Goal: Task Accomplishment & Management: Manage account settings

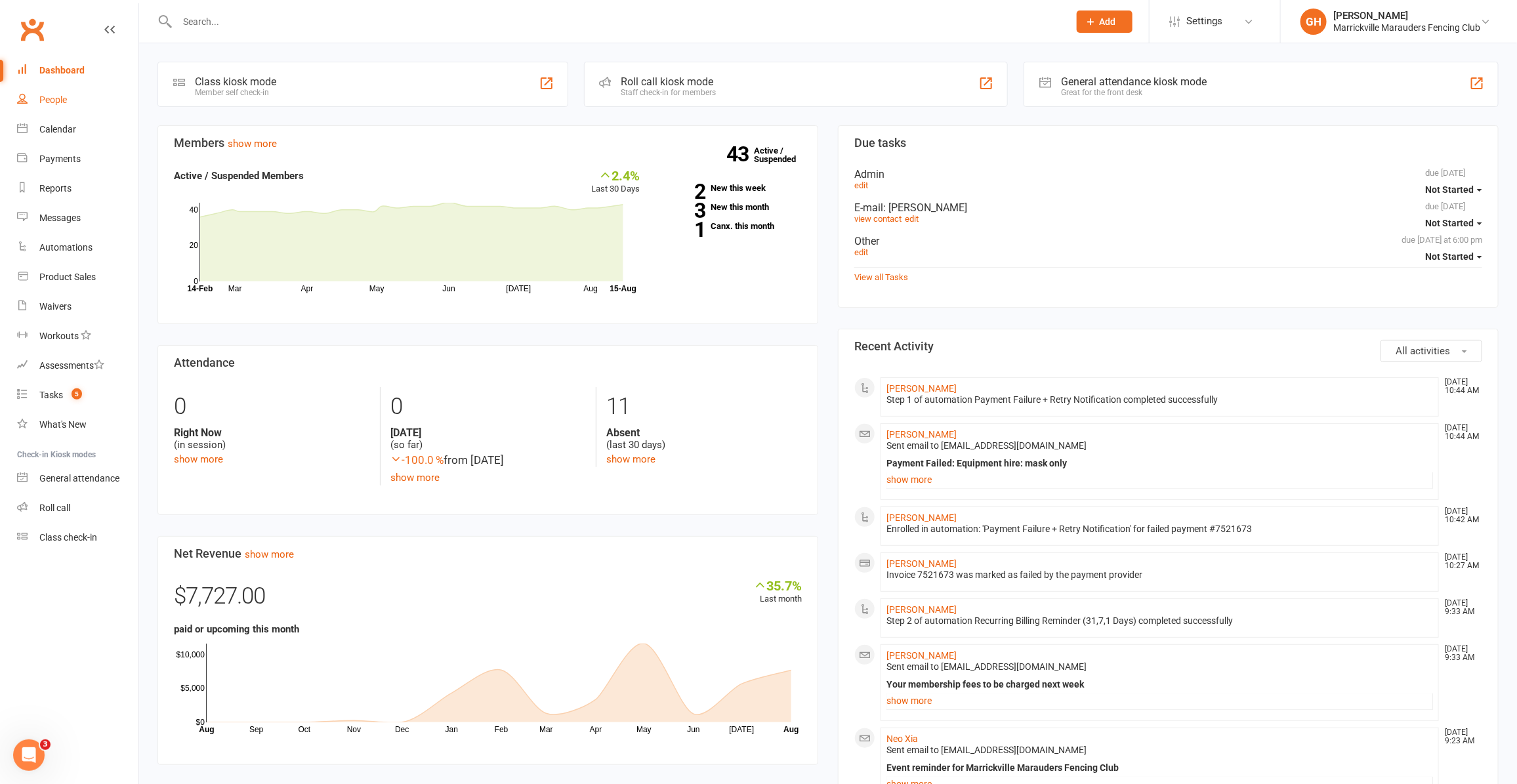
click at [46, 105] on div "People" at bounding box center [53, 100] width 28 height 10
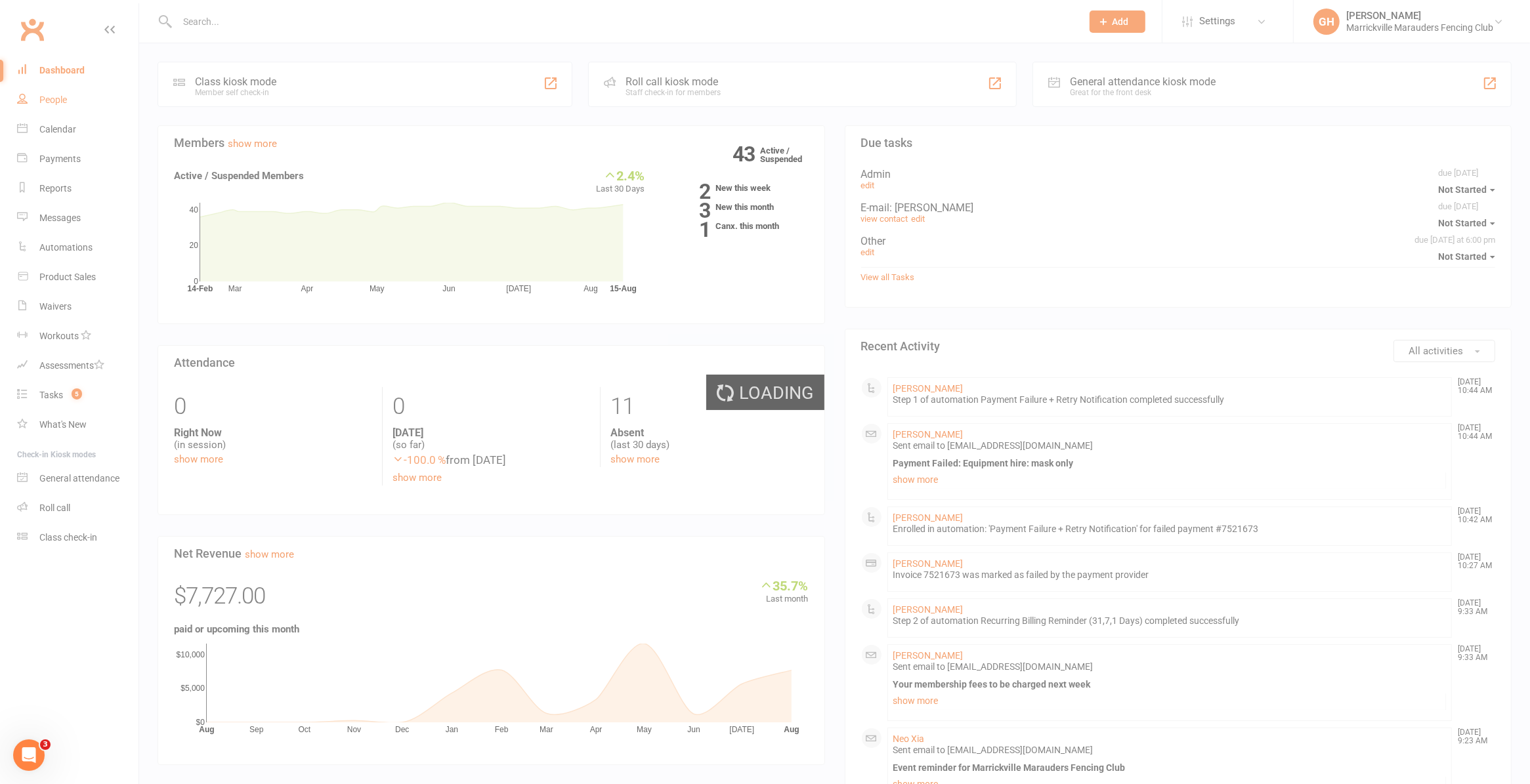
select select "100"
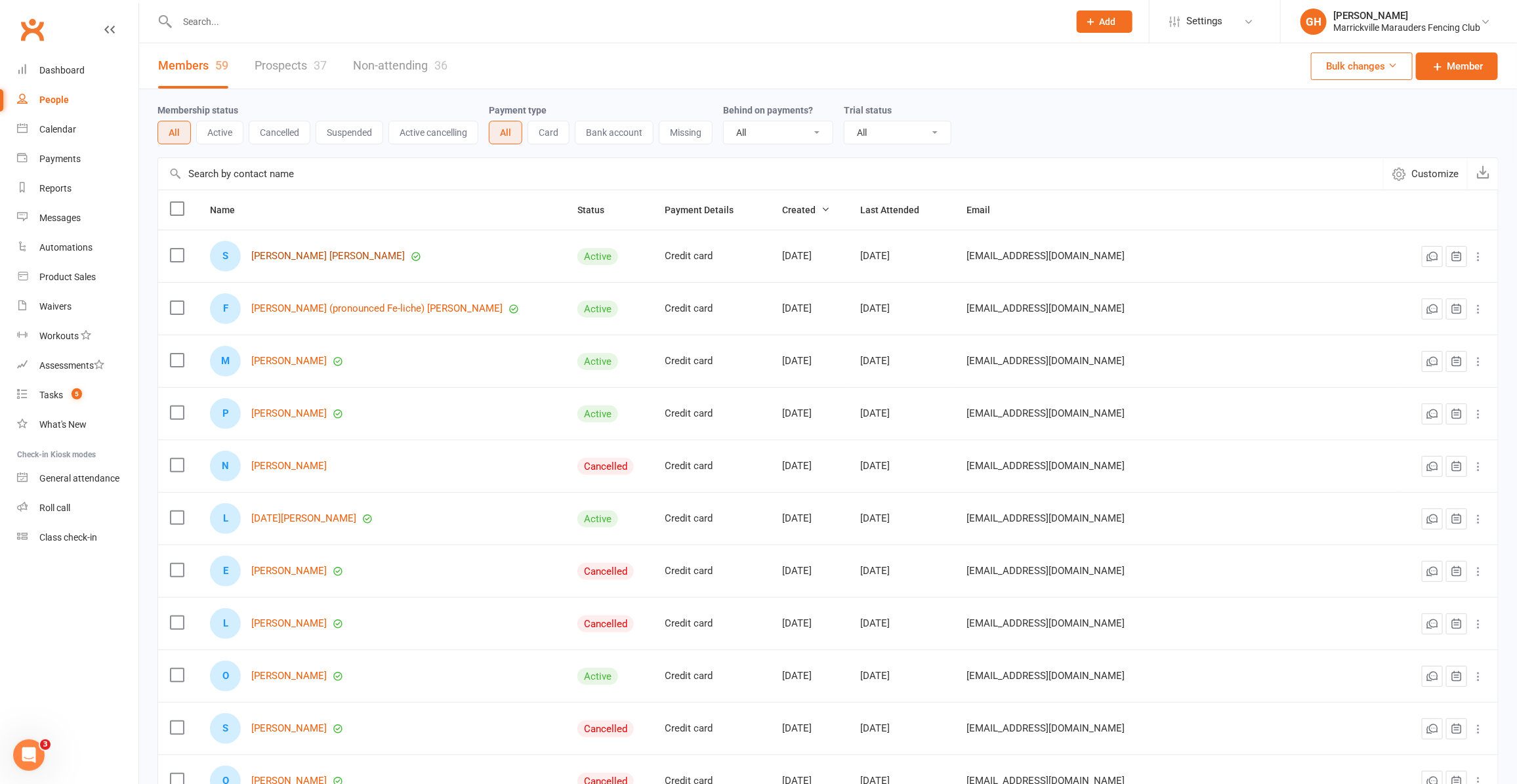
click at [319, 260] on link "Sophia Bliss Reynes" at bounding box center [328, 256] width 153 height 11
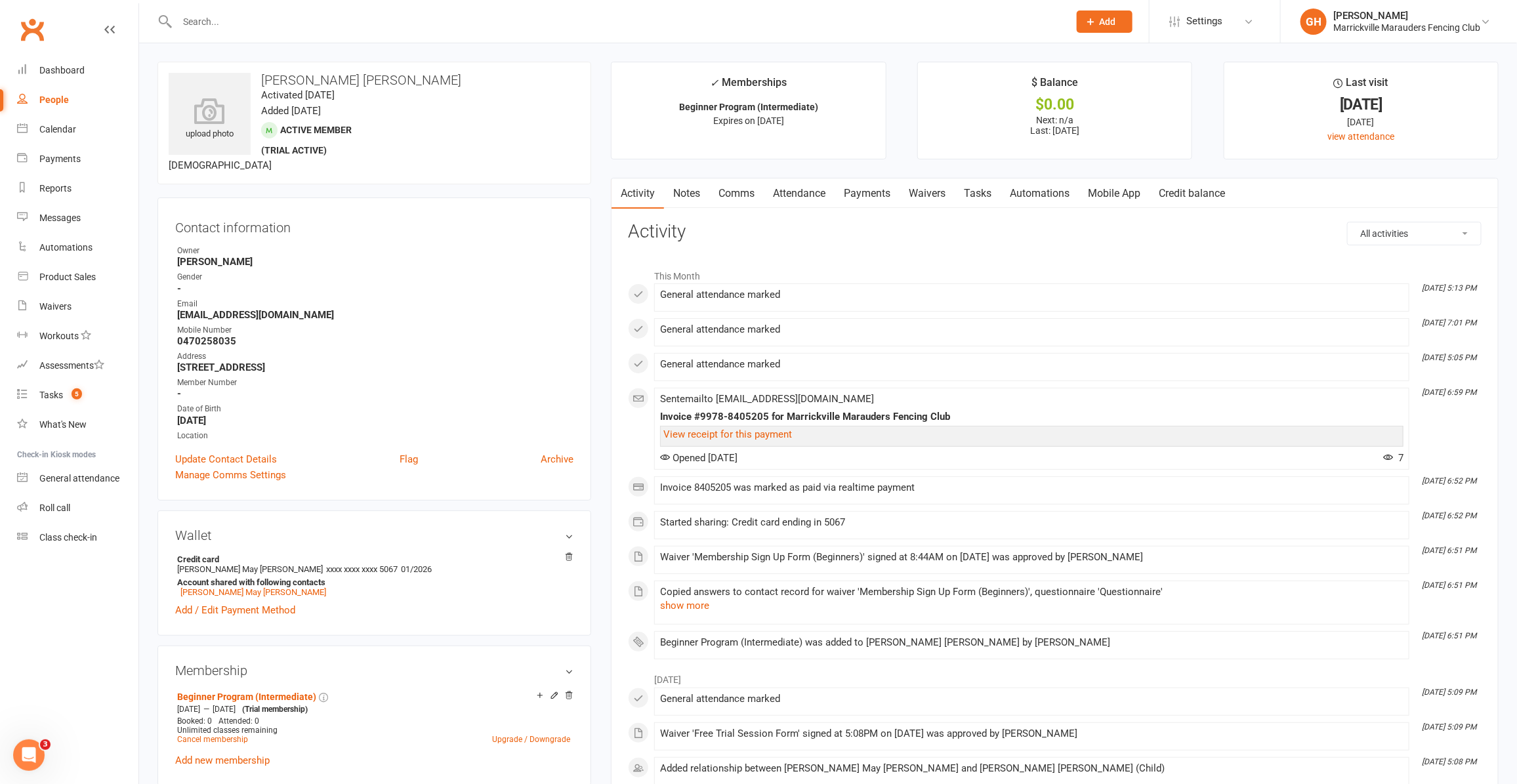
click at [929, 194] on link "Waivers" at bounding box center [927, 194] width 55 height 30
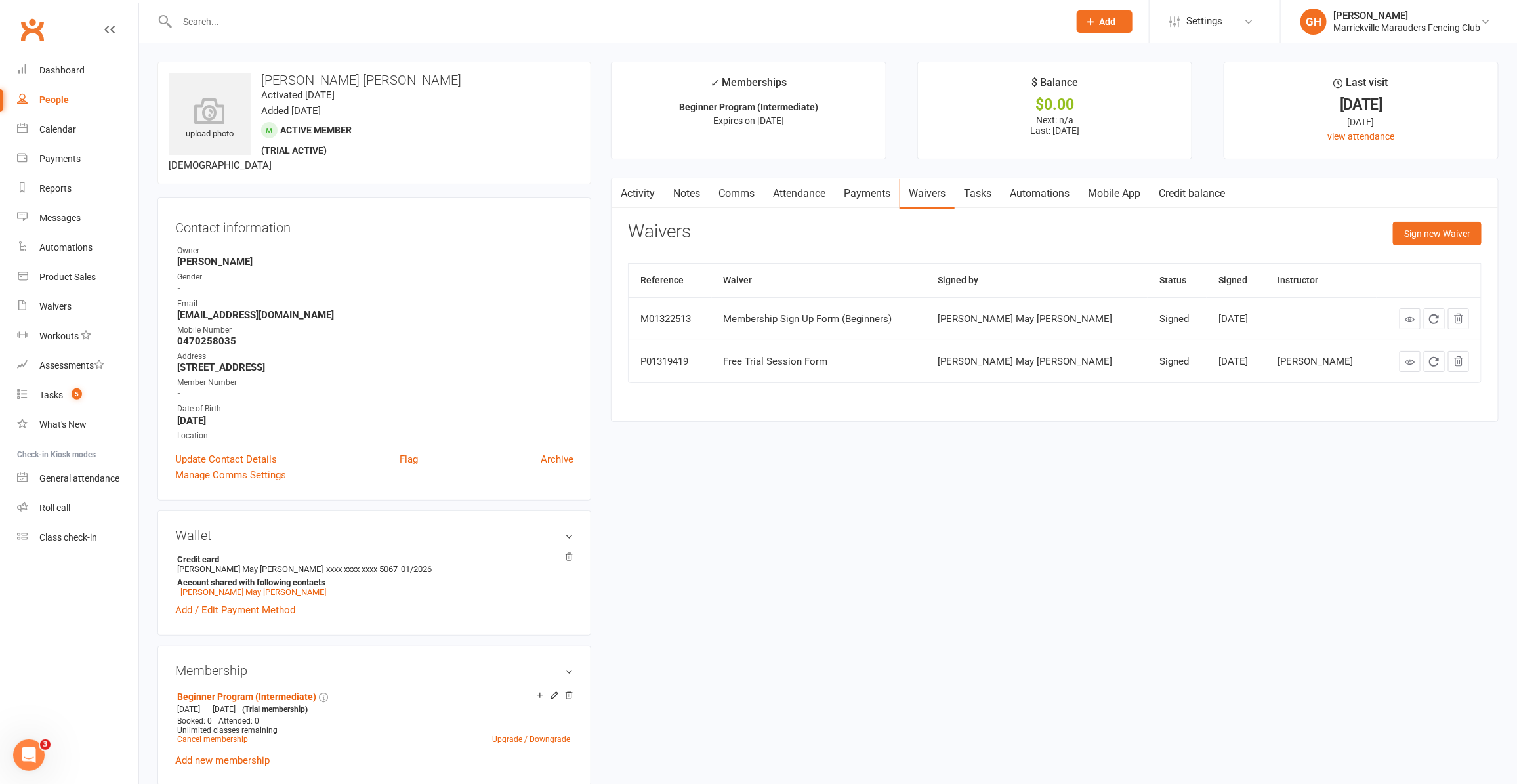
click at [979, 581] on div "upload photo Sophia Bliss Reynes Activated 5 August, 2025 Added 31 July, 2025 A…" at bounding box center [828, 794] width 1361 height 1466
click at [1201, 8] on span "Settings" at bounding box center [1204, 21] width 36 height 30
click at [66, 306] on div "Waivers" at bounding box center [55, 306] width 32 height 10
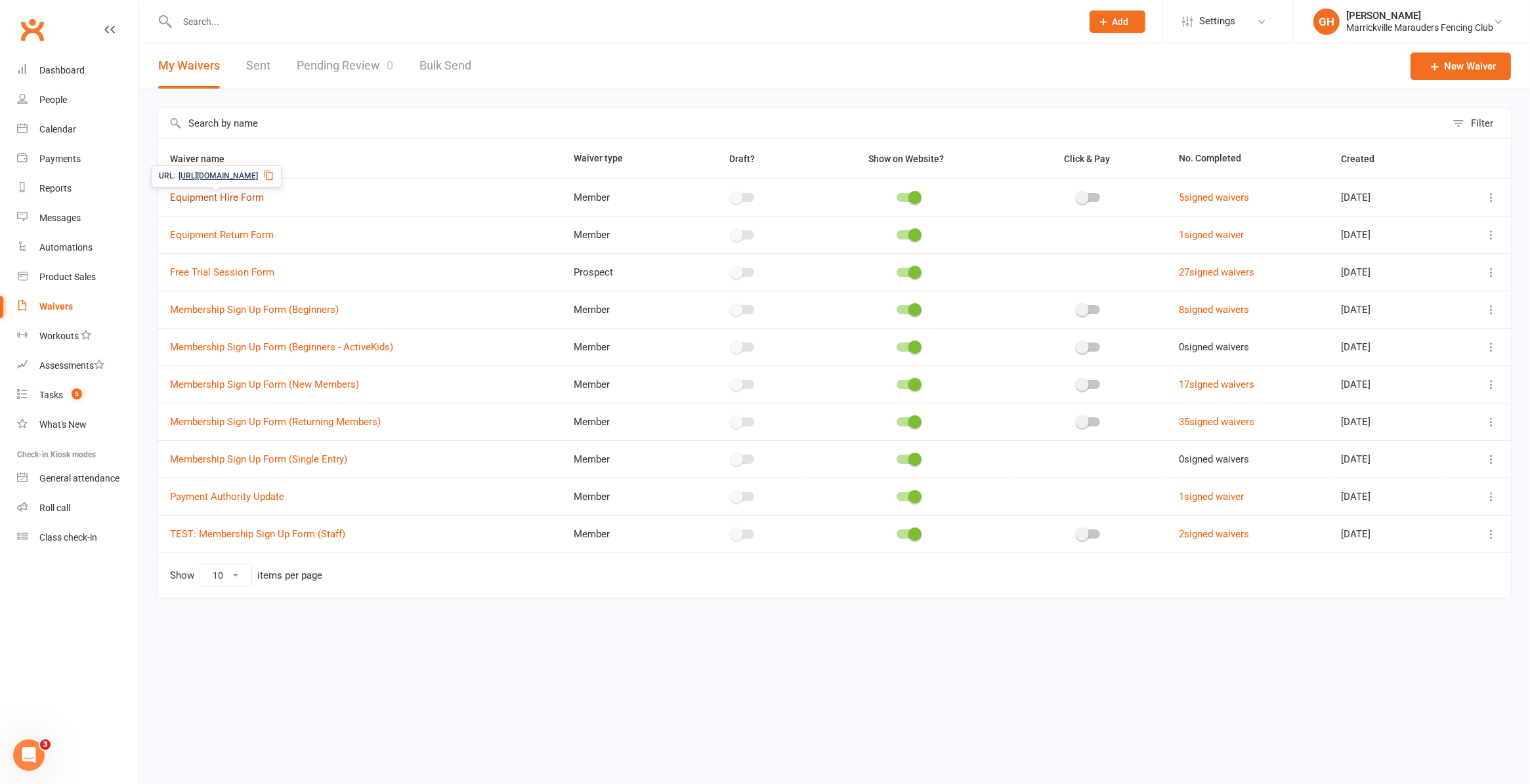
click at [212, 197] on link "Equipment Hire Form" at bounding box center [217, 197] width 94 height 12
click at [219, 238] on link "Equipment Return Form" at bounding box center [222, 234] width 104 height 12
click at [627, 96] on div "Filter Waiver name Waiver type Draft? Show on Website? Click & Pay No. Complete…" at bounding box center [834, 362] width 1391 height 546
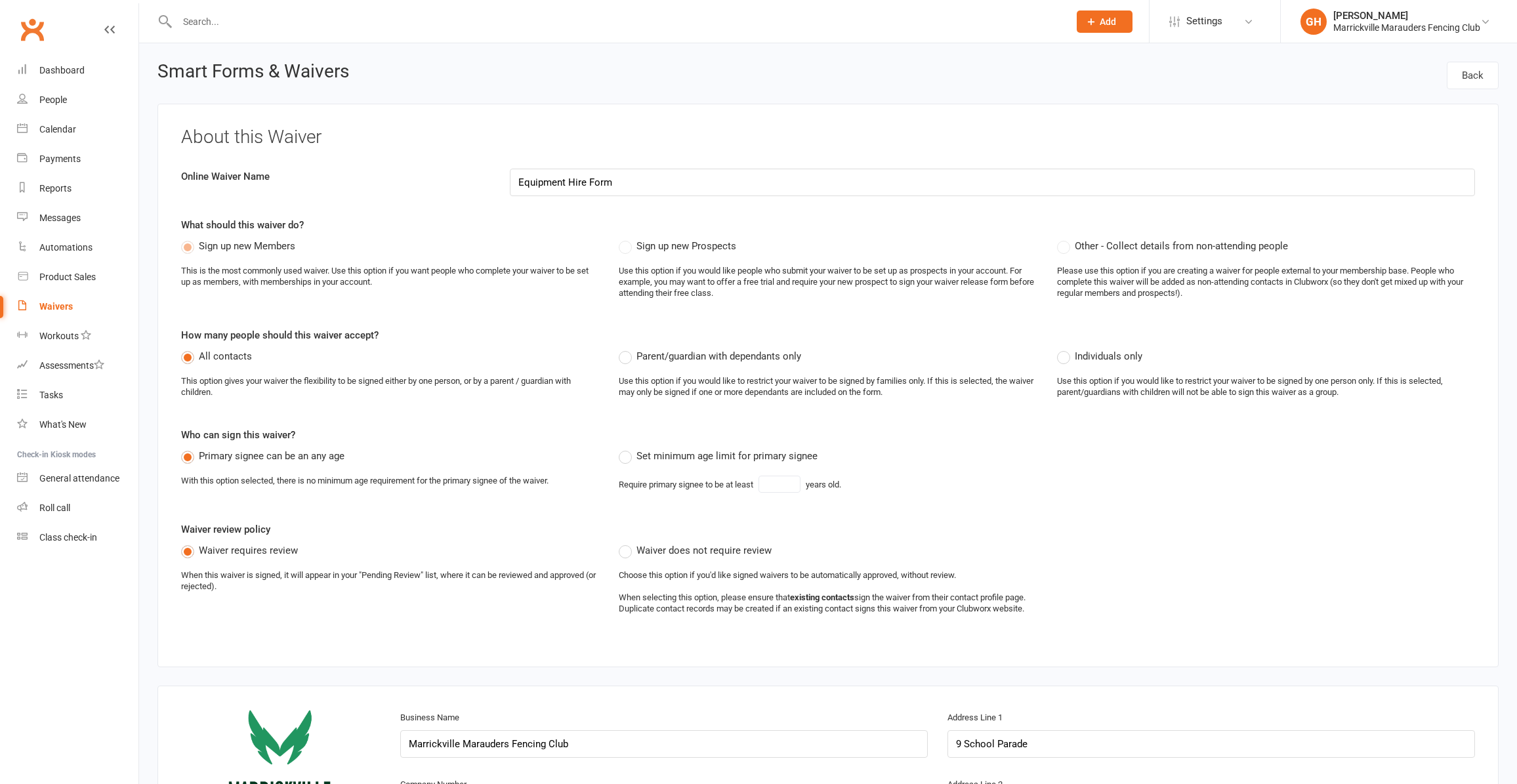
select select "applies_to_all_signees"
select select "copy_answers_for_primary_signee"
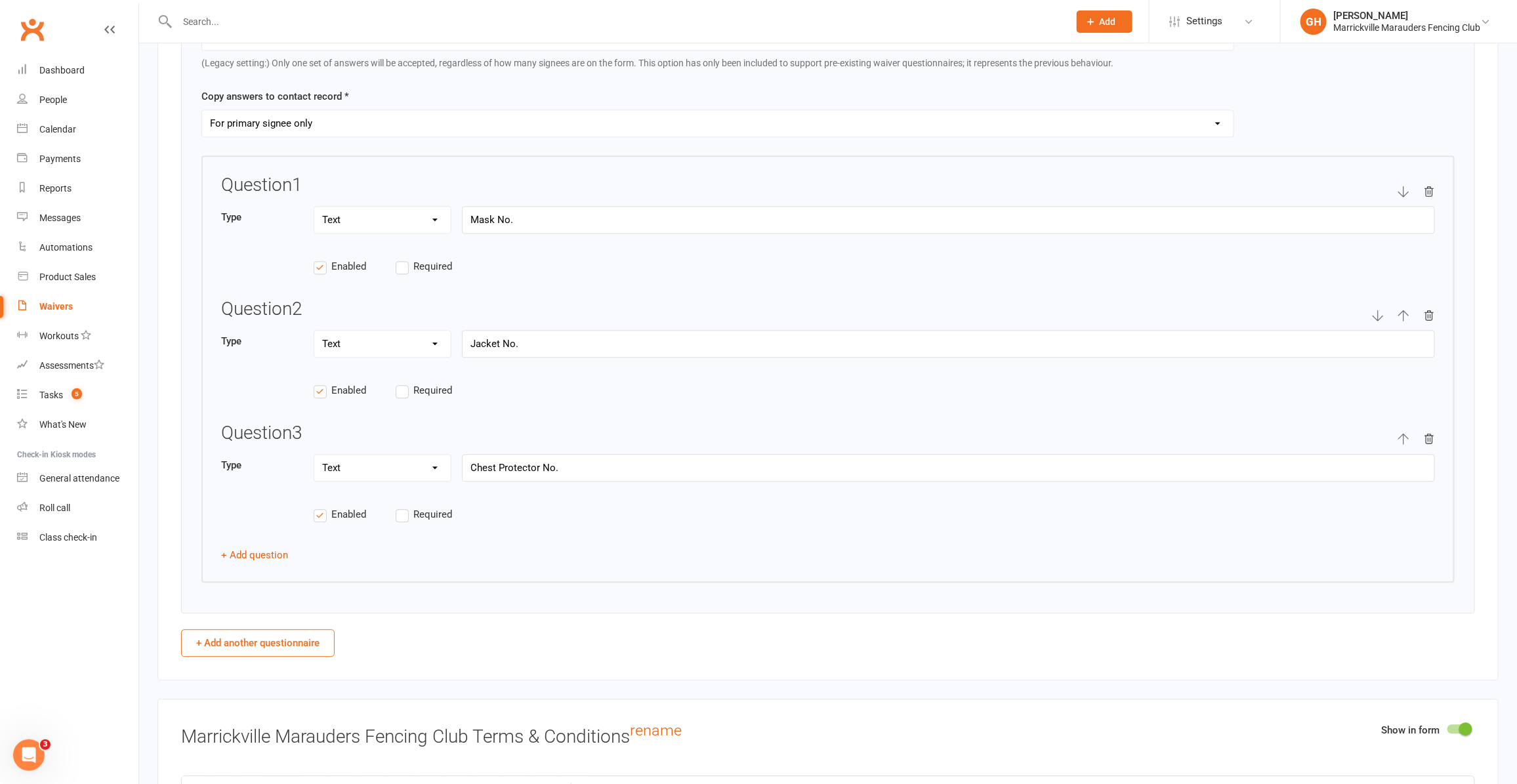
scroll to position [1986, 0]
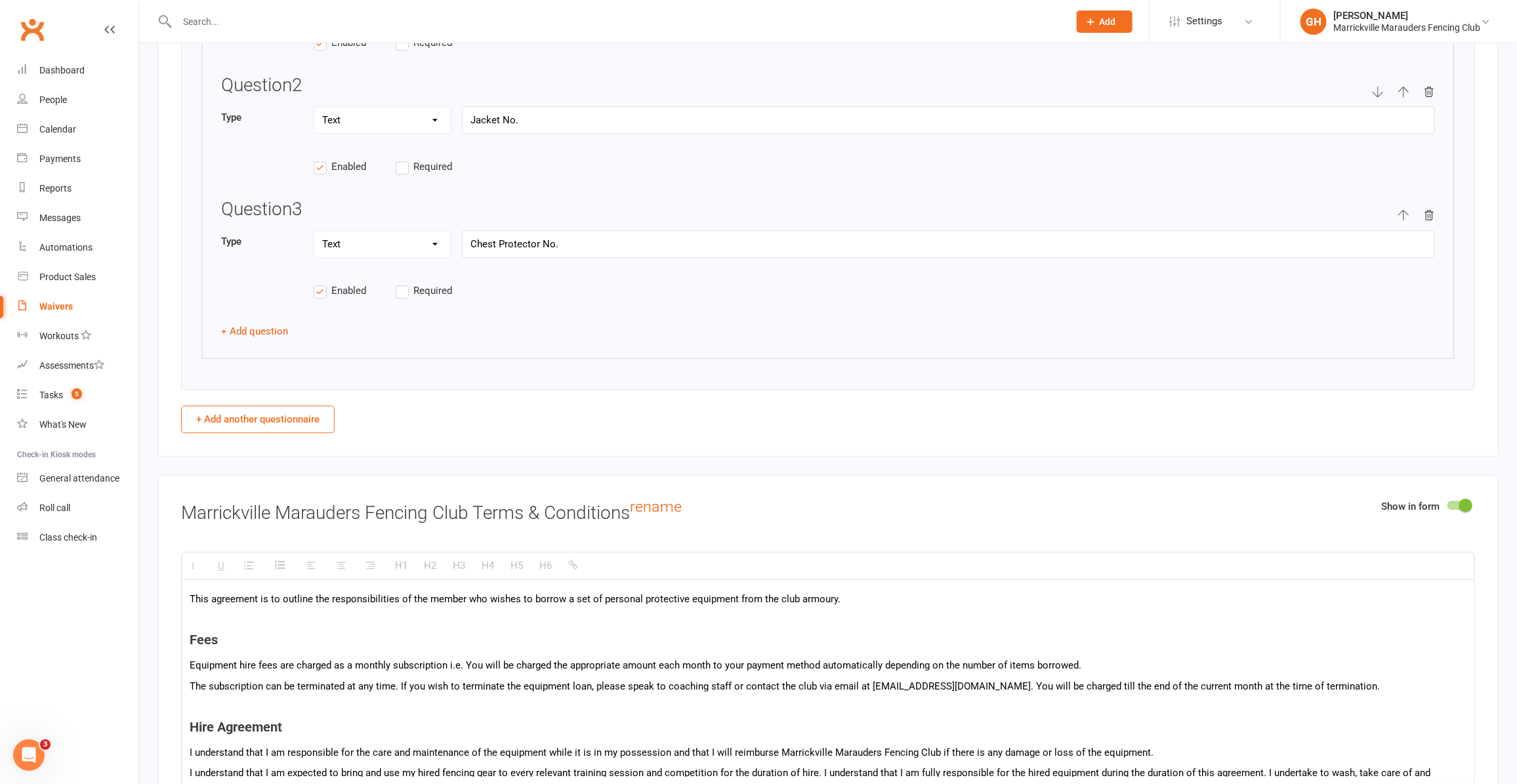
click at [277, 433] on button "+ Add another questionnaire" at bounding box center [258, 419] width 153 height 28
select select "do_not_copy_answers"
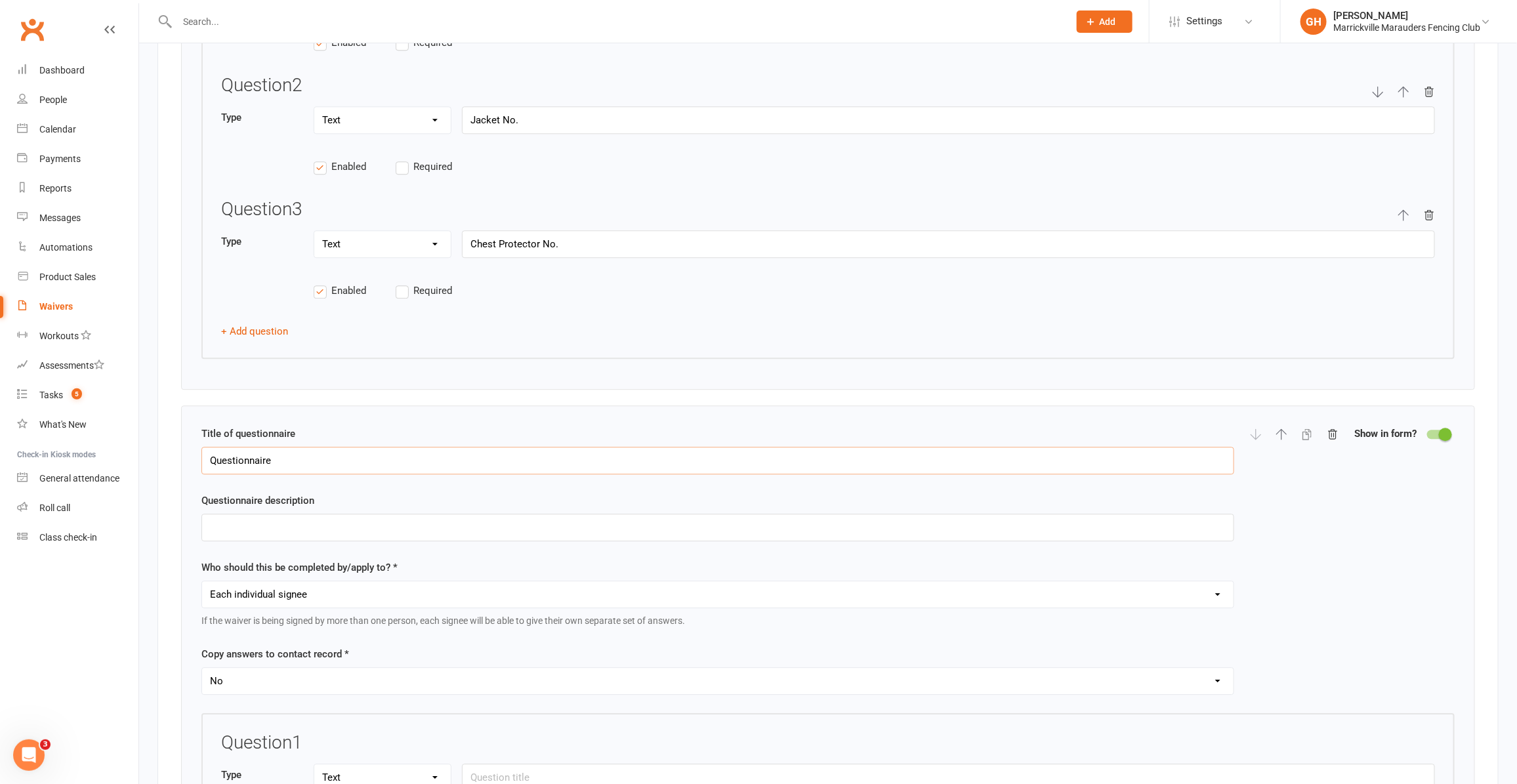
click at [290, 474] on input "Questionnaire" at bounding box center [718, 460] width 1033 height 28
type input "FOR OFFICE USE"
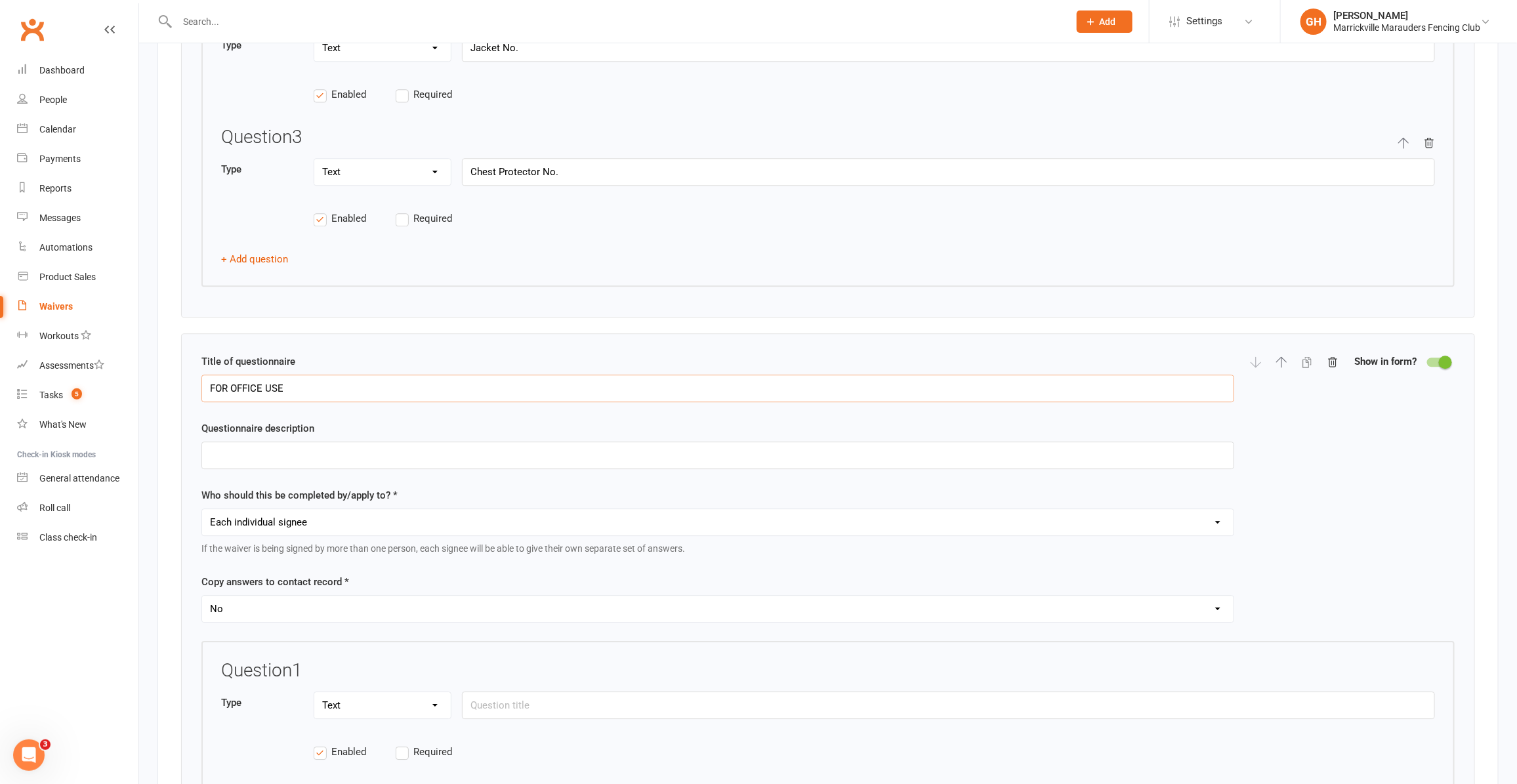
scroll to position [2149, 0]
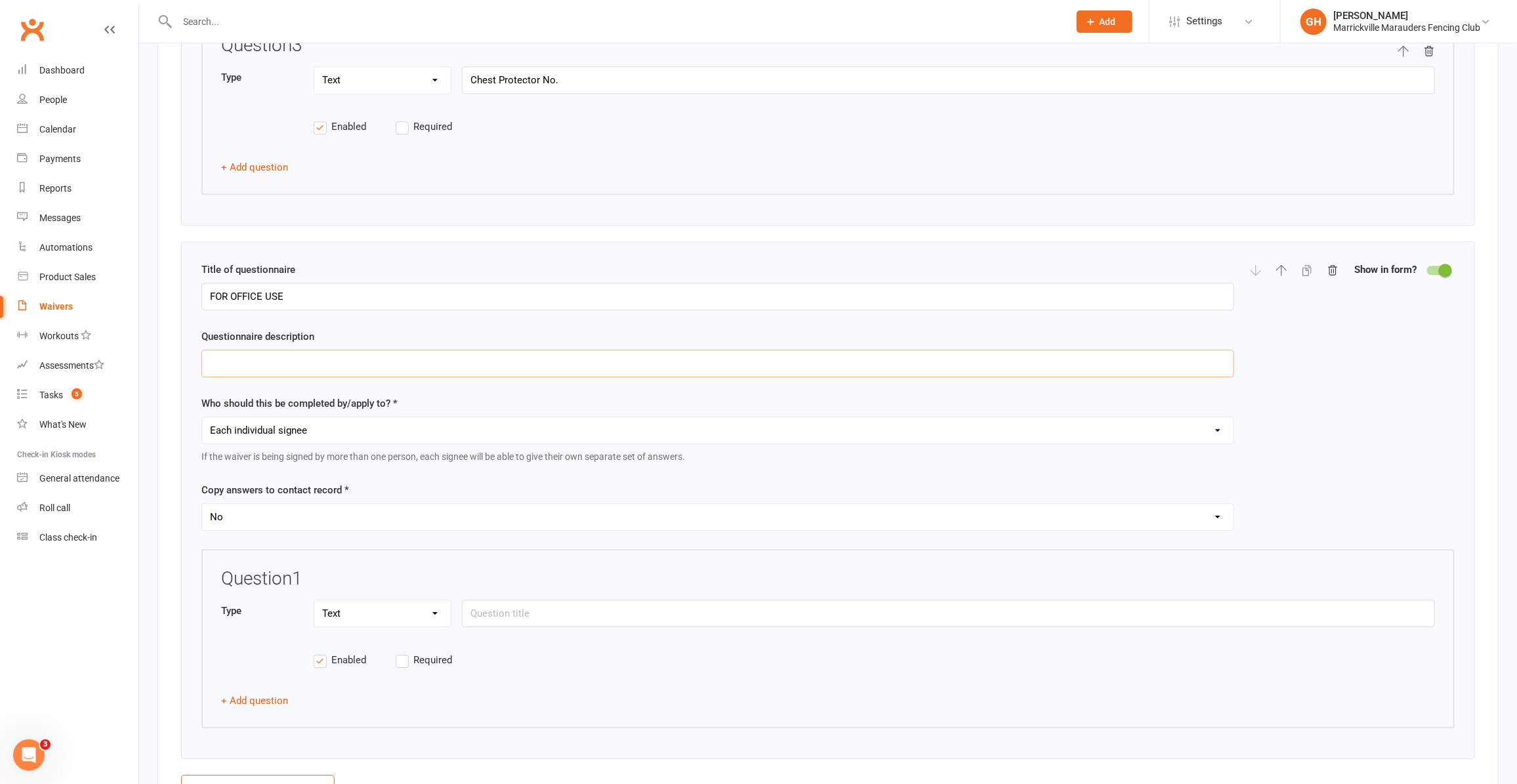
click at [344, 373] on input "text" at bounding box center [718, 364] width 1033 height 28
type input "Please confirm that this has been"
click at [251, 306] on input "FOR OFFICE USE" at bounding box center [718, 297] width 1033 height 28
type input "FOR STAFF USE"
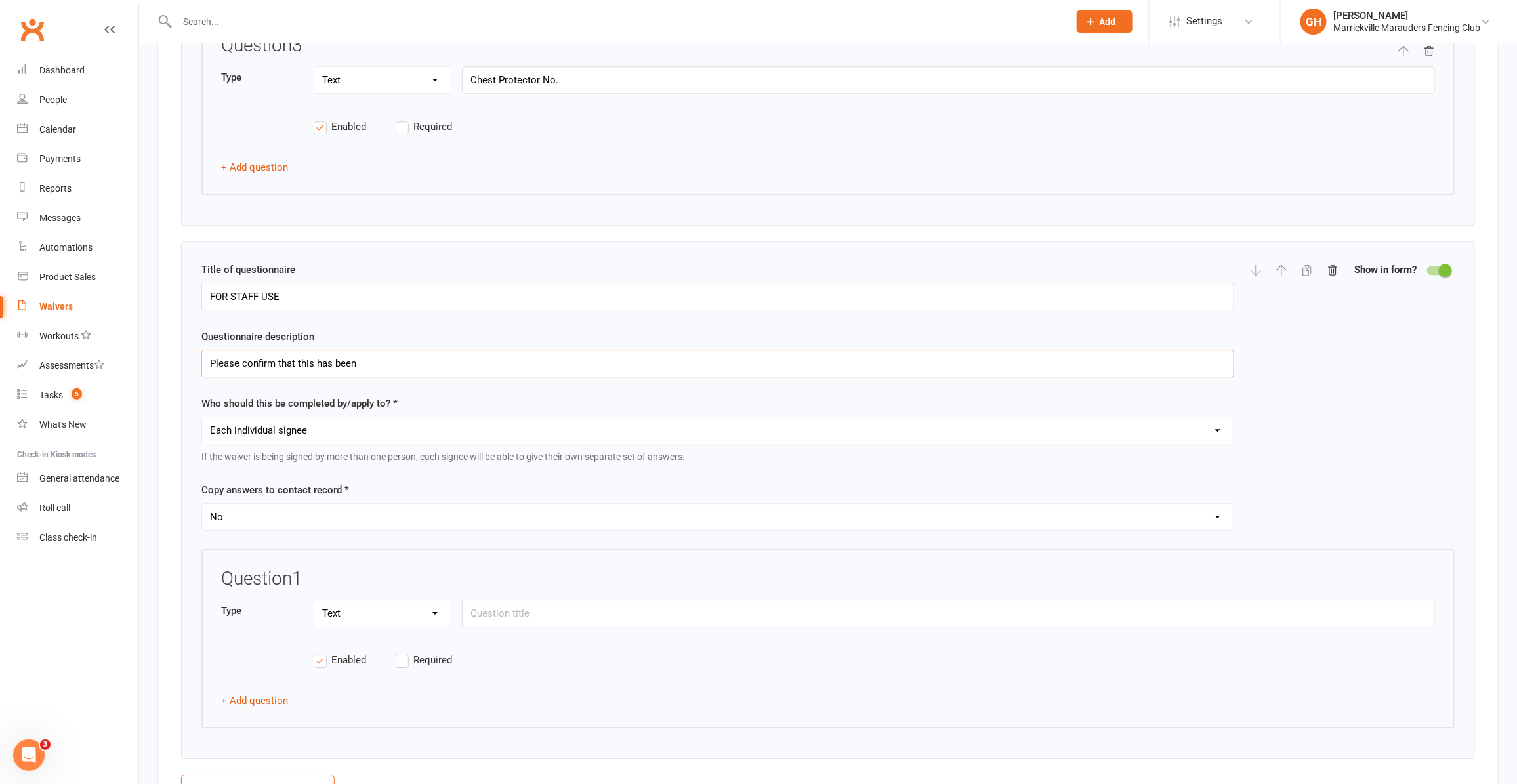
click at [433, 377] on input "Please confirm that this has been" at bounding box center [718, 364] width 1033 height 28
click at [374, 375] on input "Please confirm that this has been updated in the Equipment Asset Register" at bounding box center [718, 364] width 1033 height 28
click at [303, 377] on input "Please confirm that this has been logged in the Equipment Asset Register" at bounding box center [718, 364] width 1033 height 28
click at [304, 377] on input "Please confirm that this has been logged in the Equipment Asset Register" at bounding box center [718, 364] width 1033 height 28
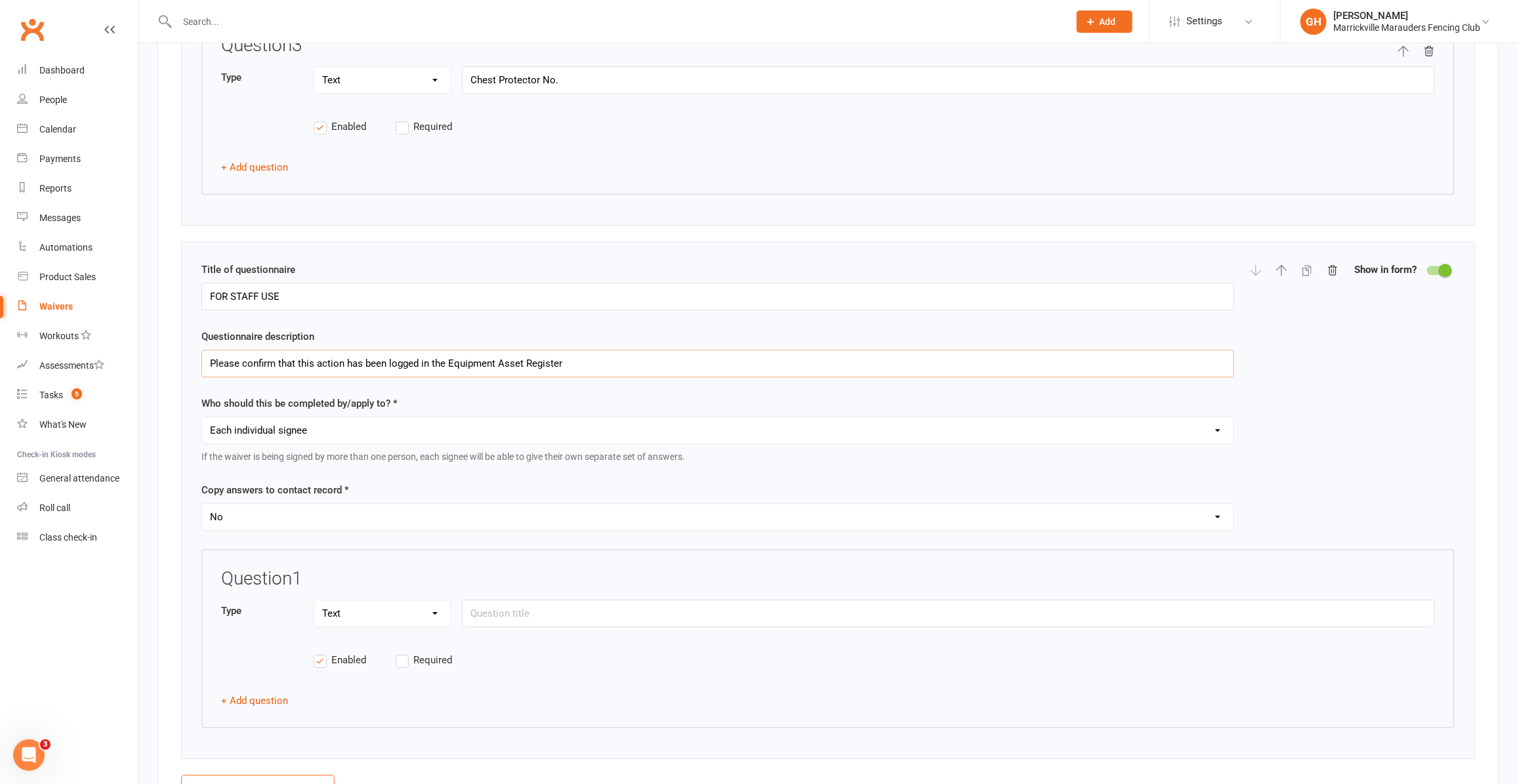
click at [329, 377] on input "Please confirm that this action has been logged in the Equipment Asset Register" at bounding box center [718, 364] width 1033 height 28
type input "Please confirm that this activity has been logged in the Equipment Asset Regist…"
click at [355, 443] on select "Each individual signee Primary signee only Dependent signees only Attending sig…" at bounding box center [718, 431] width 1032 height 26
select select "applies_to_primary_signee"
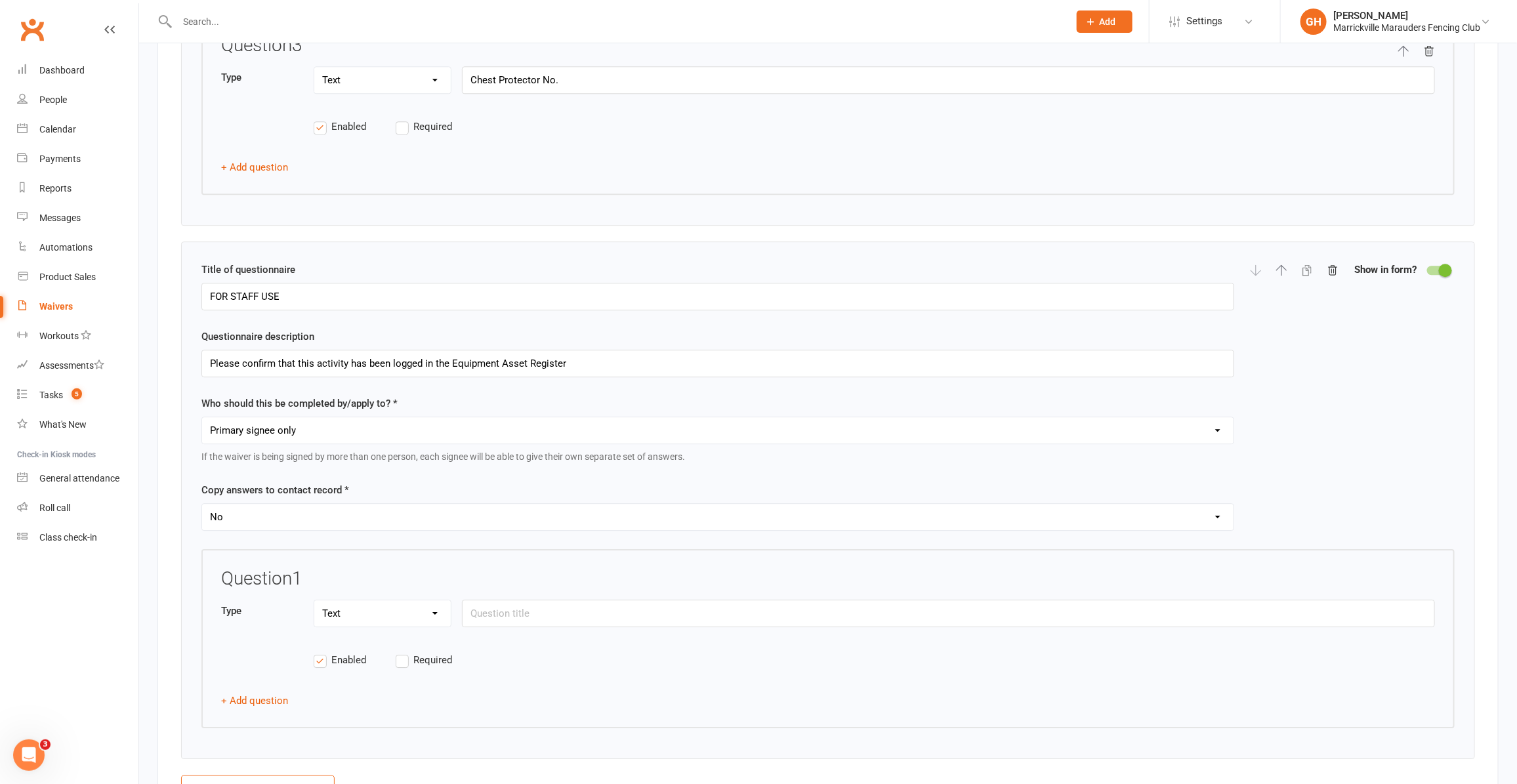
click at [202, 433] on select "Each individual signee Primary signee only Dependent signees only Attending sig…" at bounding box center [718, 431] width 1032 height 26
click at [385, 530] on select "Yes No" at bounding box center [718, 517] width 1032 height 26
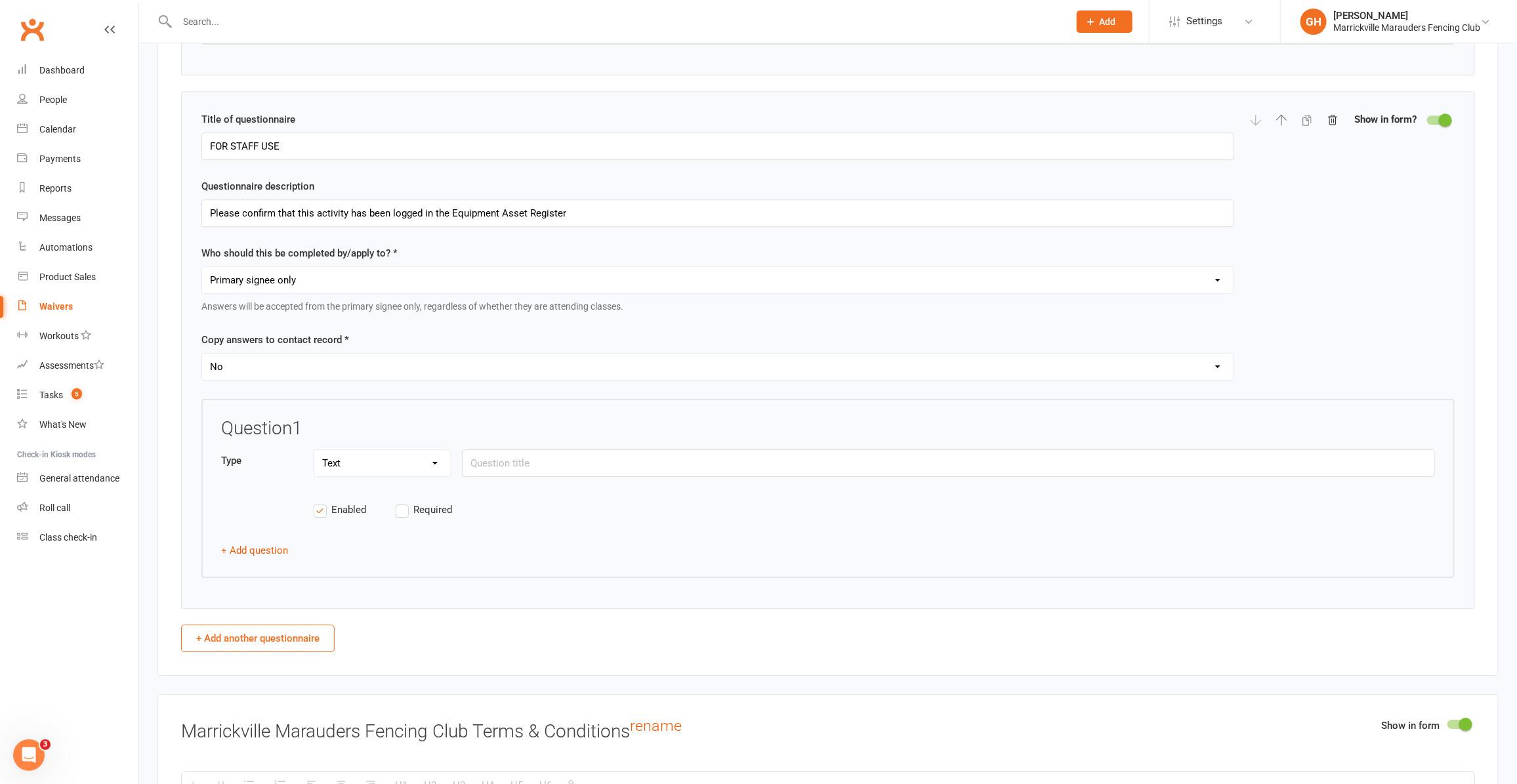
scroll to position [2313, 0]
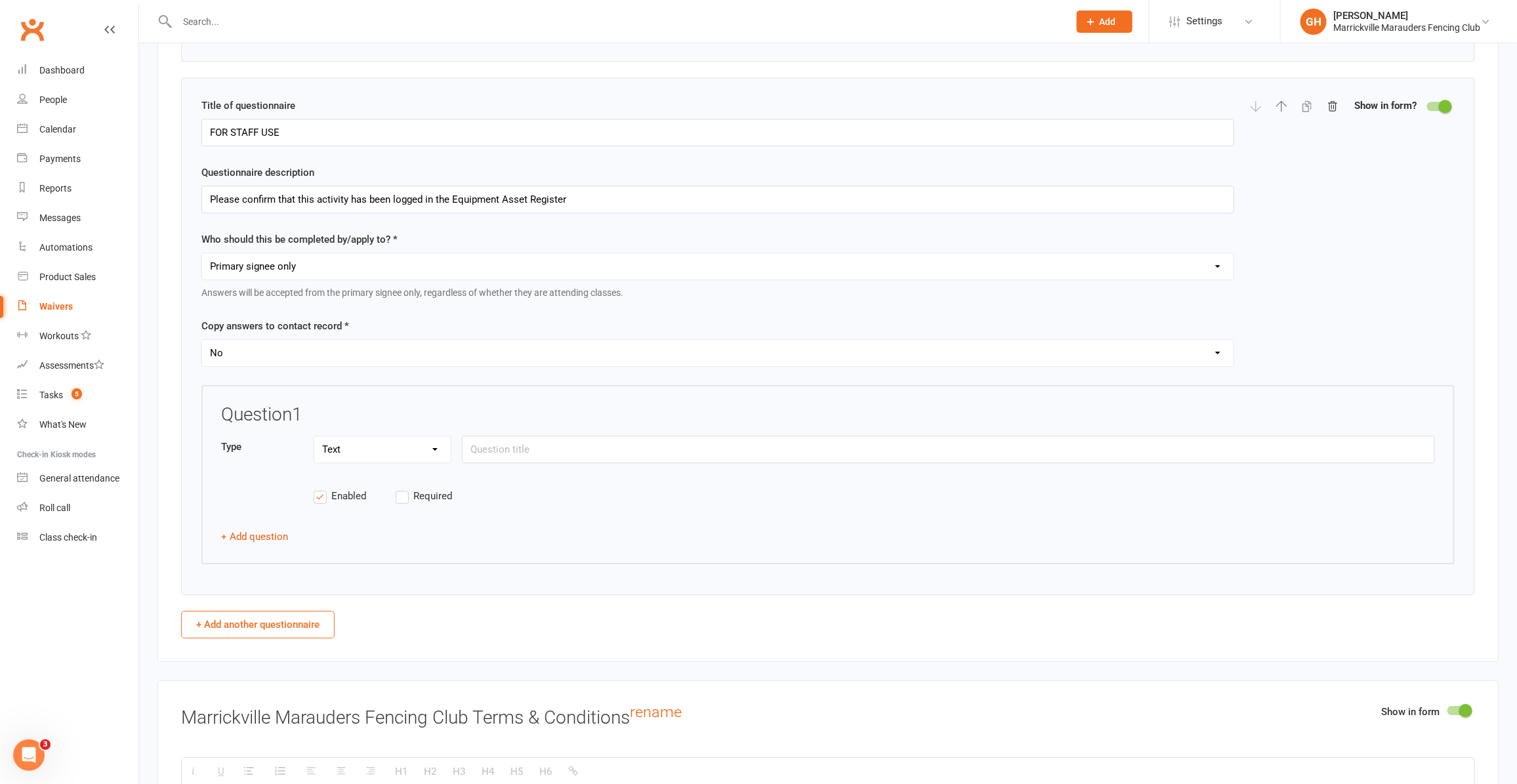
click at [319, 366] on select "Yes No" at bounding box center [718, 353] width 1032 height 26
click at [391, 463] on select "Text Select Checkbox" at bounding box center [382, 449] width 136 height 26
select select "checkbox"
click at [315, 454] on select "Text Select Checkbox" at bounding box center [382, 449] width 136 height 26
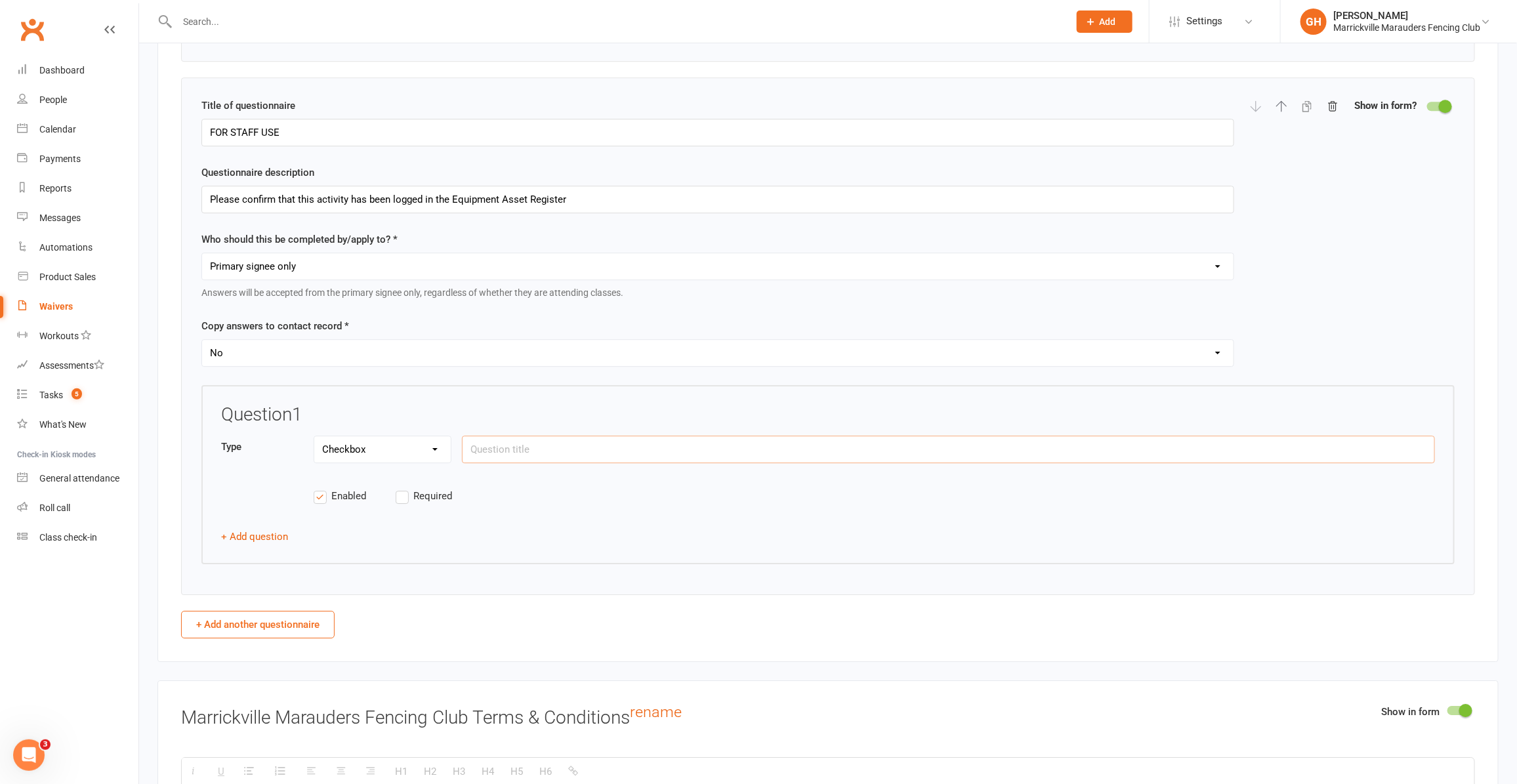
click at [512, 460] on input "text" at bounding box center [948, 449] width 973 height 28
click at [400, 504] on label "Required" at bounding box center [436, 496] width 82 height 16
click at [400, 488] on input "Required" at bounding box center [436, 488] width 82 height 0
click at [541, 458] on input "text" at bounding box center [948, 449] width 973 height 28
drag, startPoint x: 620, startPoint y: 211, endPoint x: 161, endPoint y: 212, distance: 459.0
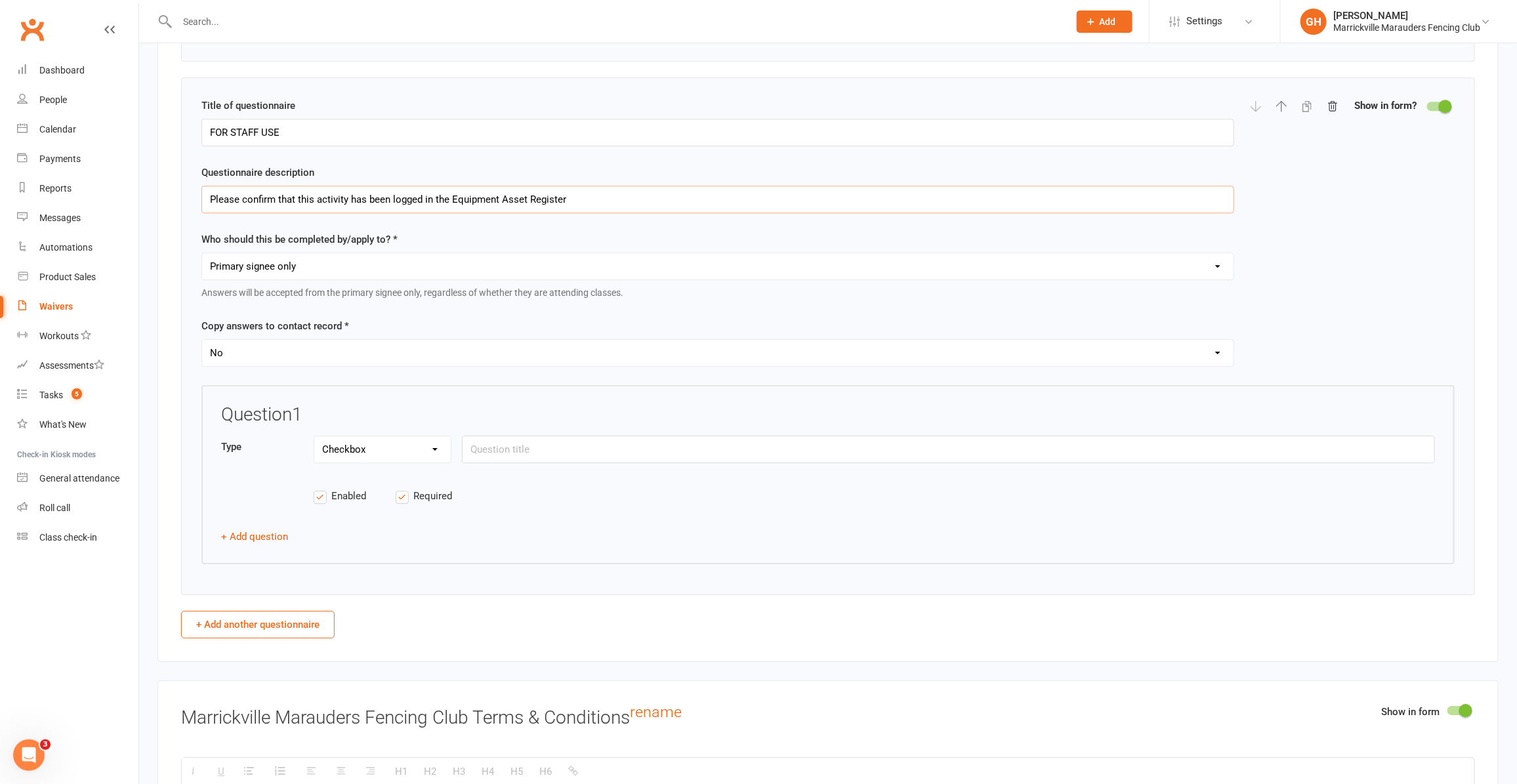
click at [557, 463] on input "text" at bounding box center [948, 449] width 973 height 28
paste input "Please confirm that this activity has been logged in the Equipment Asset Regist…"
type input "Please confirm that this activity has been logged in the Equipment Asset Regist…"
drag, startPoint x: 605, startPoint y: 214, endPoint x: 174, endPoint y: 224, distance: 431.1
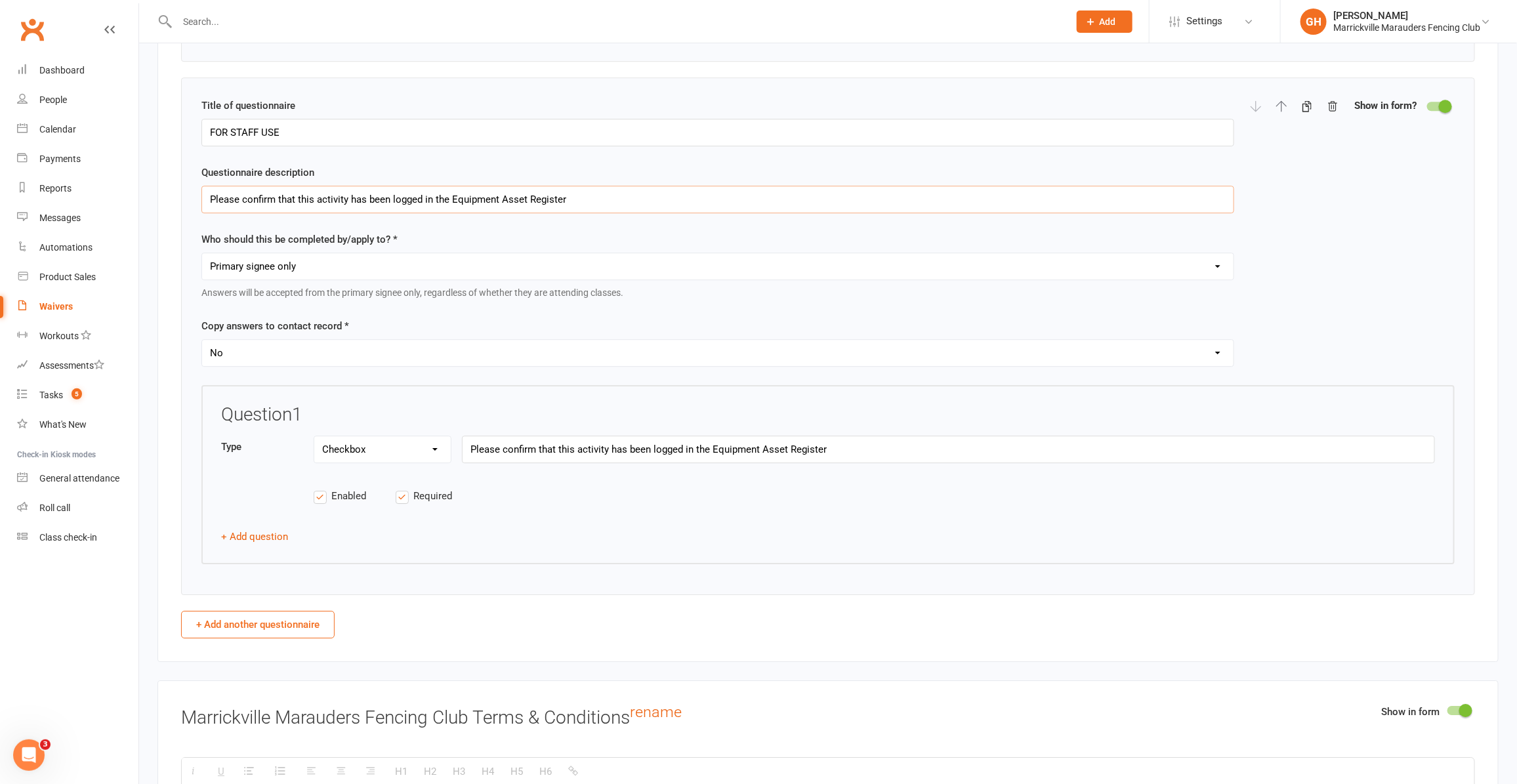
click at [292, 147] on input "FOR STAFF USE" at bounding box center [718, 133] width 1033 height 28
click at [305, 213] on input "text" at bounding box center [718, 200] width 1033 height 28
click at [605, 463] on input "Please confirm that this activity has been logged in the Equipment Asset Regist…" at bounding box center [948, 449] width 973 height 28
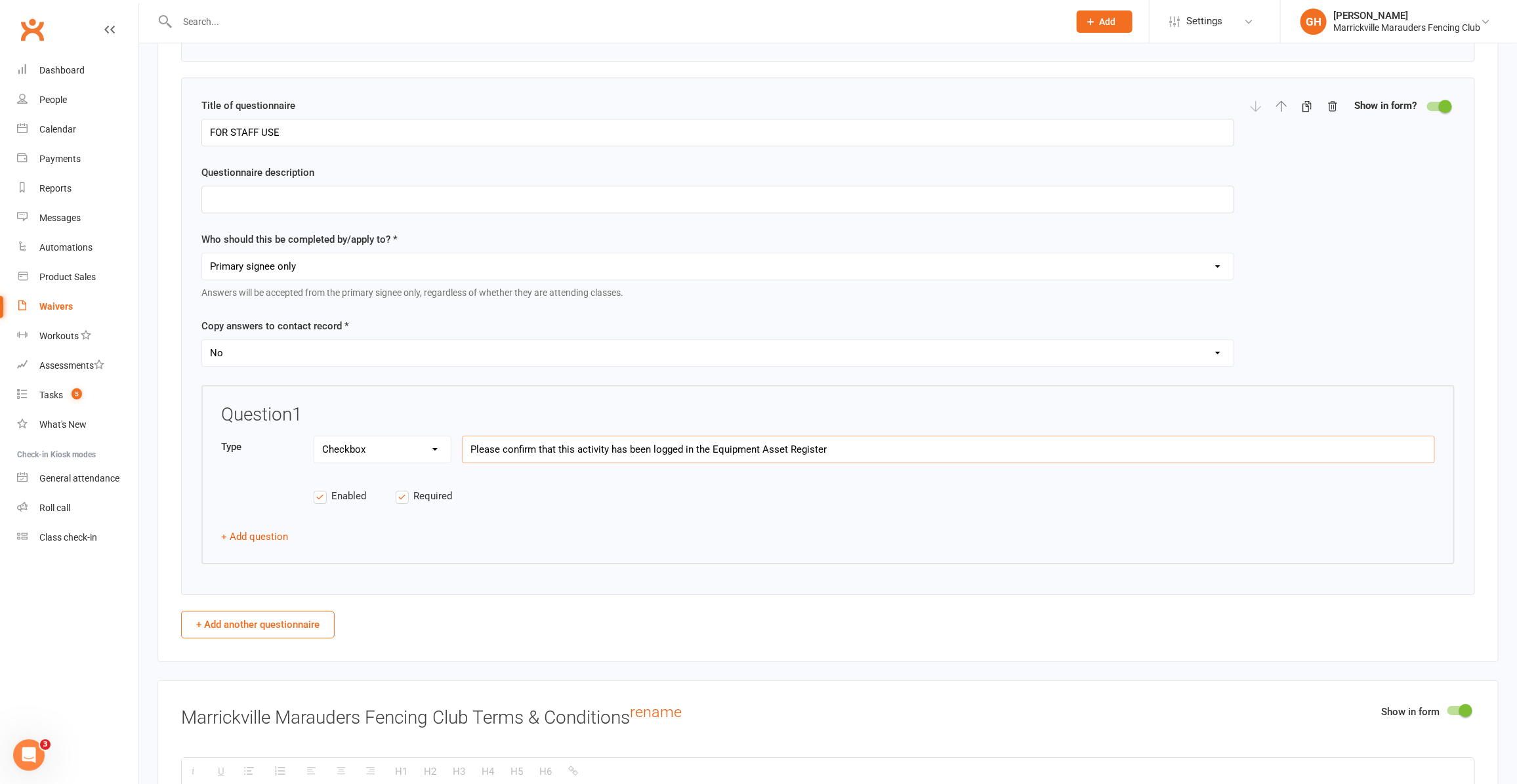
click at [605, 463] on input "Please confirm that this activity has been logged in the Equipment Asset Regist…" at bounding box center [948, 449] width 973 height 28
click at [859, 463] on input "Please confirm that this activity has been logged in the Equipment Asset Regist…" at bounding box center [948, 449] width 973 height 28
type input "Please confirm that this activity has been logged in the Equipment Asset Regist…"
click at [418, 463] on select "Text Select Checkbox" at bounding box center [382, 449] width 136 height 26
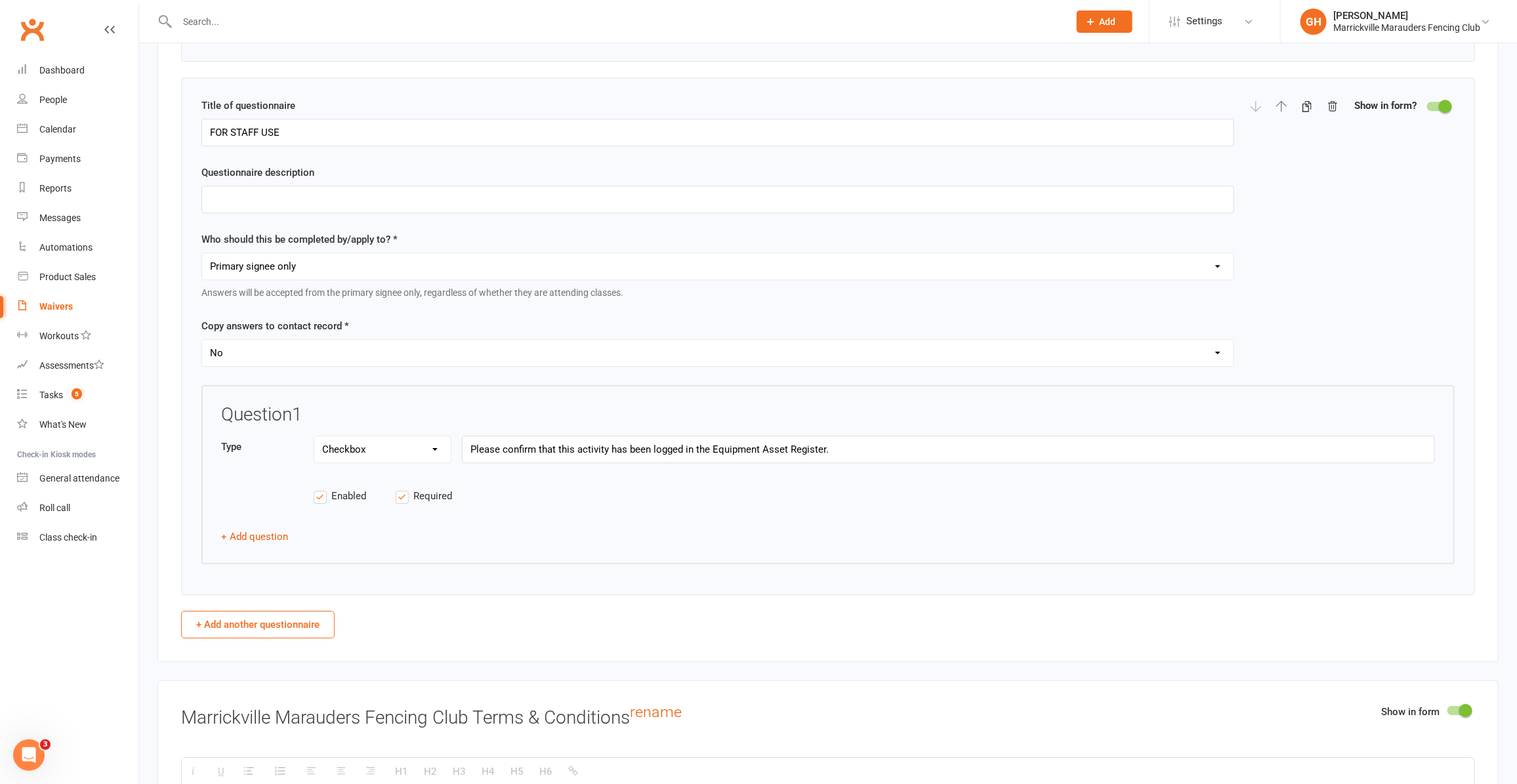
click at [864, 478] on div "Type Text Select Checkbox Please confirm that this activity has been logged in …" at bounding box center [828, 456] width 1214 height 42
click at [324, 504] on label "Enabled" at bounding box center [355, 496] width 82 height 16
click at [324, 488] on input "Enabled" at bounding box center [355, 488] width 82 height 0
click at [324, 504] on label "Enabled" at bounding box center [355, 496] width 82 height 16
click at [324, 488] on input "Enabled" at bounding box center [355, 488] width 82 height 0
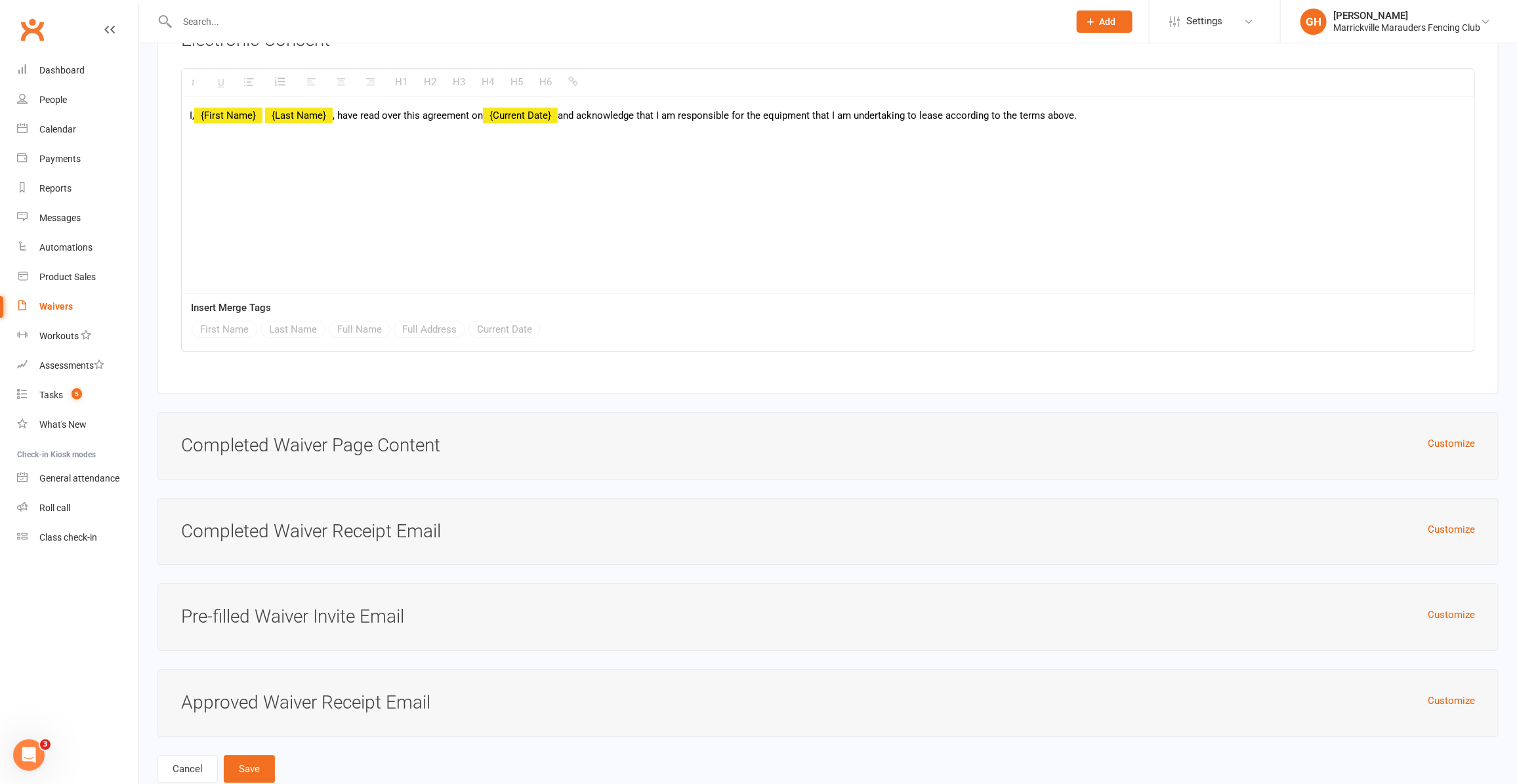
scroll to position [5062, 0]
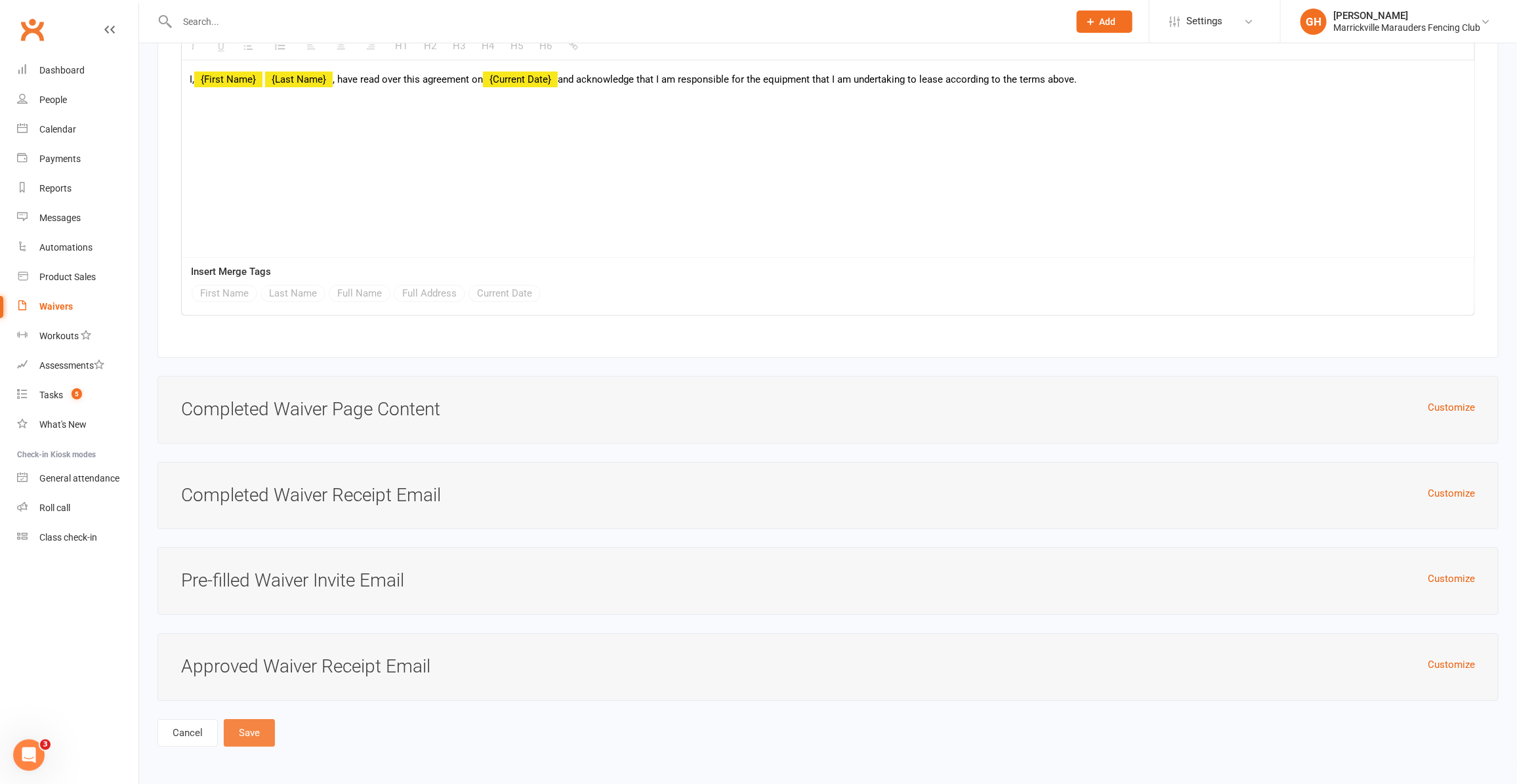
click at [248, 733] on button "Save" at bounding box center [250, 733] width 51 height 28
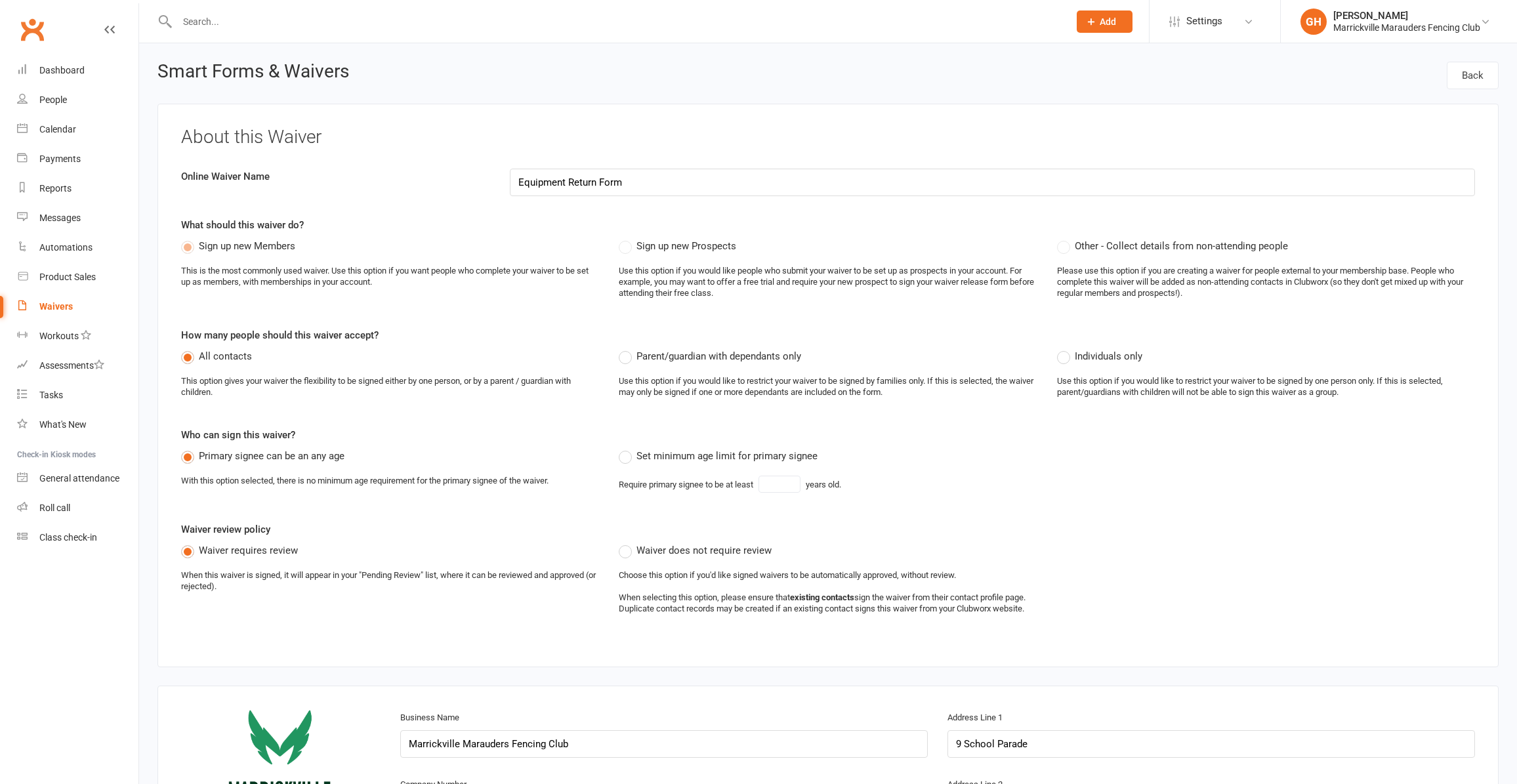
select select "applies_to_all_signees"
select select "copy_answers_for_primary_signee"
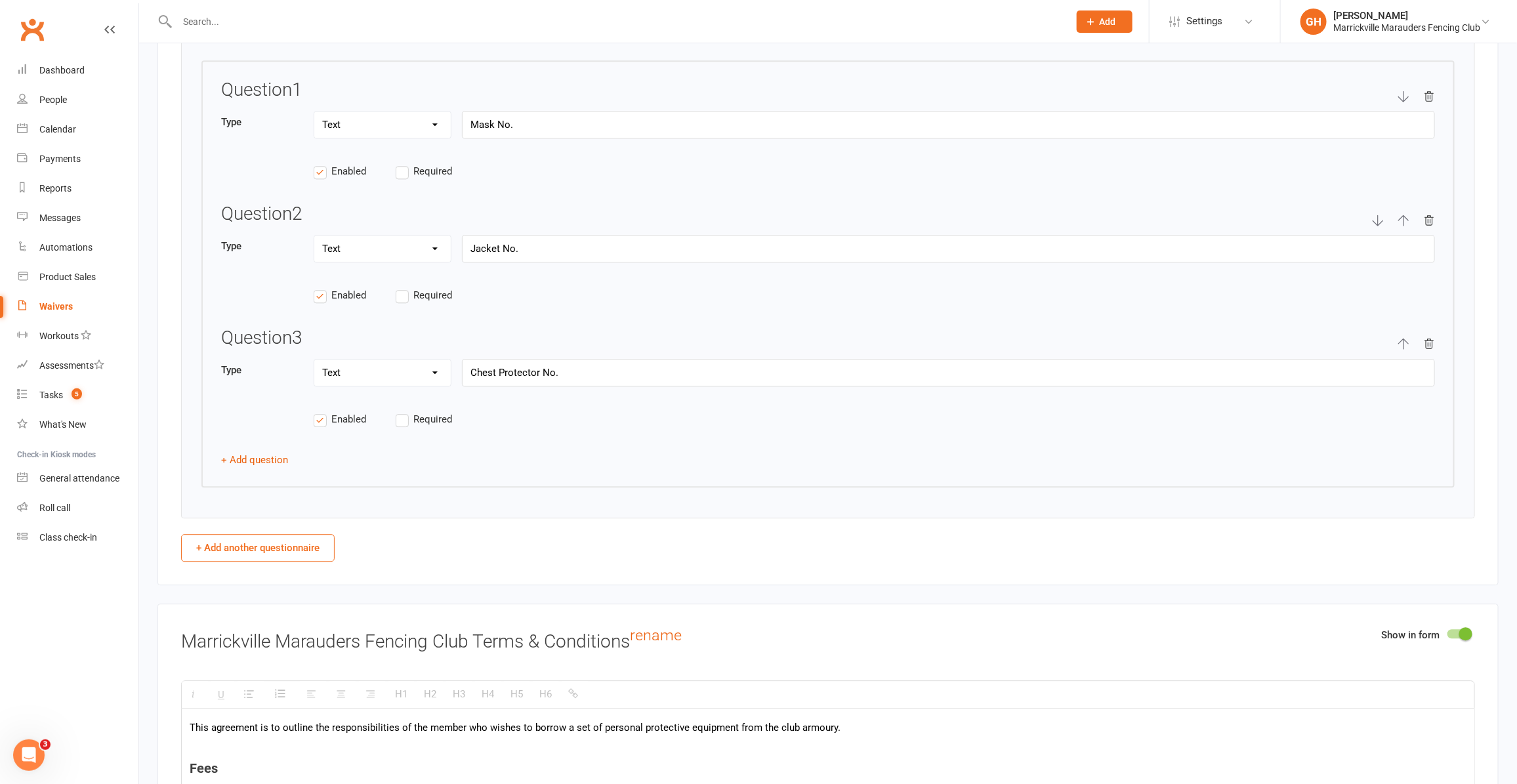
scroll to position [1886, 0]
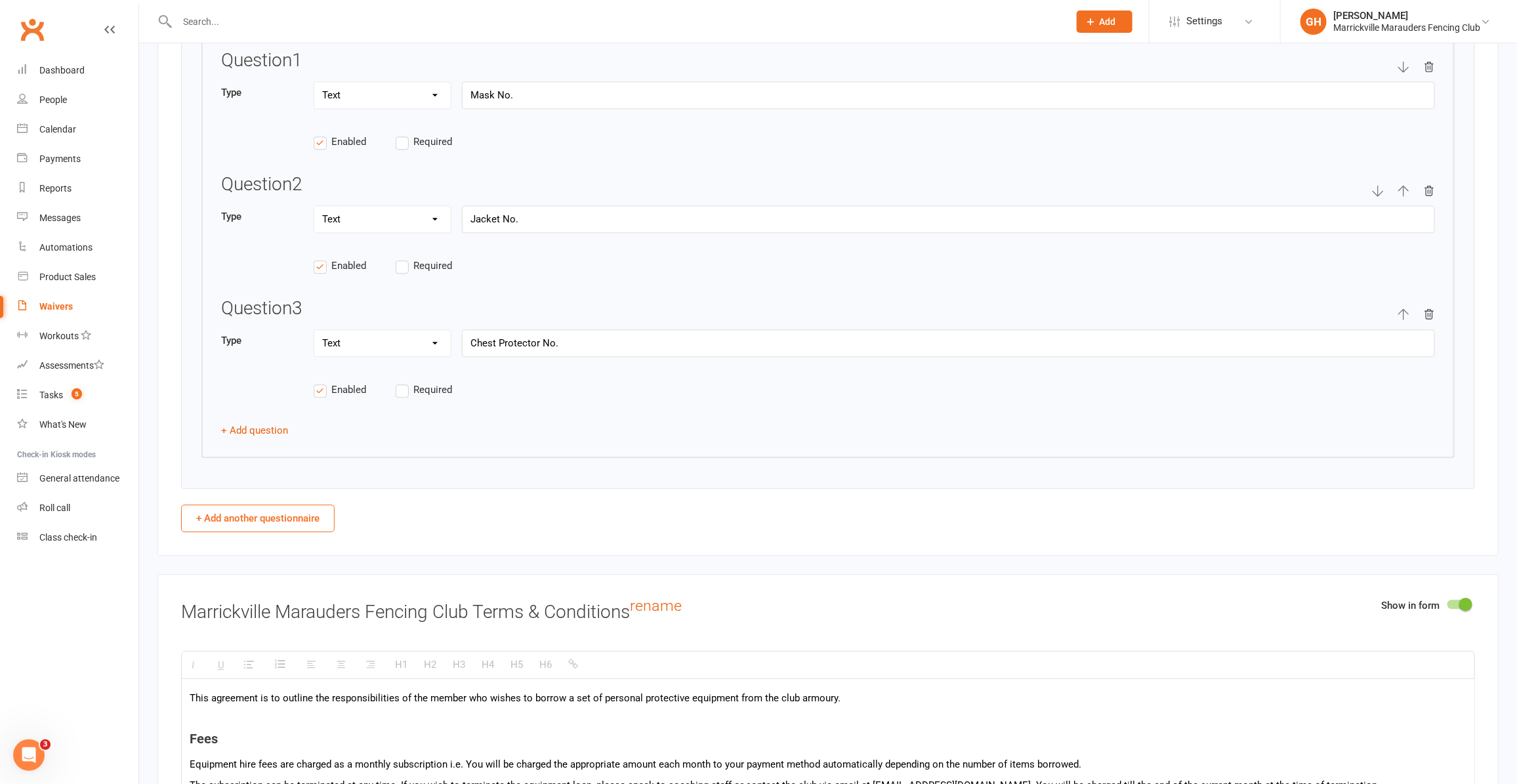
click at [261, 532] on button "+ Add another questionnaire" at bounding box center [258, 519] width 153 height 28
select select "do_not_copy_answers"
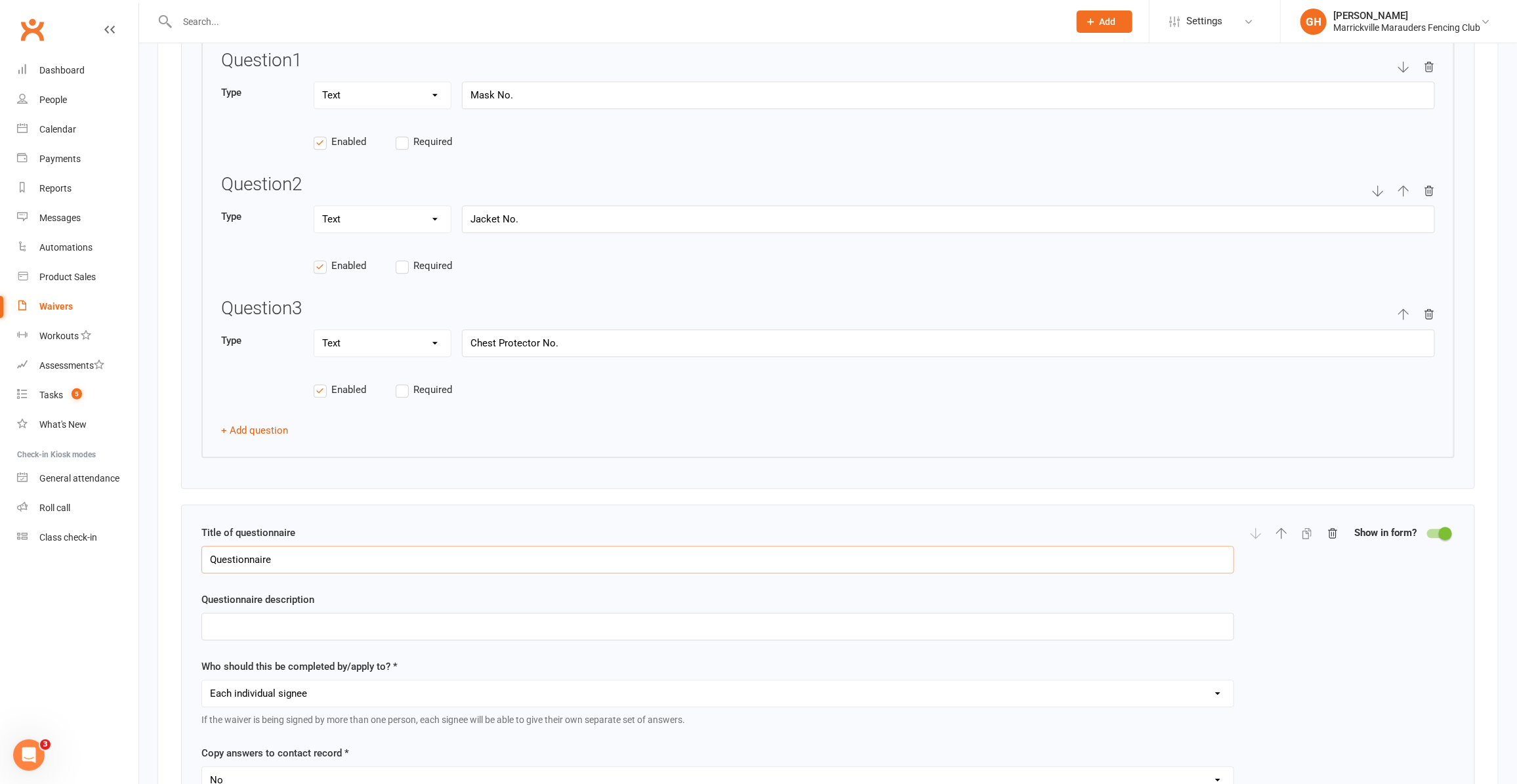
click at [290, 573] on input "Questionnaire" at bounding box center [718, 560] width 1033 height 28
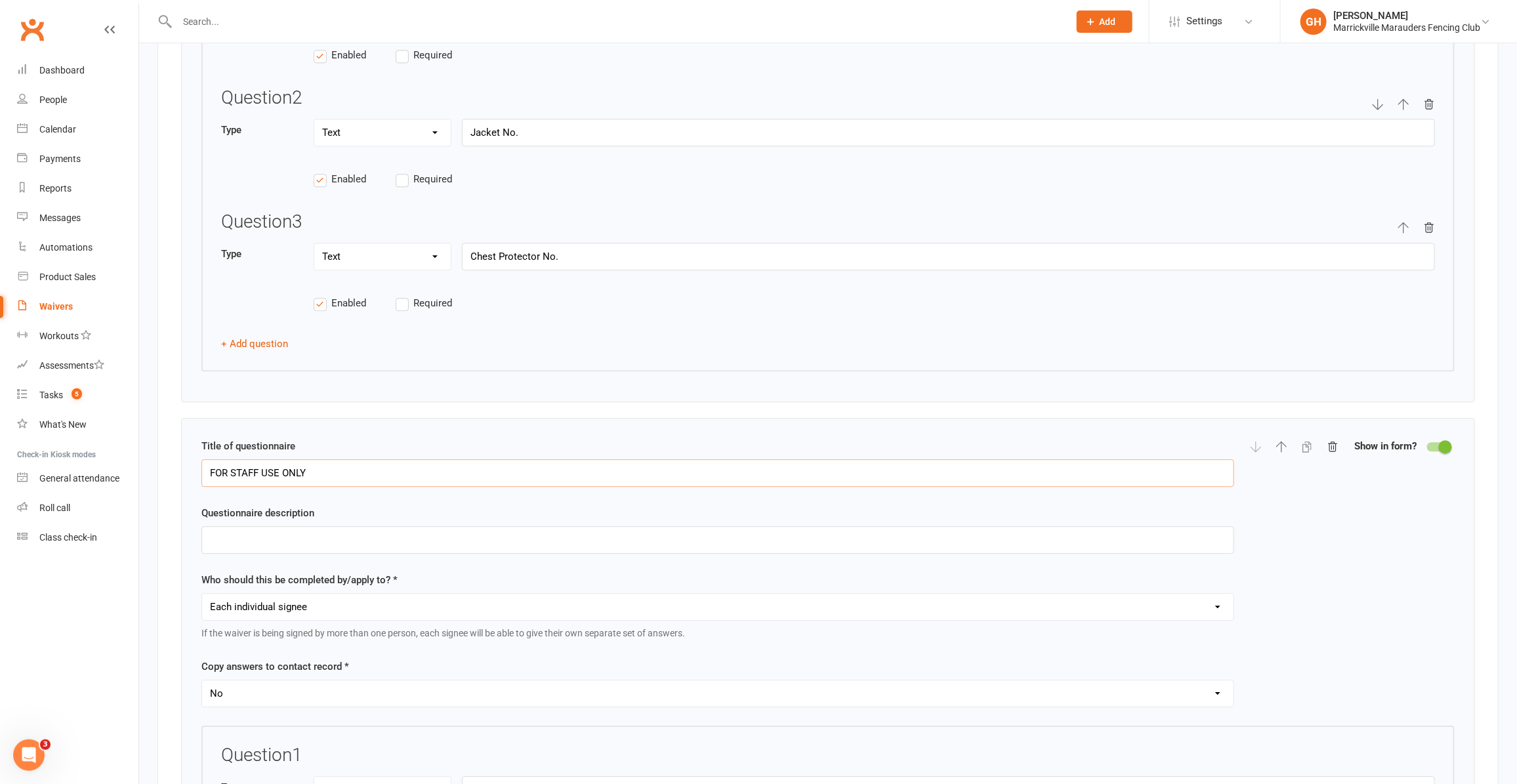
scroll to position [2132, 0]
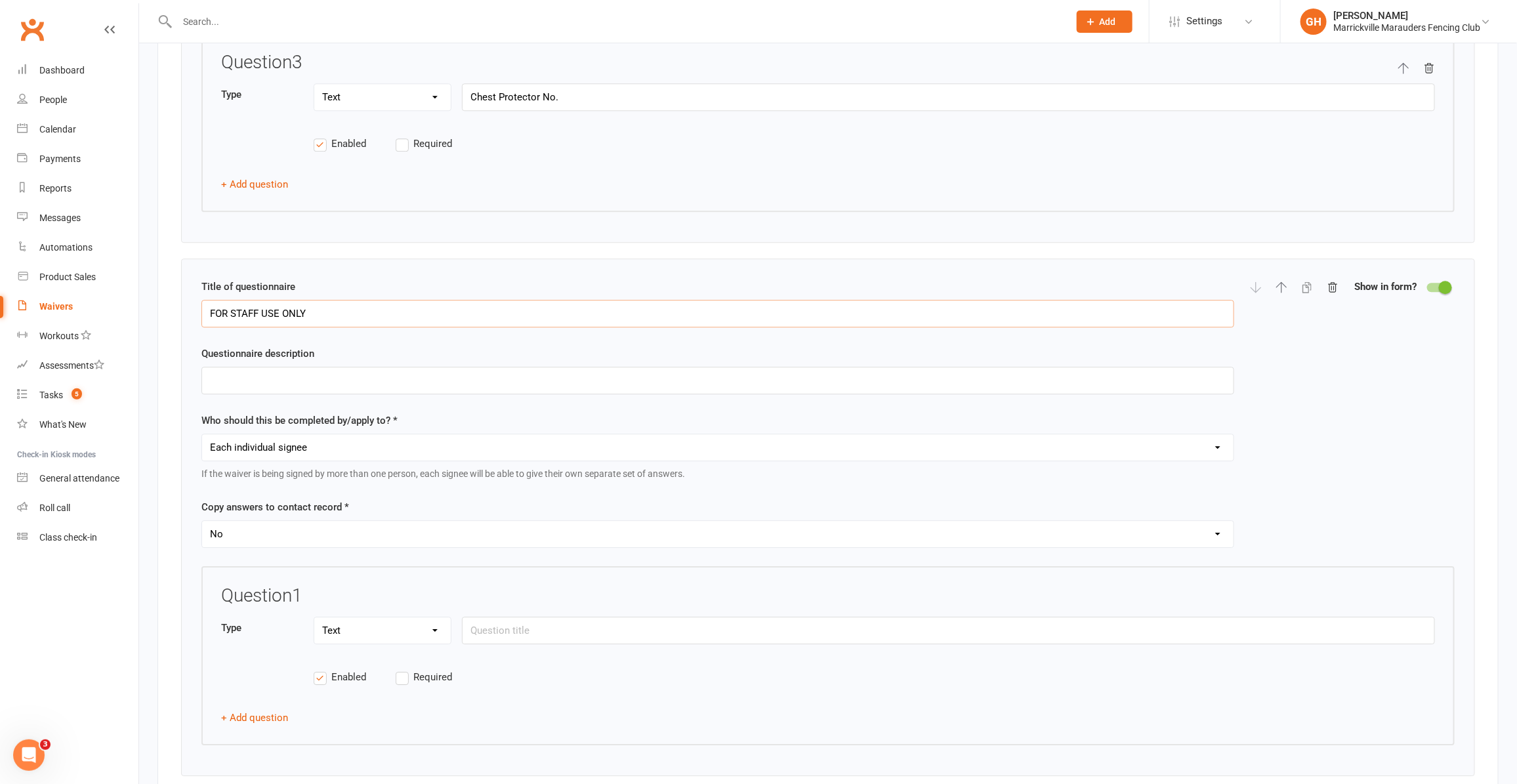
type input "FOR STAFF USE ONLY"
click at [337, 460] on select "Each individual signee Primary signee only Dependent signees only Attending sig…" at bounding box center [718, 447] width 1032 height 26
select select "applies_to_primary_signee"
click at [202, 451] on select "Each individual signee Primary signee only Dependent signees only Attending sig…" at bounding box center [718, 447] width 1032 height 26
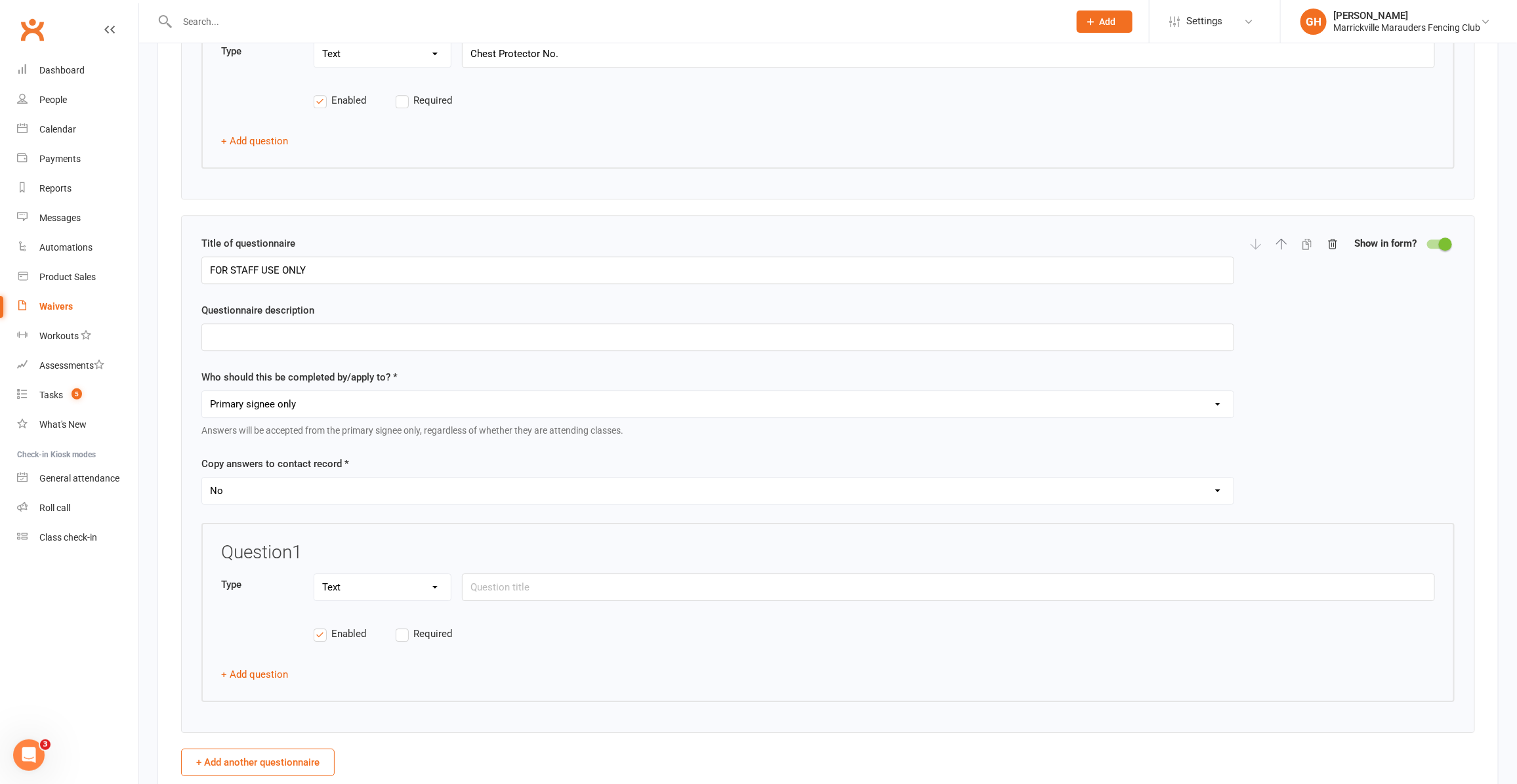
scroll to position [2214, 0]
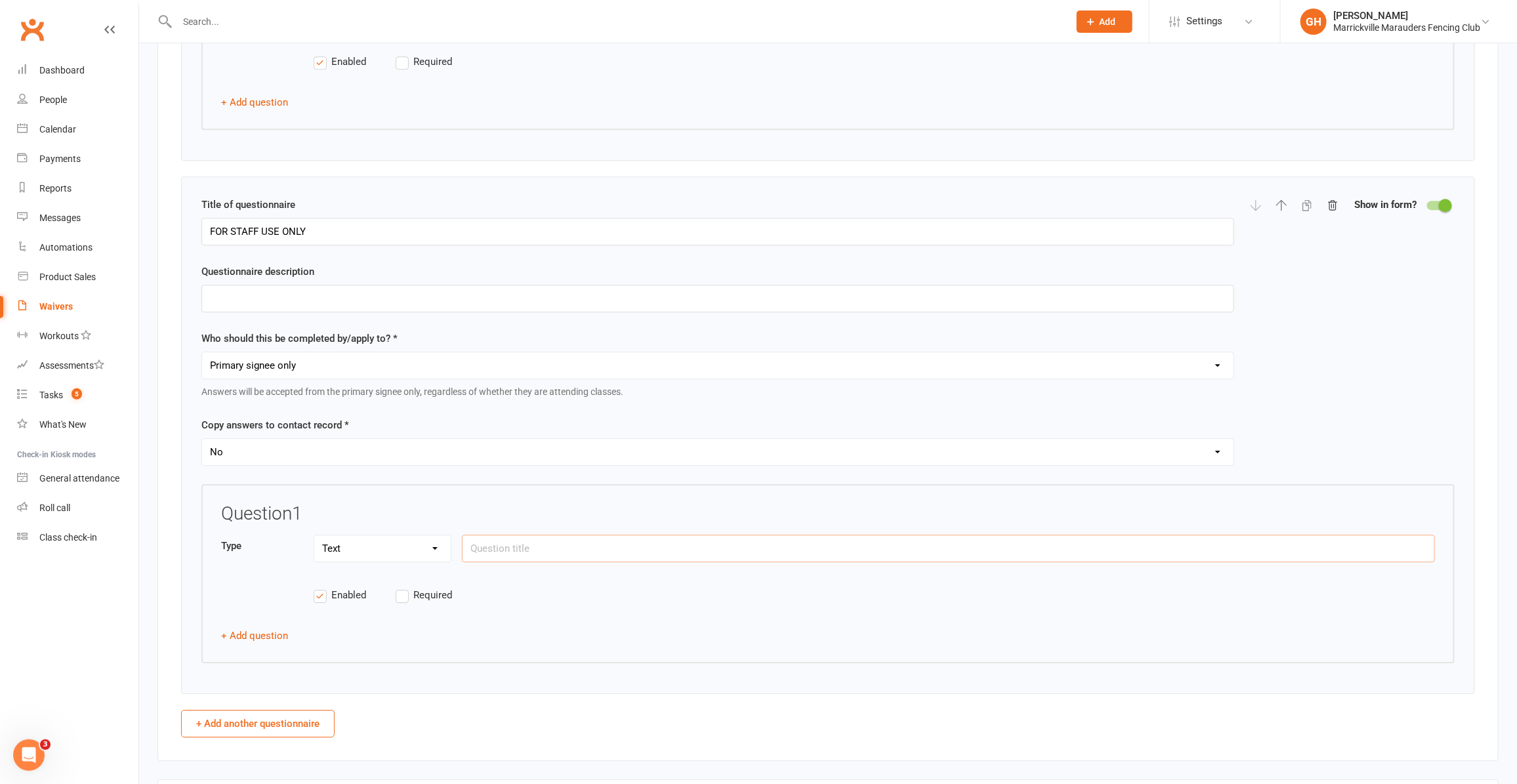
click at [517, 559] on input "text" at bounding box center [948, 548] width 973 height 28
click at [512, 562] on input "text" at bounding box center [948, 548] width 973 height 28
paste input "Please confirm that this activity has been logged in the Equipment Asset Regist…"
type input "Please confirm that this activity has been logged in the Equipment Asset Regist…"
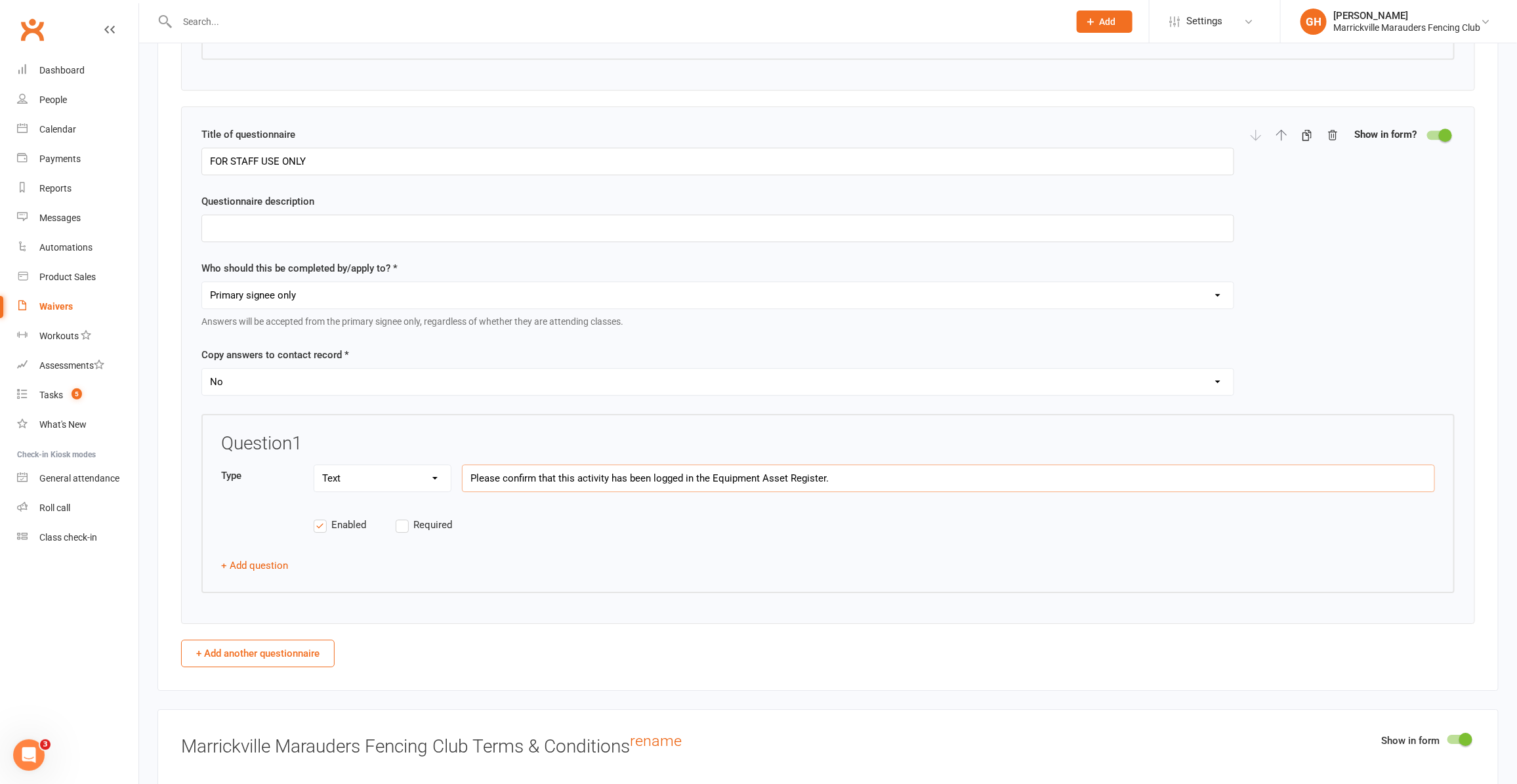
scroll to position [2378, 0]
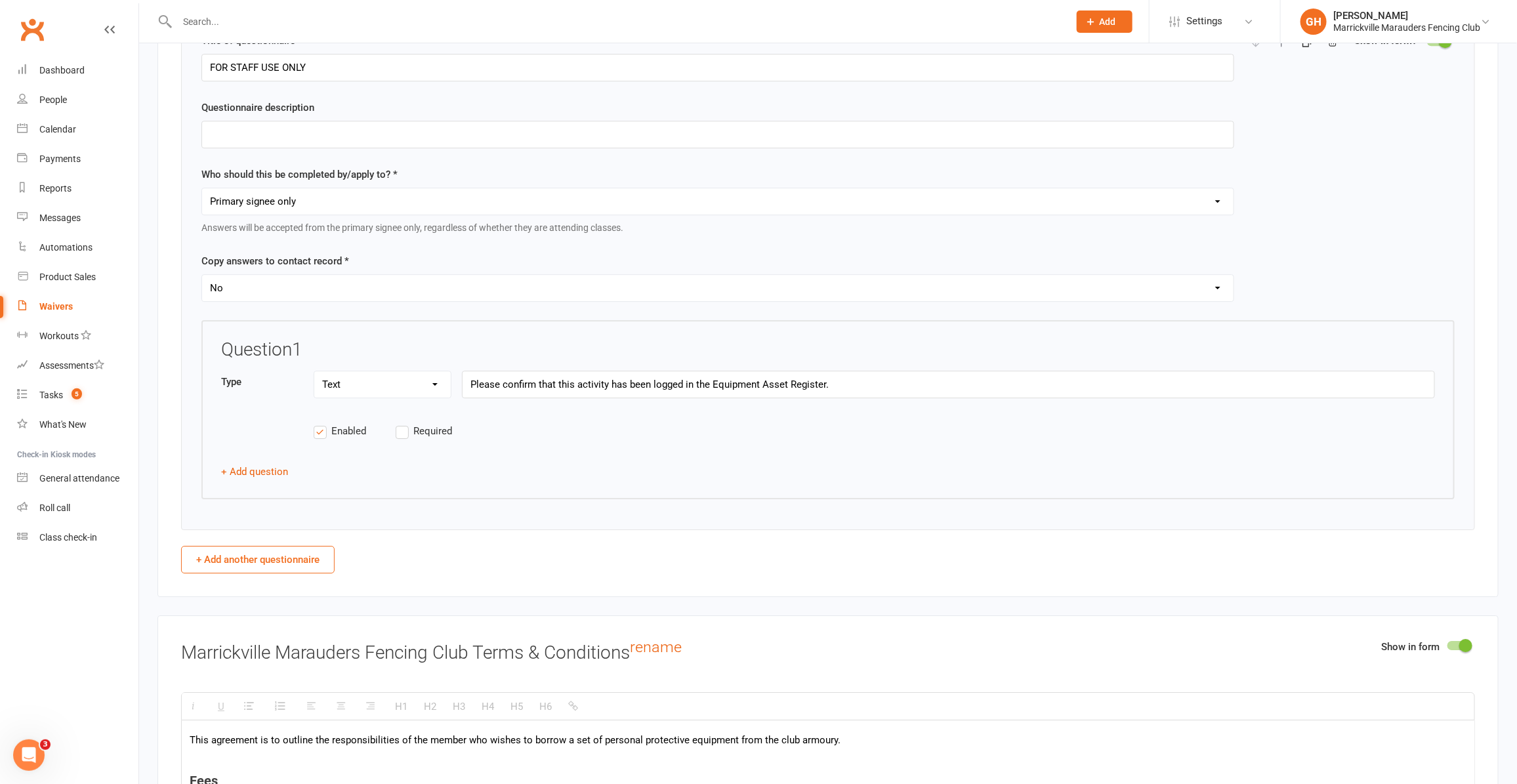
click at [420, 398] on select "Text Select Checkbox" at bounding box center [382, 384] width 136 height 26
click at [315, 389] on select "Text Select Checkbox" at bounding box center [382, 384] width 136 height 26
click at [362, 395] on select "Text Select Checkbox" at bounding box center [382, 384] width 136 height 26
click at [315, 389] on select "Text Select Checkbox" at bounding box center [382, 384] width 136 height 26
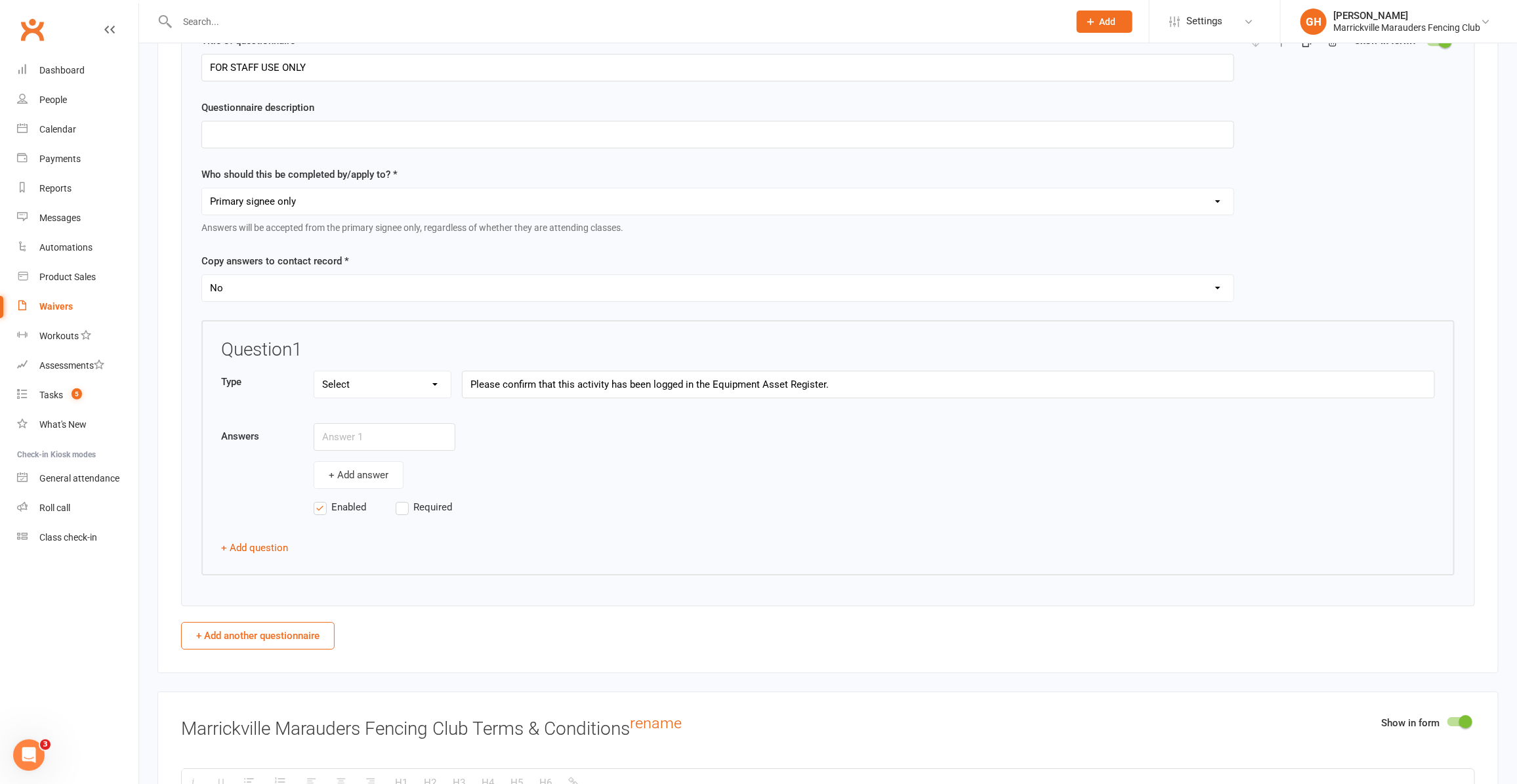
click at [395, 392] on select "Text Select Checkbox" at bounding box center [382, 384] width 136 height 26
select select "checkbox"
click at [315, 389] on select "Text Select Checkbox" at bounding box center [382, 384] width 136 height 26
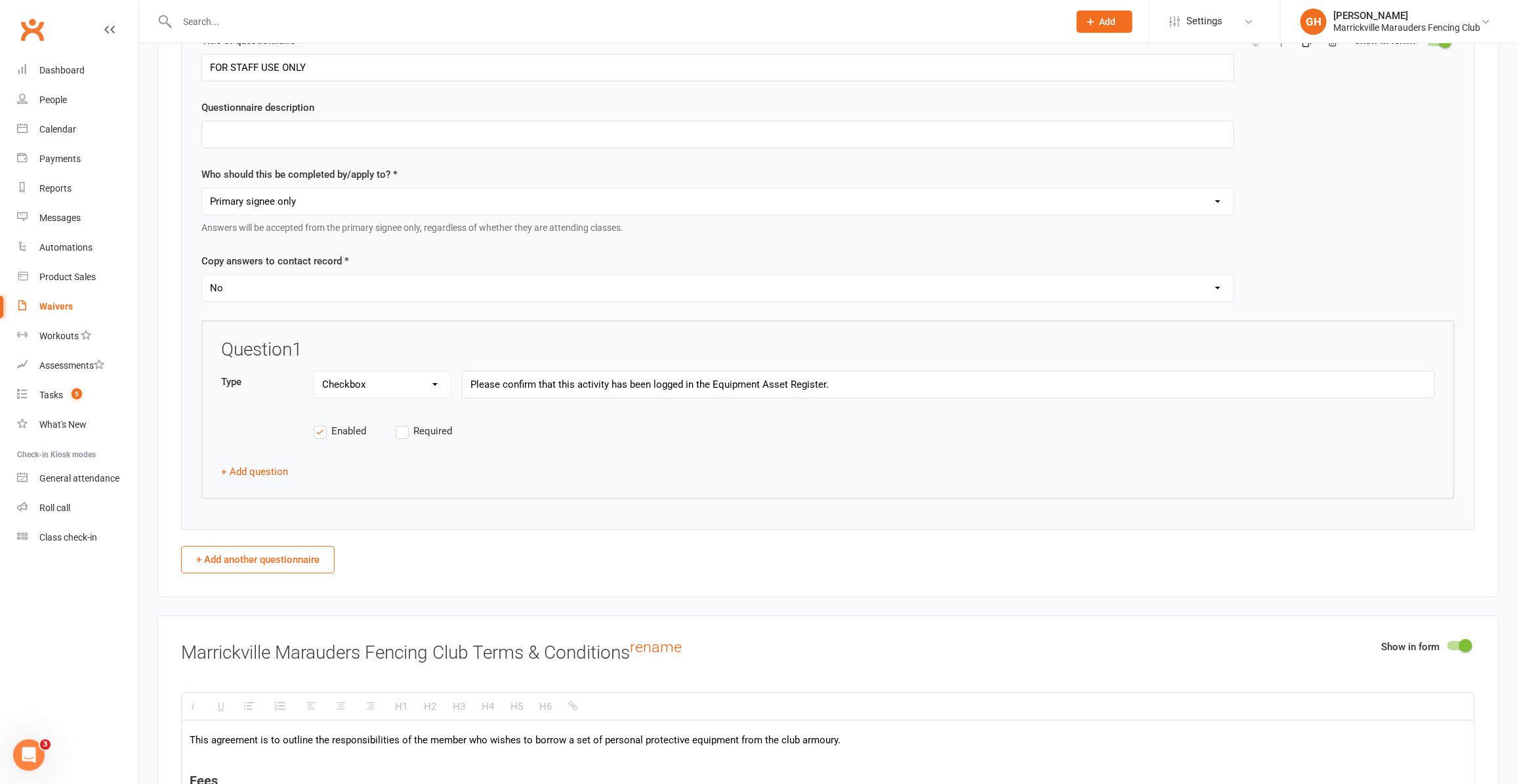
click at [658, 448] on div "Enabled Required" at bounding box center [828, 438] width 1214 height 30
click at [405, 439] on label "Required" at bounding box center [436, 431] width 82 height 16
click at [405, 423] on input "Required" at bounding box center [436, 423] width 82 height 0
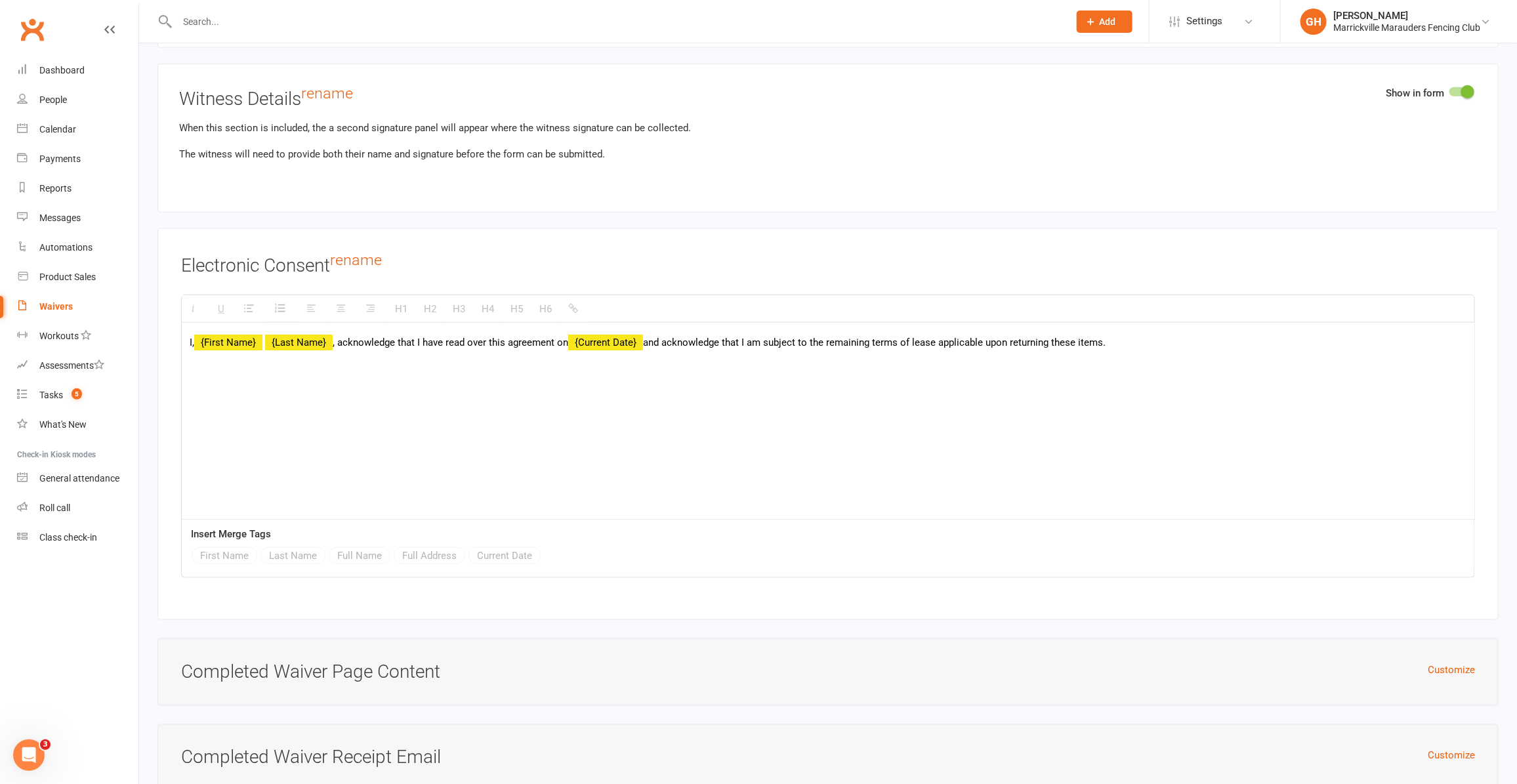
scroll to position [4092, 0]
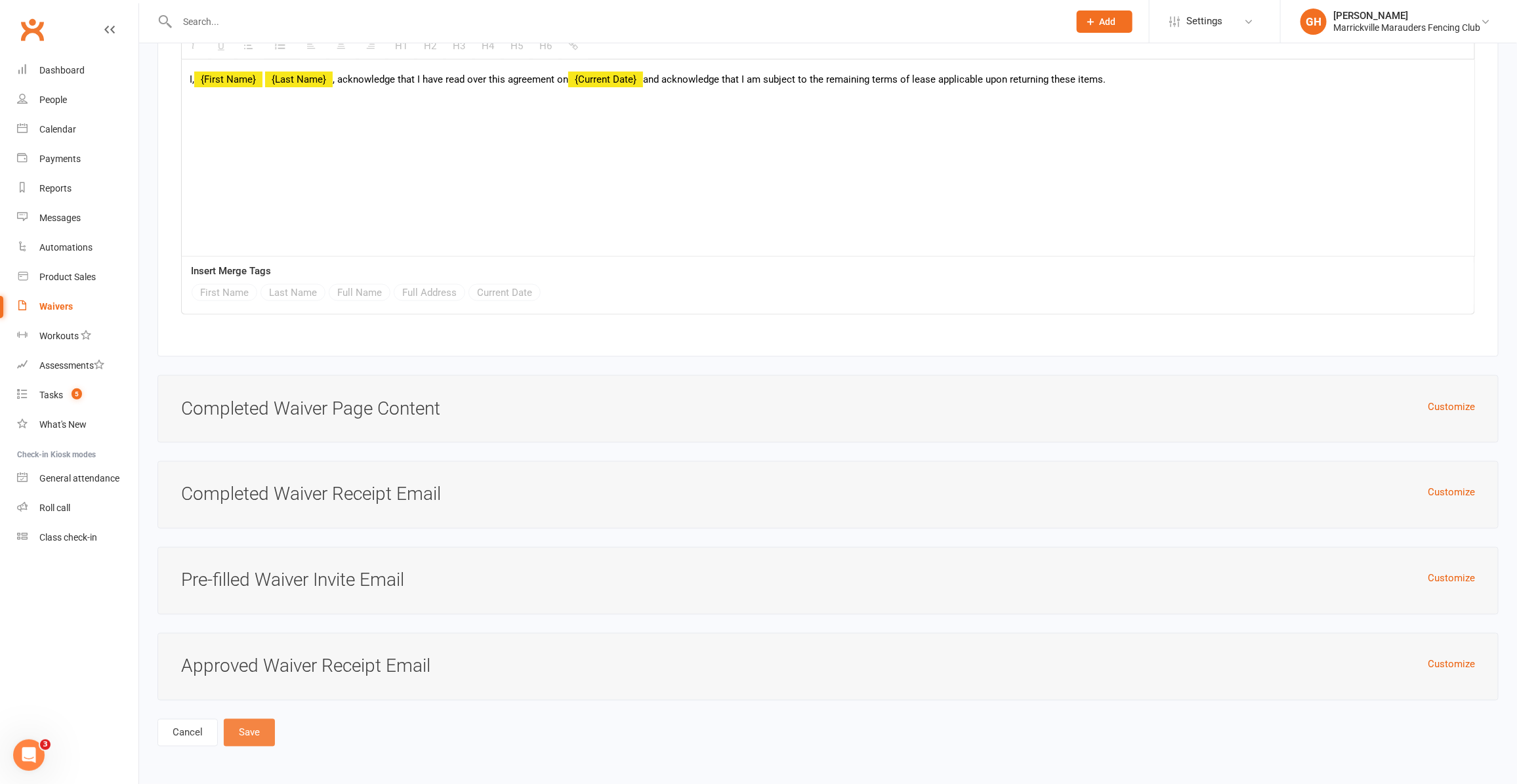
click at [234, 735] on button "Save" at bounding box center [250, 733] width 51 height 28
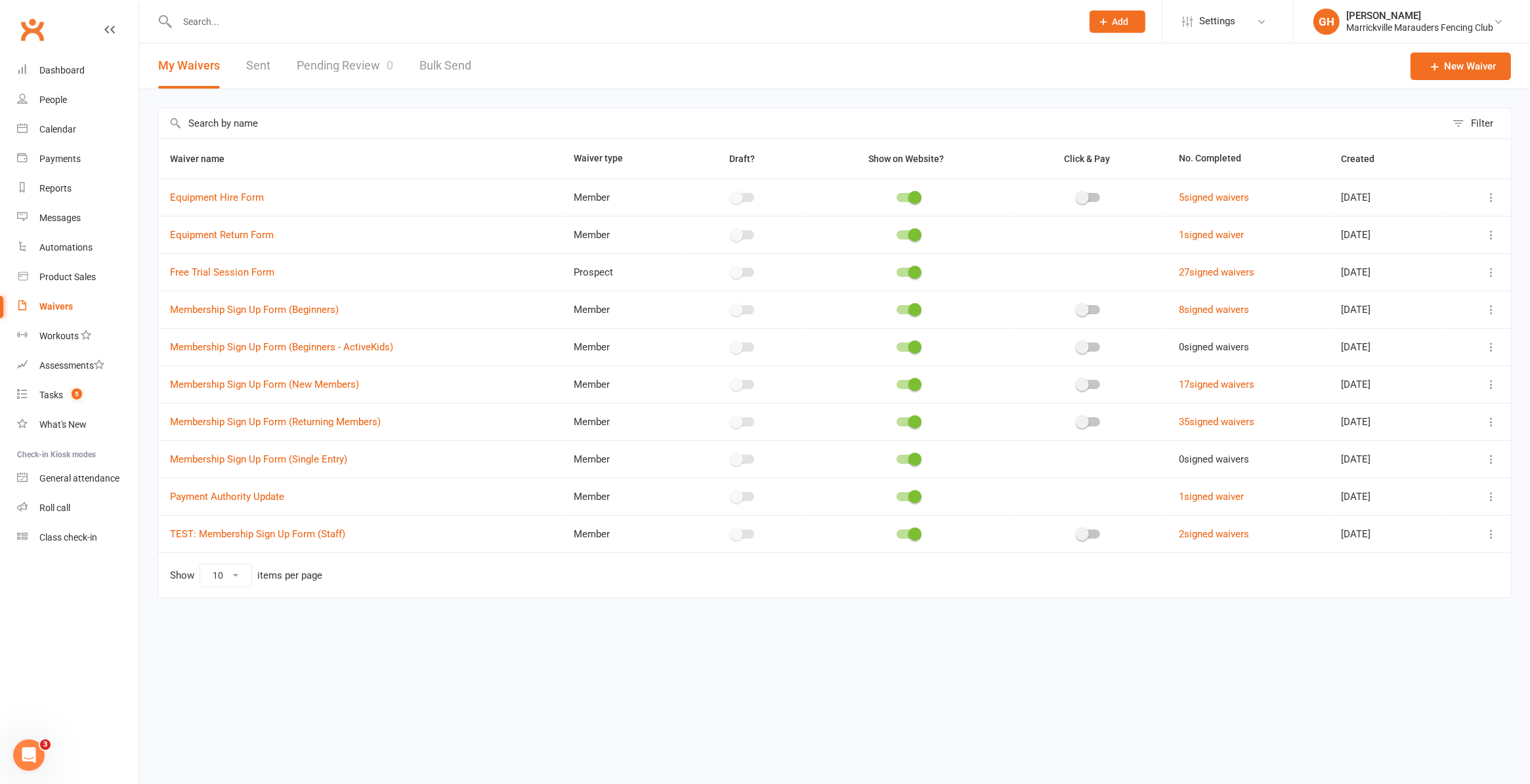
click at [1491, 195] on icon at bounding box center [1491, 197] width 13 height 13
click at [1424, 270] on link "Copy external link to clipboard" at bounding box center [1421, 277] width 154 height 26
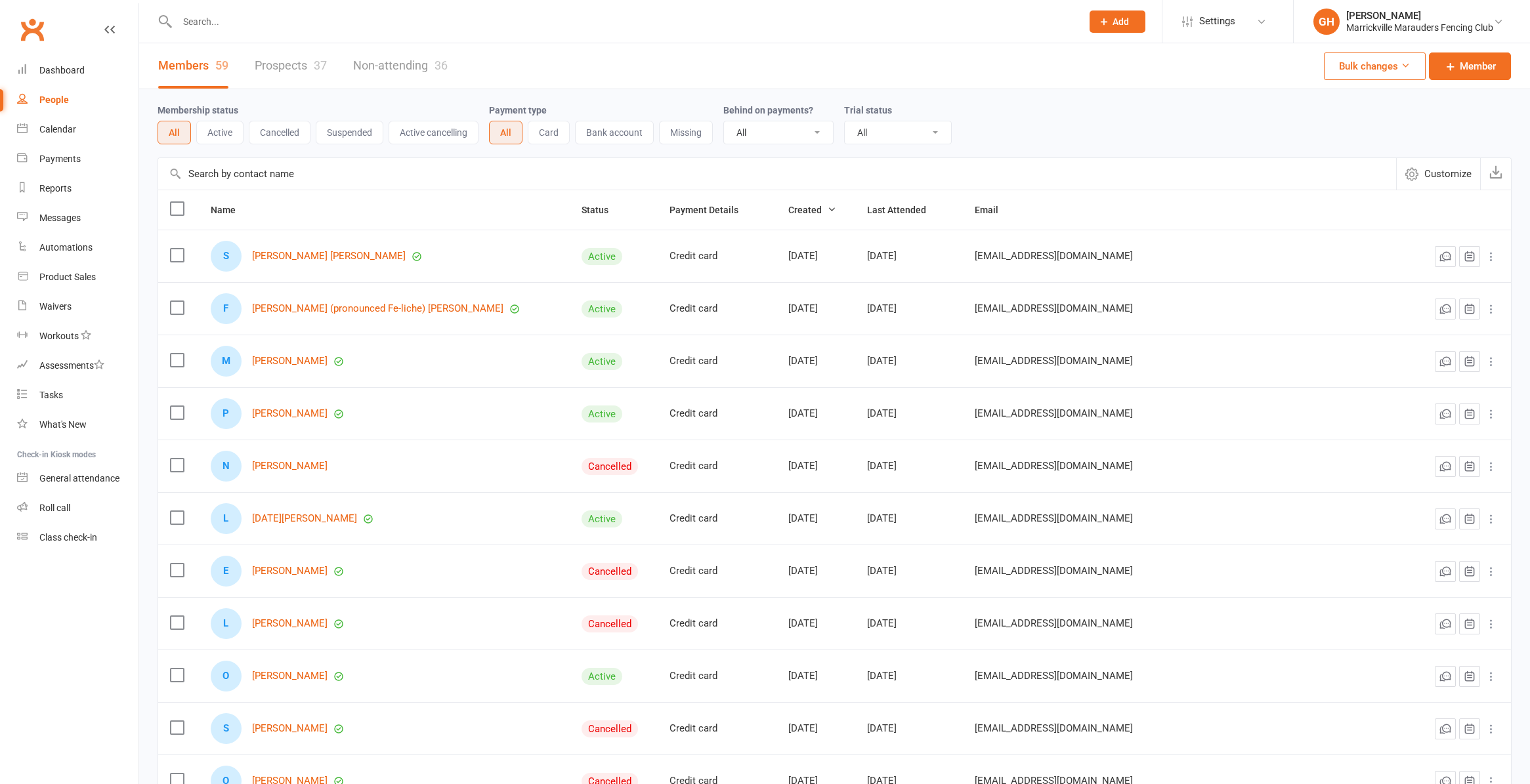
select select "100"
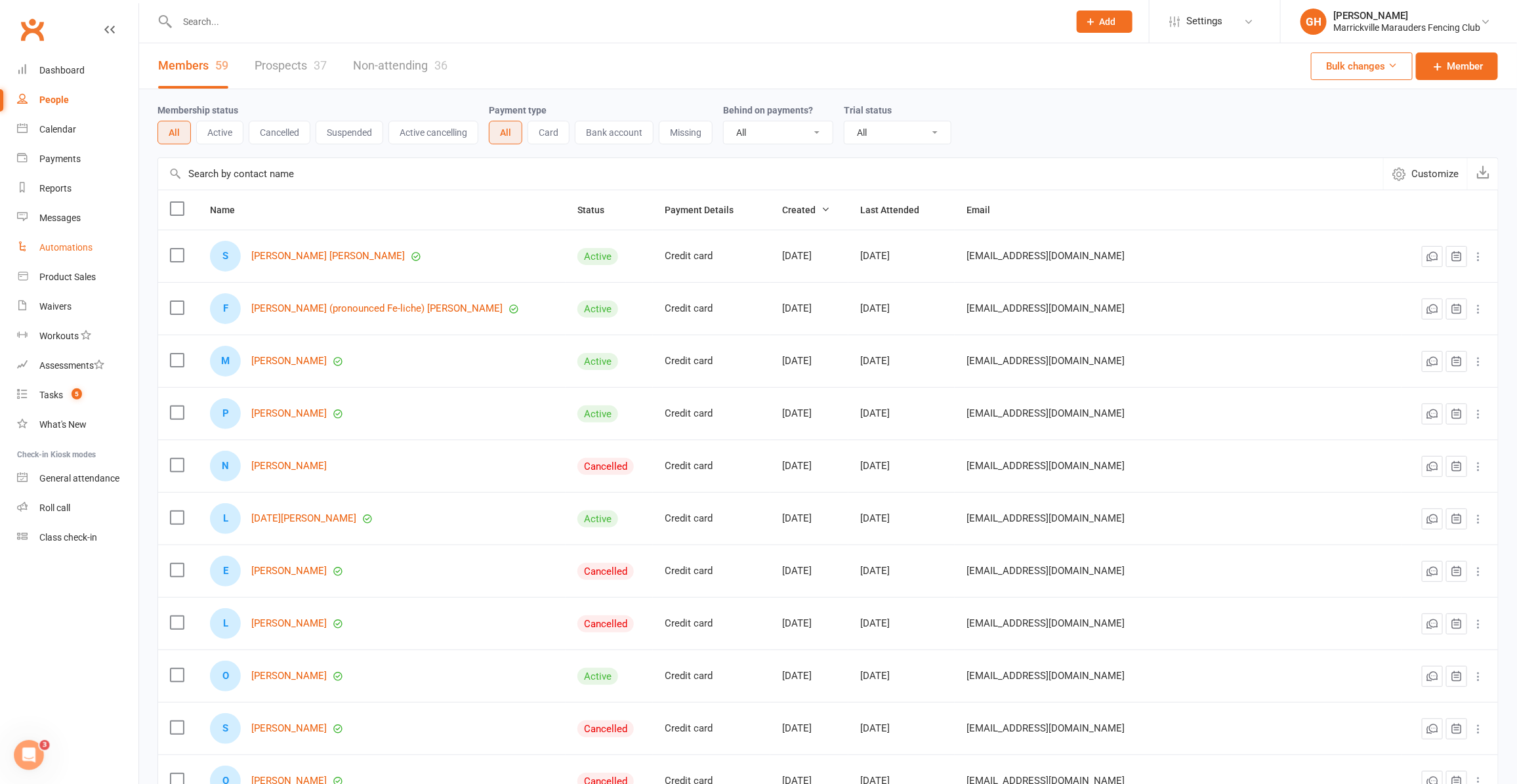
click at [49, 237] on link "Automations" at bounding box center [78, 248] width 122 height 30
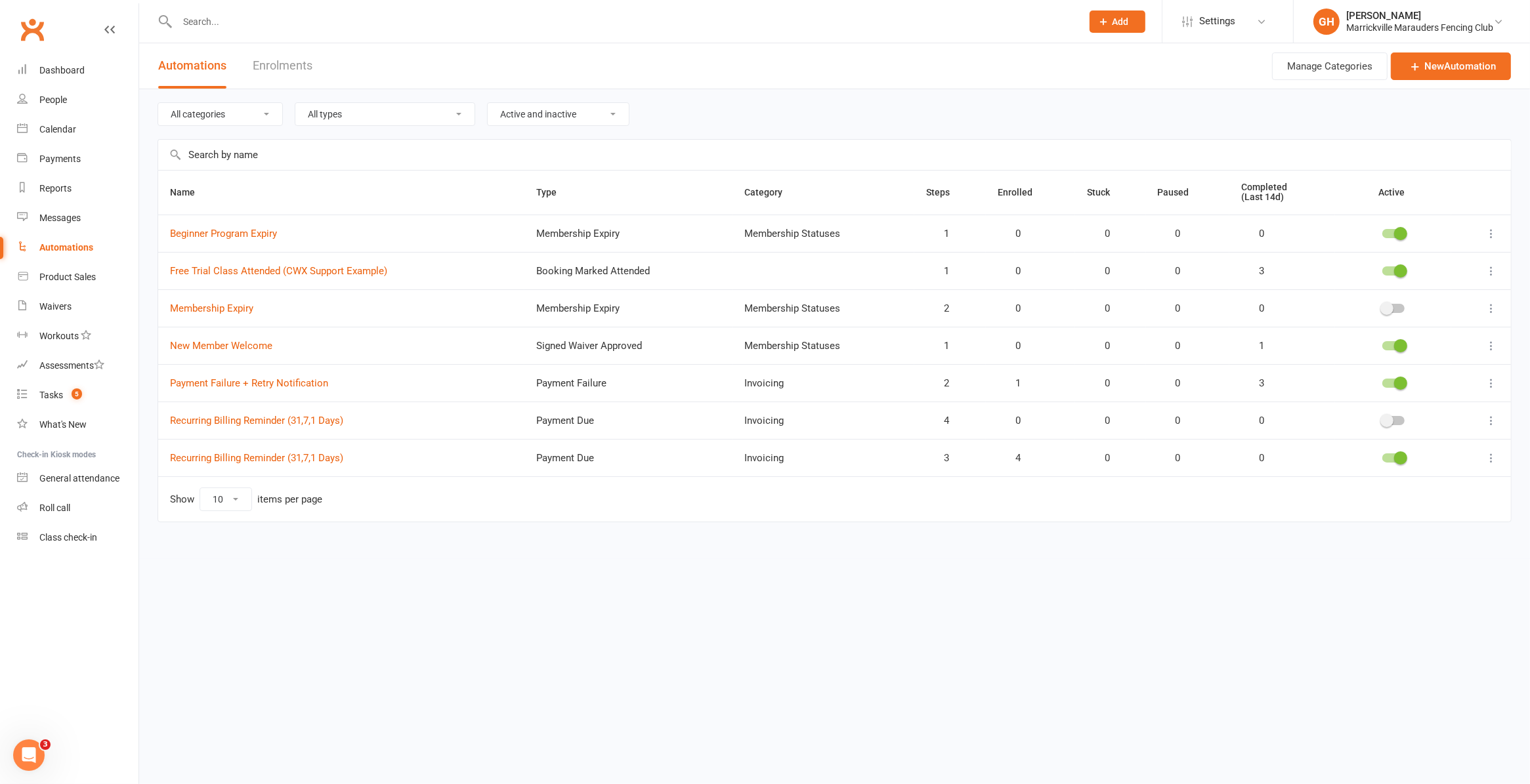
click at [1491, 463] on icon at bounding box center [1491, 458] width 13 height 13
click at [1003, 577] on html "Prospect Member Non-attending contact Class / event Appointment Task Membership…" at bounding box center [765, 288] width 1530 height 577
click at [1491, 456] on icon at bounding box center [1491, 458] width 13 height 13
click at [1433, 483] on link "Edit" at bounding box center [1434, 485] width 130 height 26
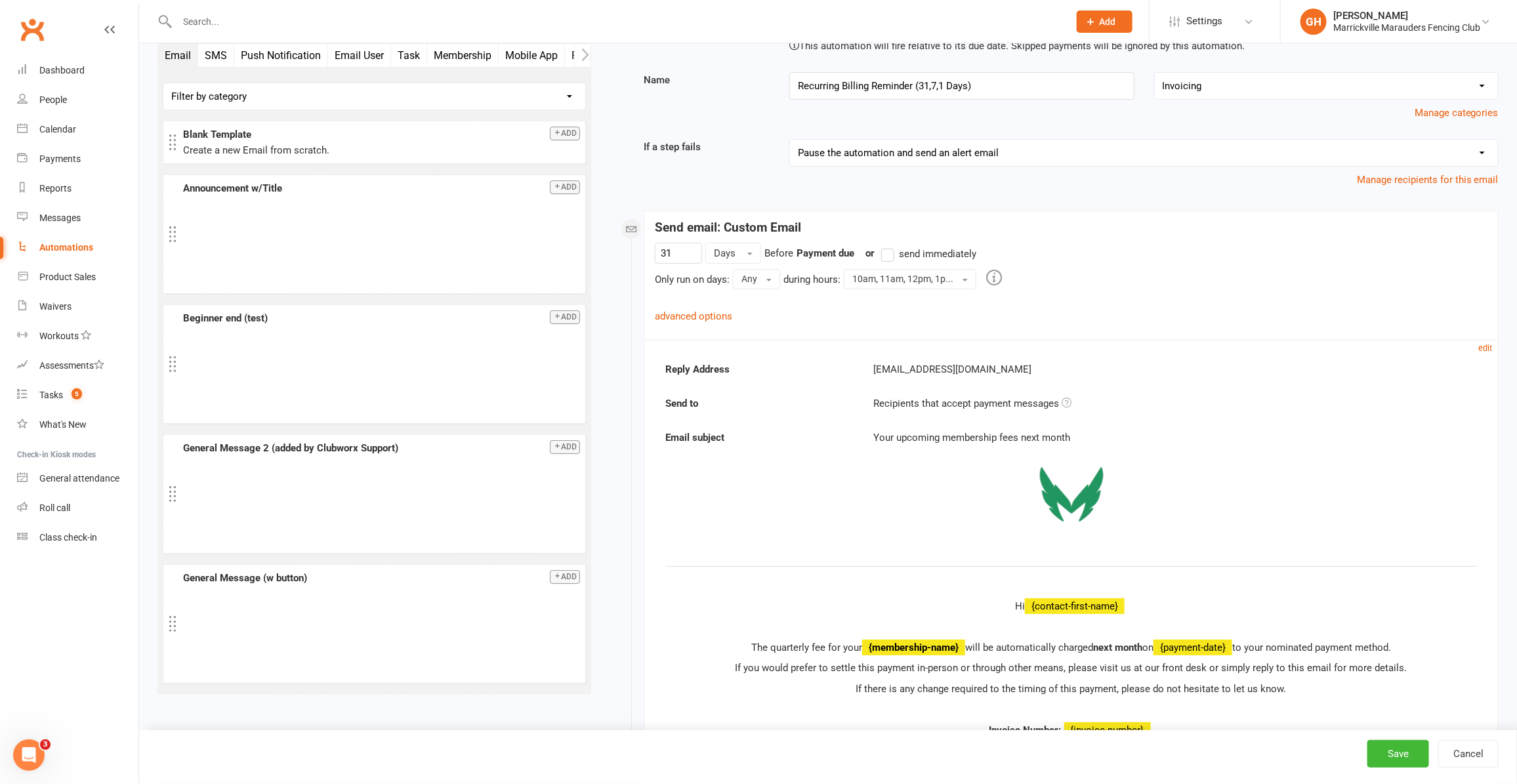
scroll to position [164, 0]
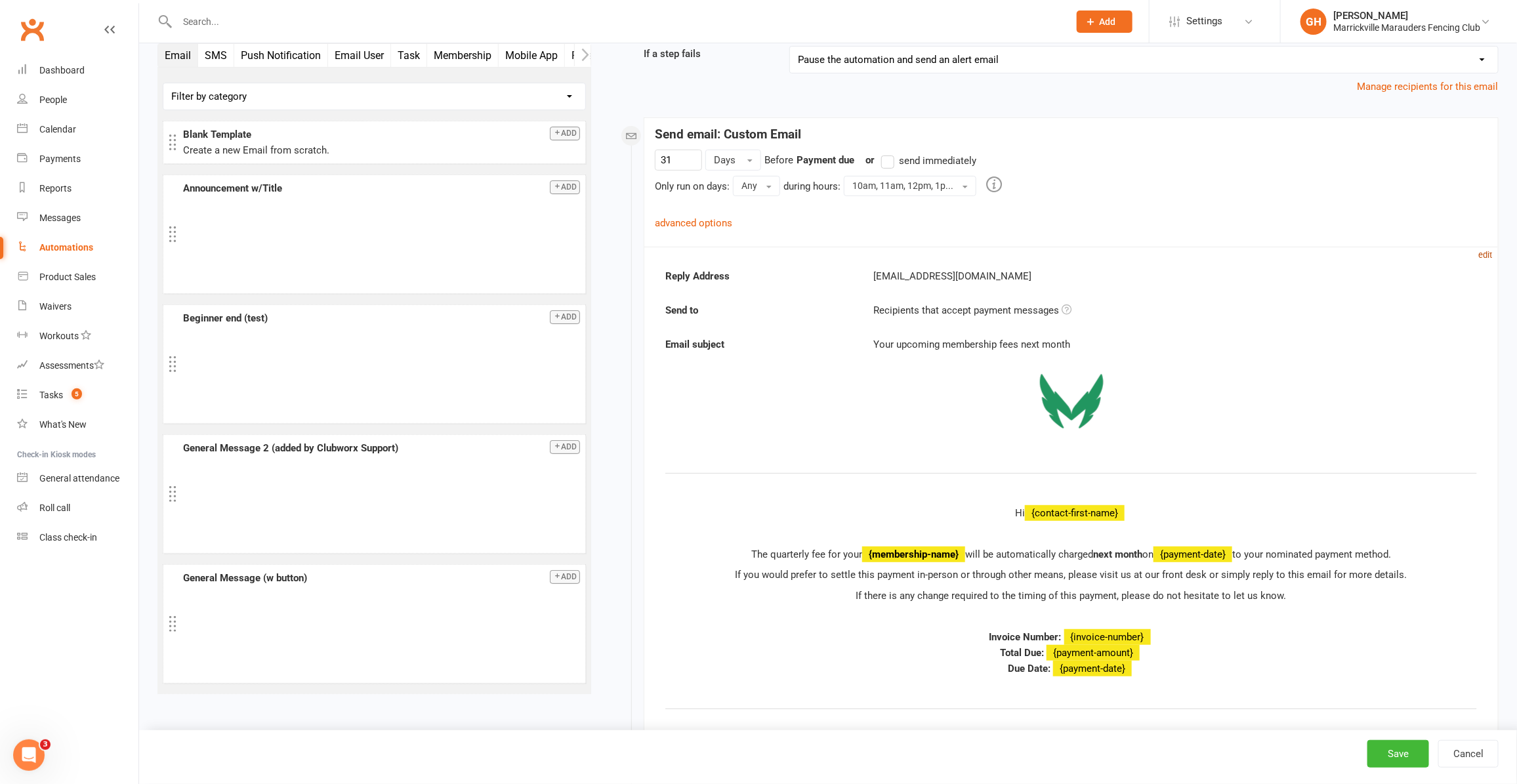
click at [1491, 253] on small "edit" at bounding box center [1486, 255] width 14 height 10
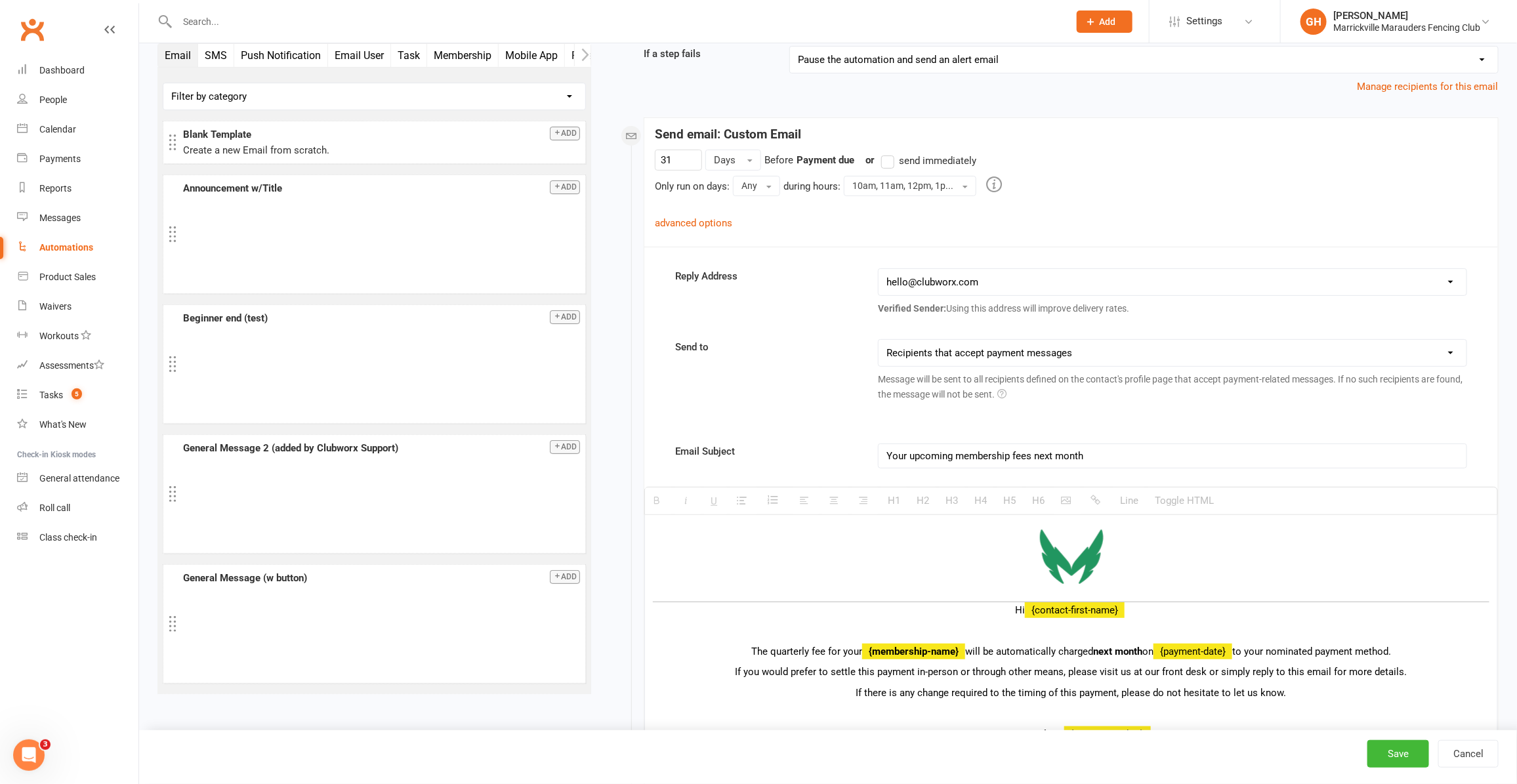
click at [1005, 357] on select "This contact only Recipients that accept payment messages Recipients that accep…" at bounding box center [1172, 353] width 587 height 26
select select "2"
click at [880, 341] on select "This contact only Recipients that accept payment messages Recipients that accep…" at bounding box center [1172, 353] width 587 height 26
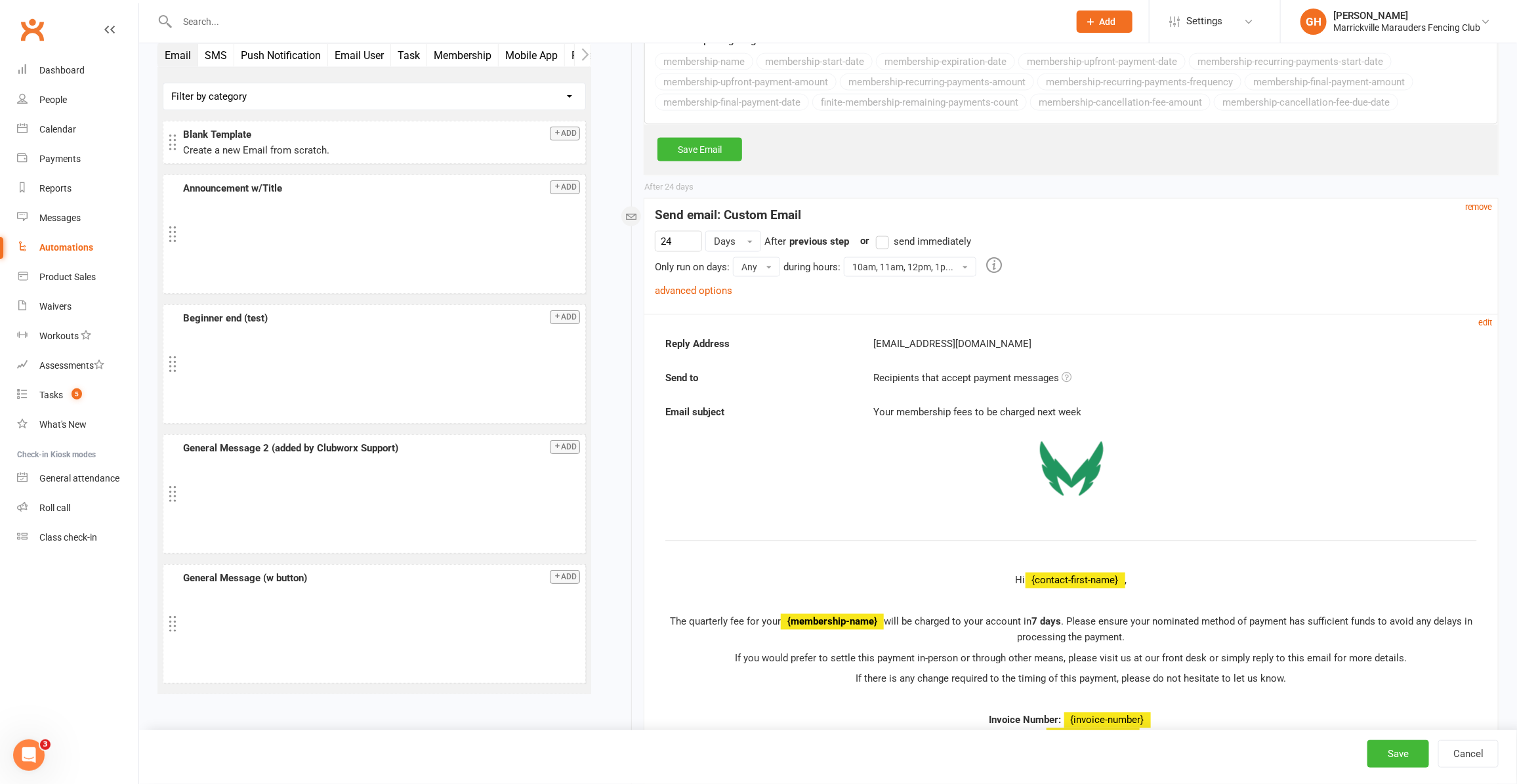
scroll to position [1066, 0]
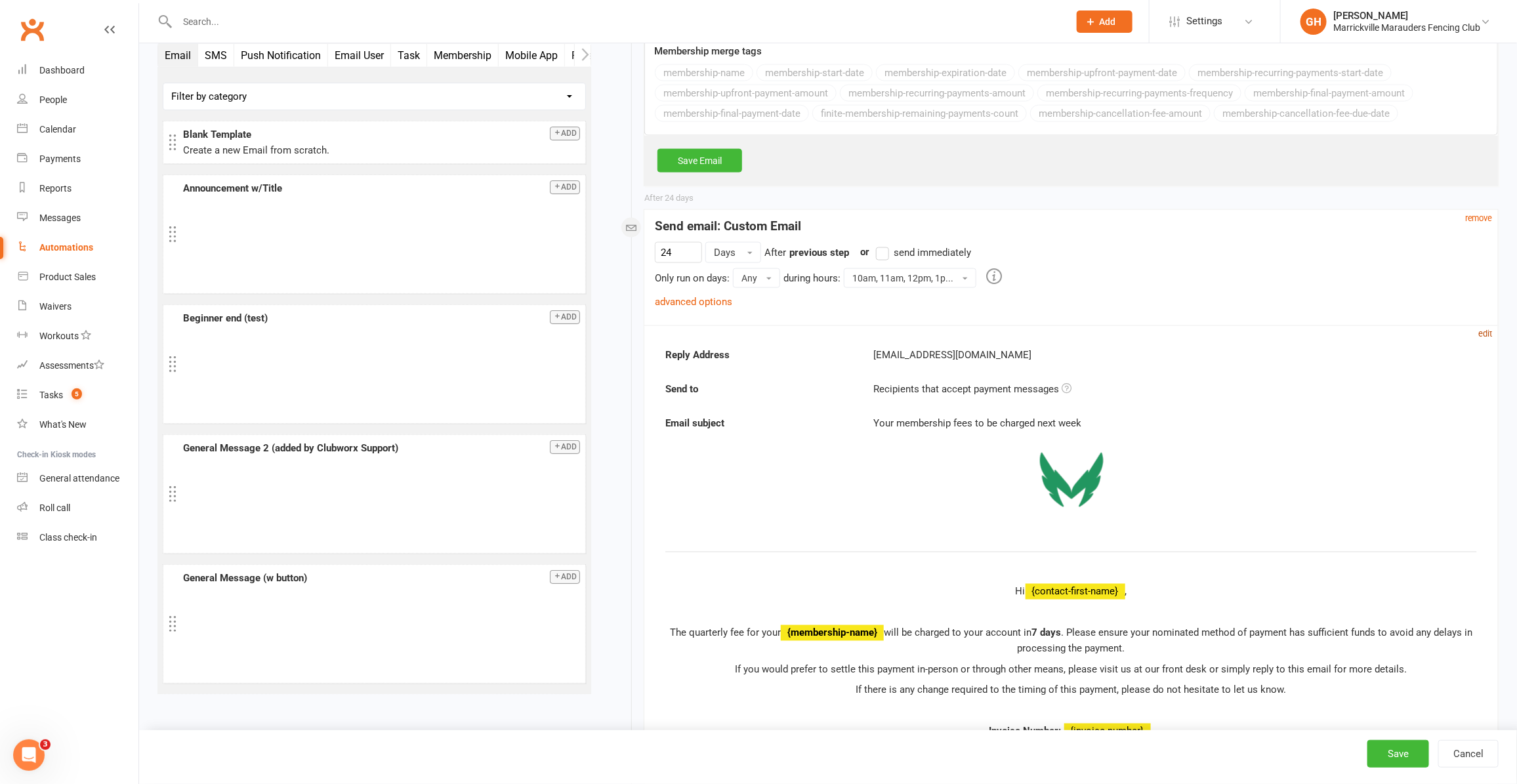
click at [1489, 339] on small "edit" at bounding box center [1486, 333] width 14 height 10
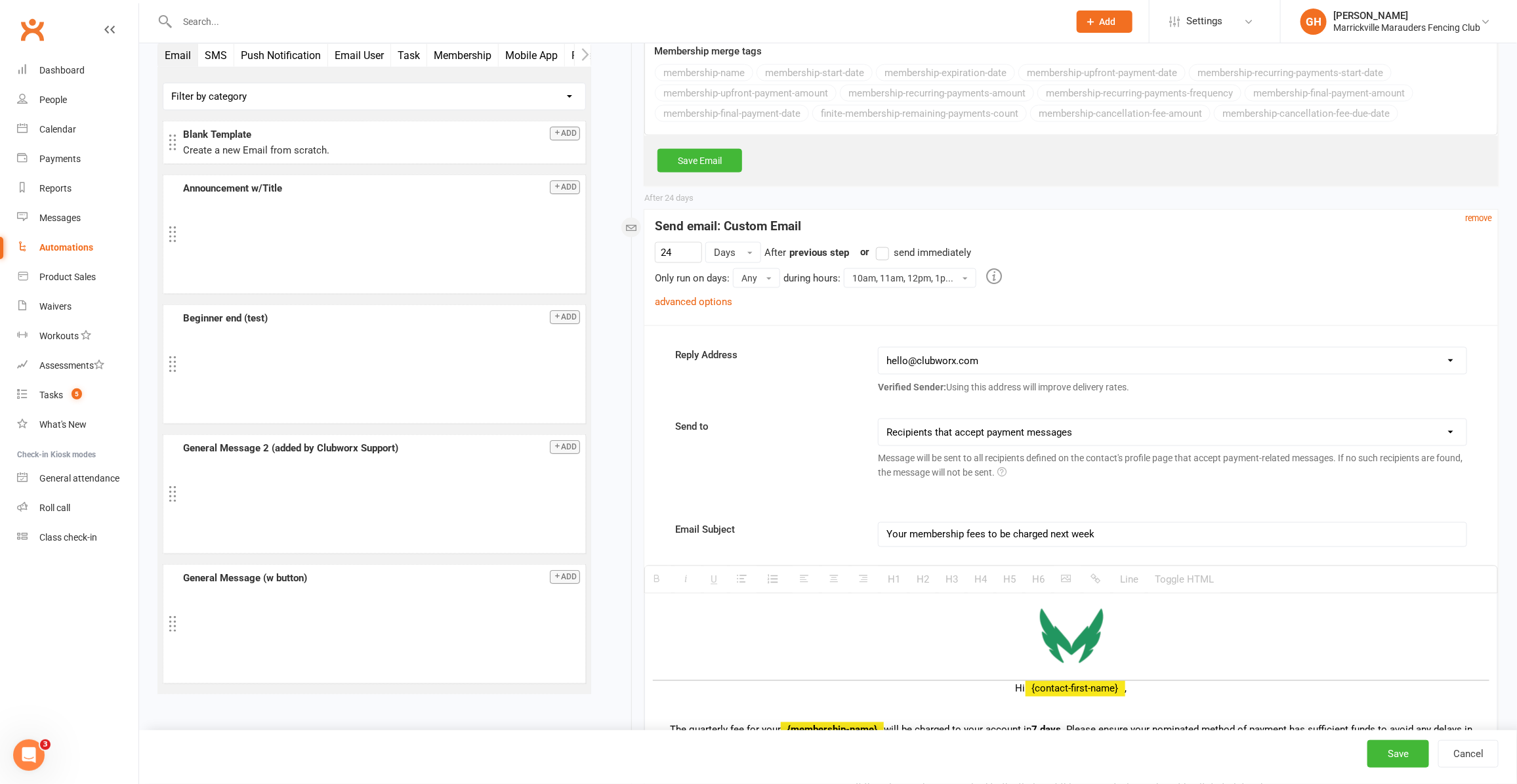
click at [1085, 434] on select "This contact only Recipients that accept payment messages Recipients that accep…" at bounding box center [1172, 432] width 587 height 26
select select "2"
click at [880, 427] on select "This contact only Recipients that accept payment messages Recipients that accep…" at bounding box center [1172, 432] width 587 height 26
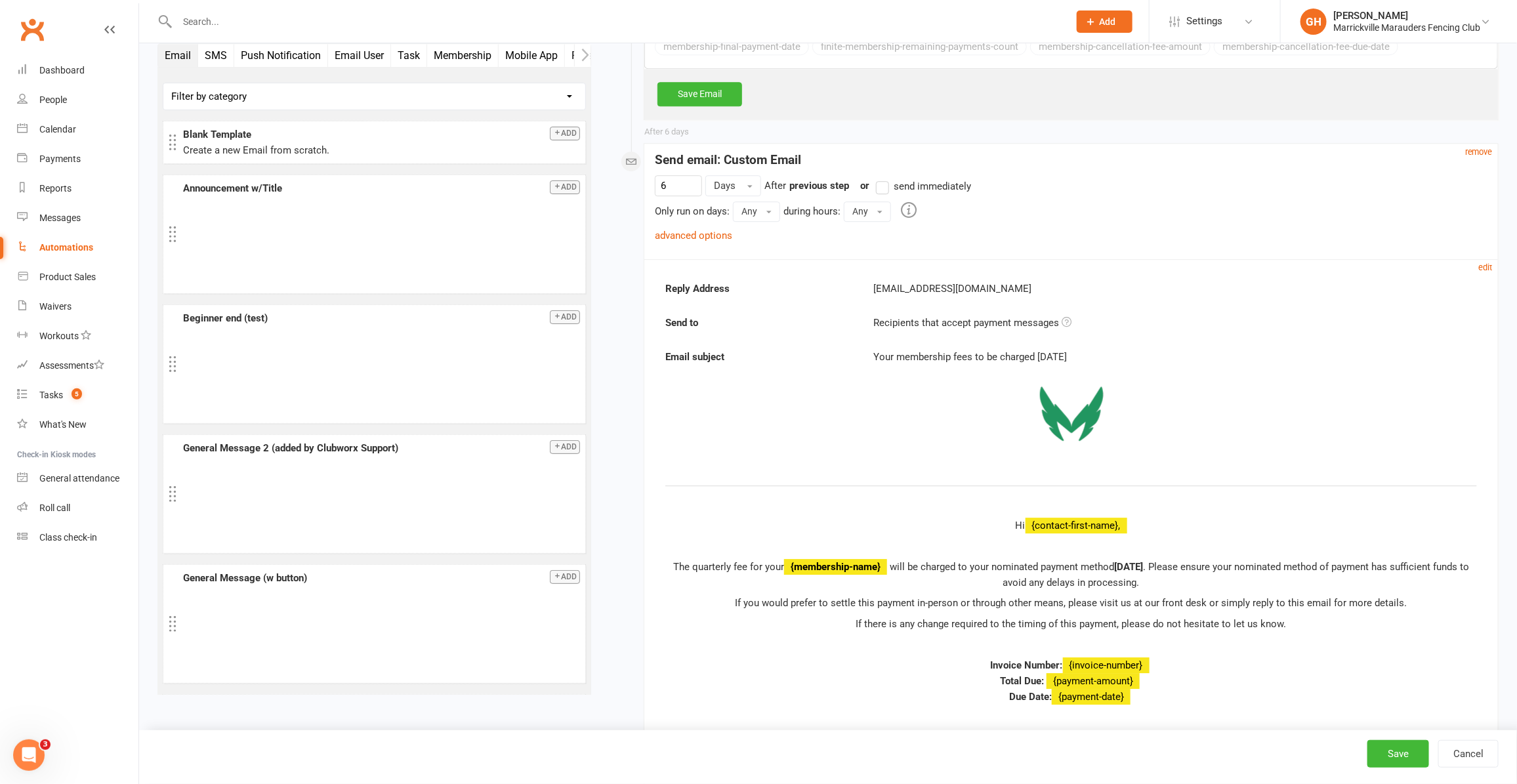
scroll to position [2132, 0]
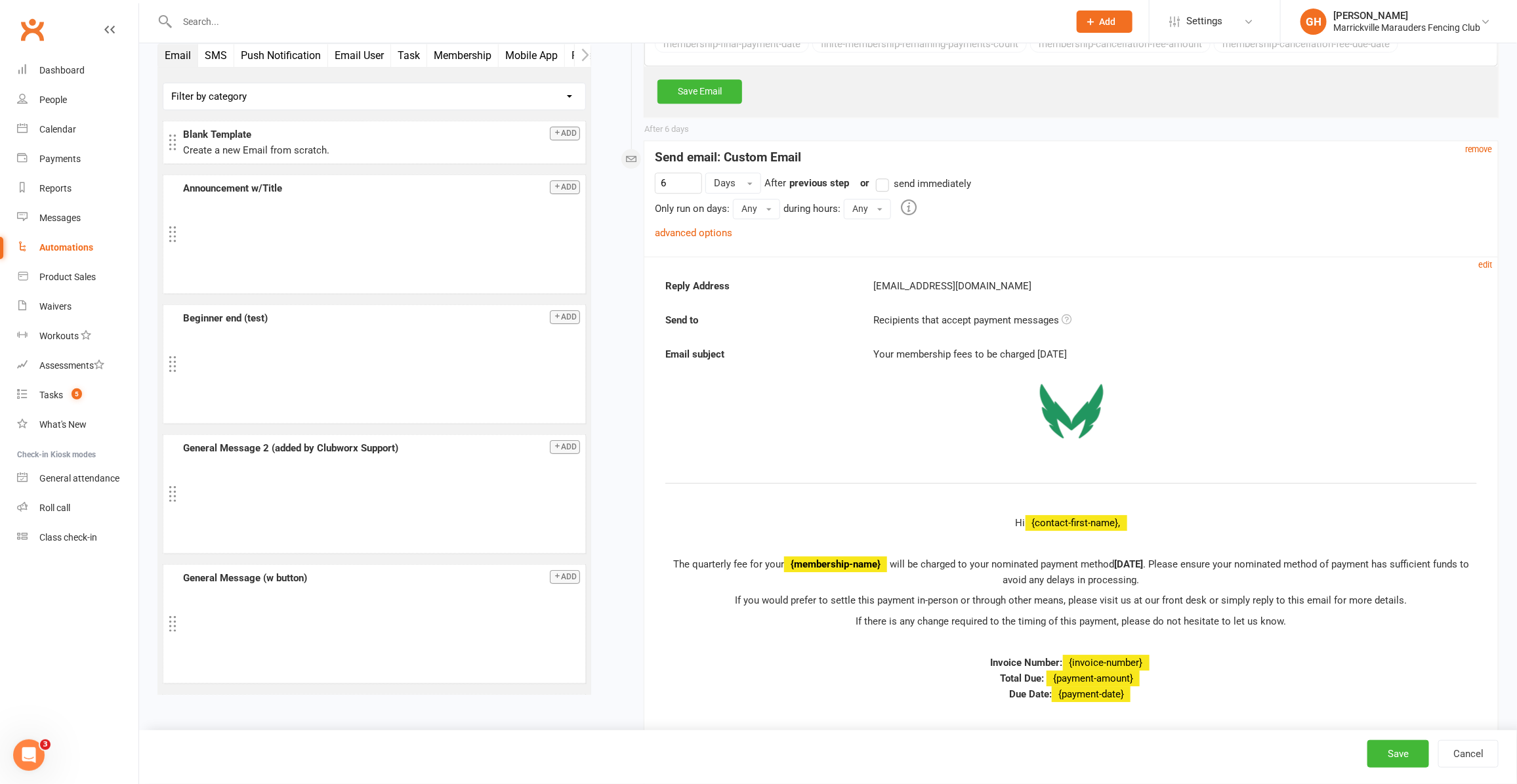
click at [1477, 277] on div "Reply Address hello@clubworx.com Send to Recipients that accept payment message…" at bounding box center [1071, 522] width 854 height 531
click at [1486, 270] on small "edit" at bounding box center [1486, 265] width 14 height 10
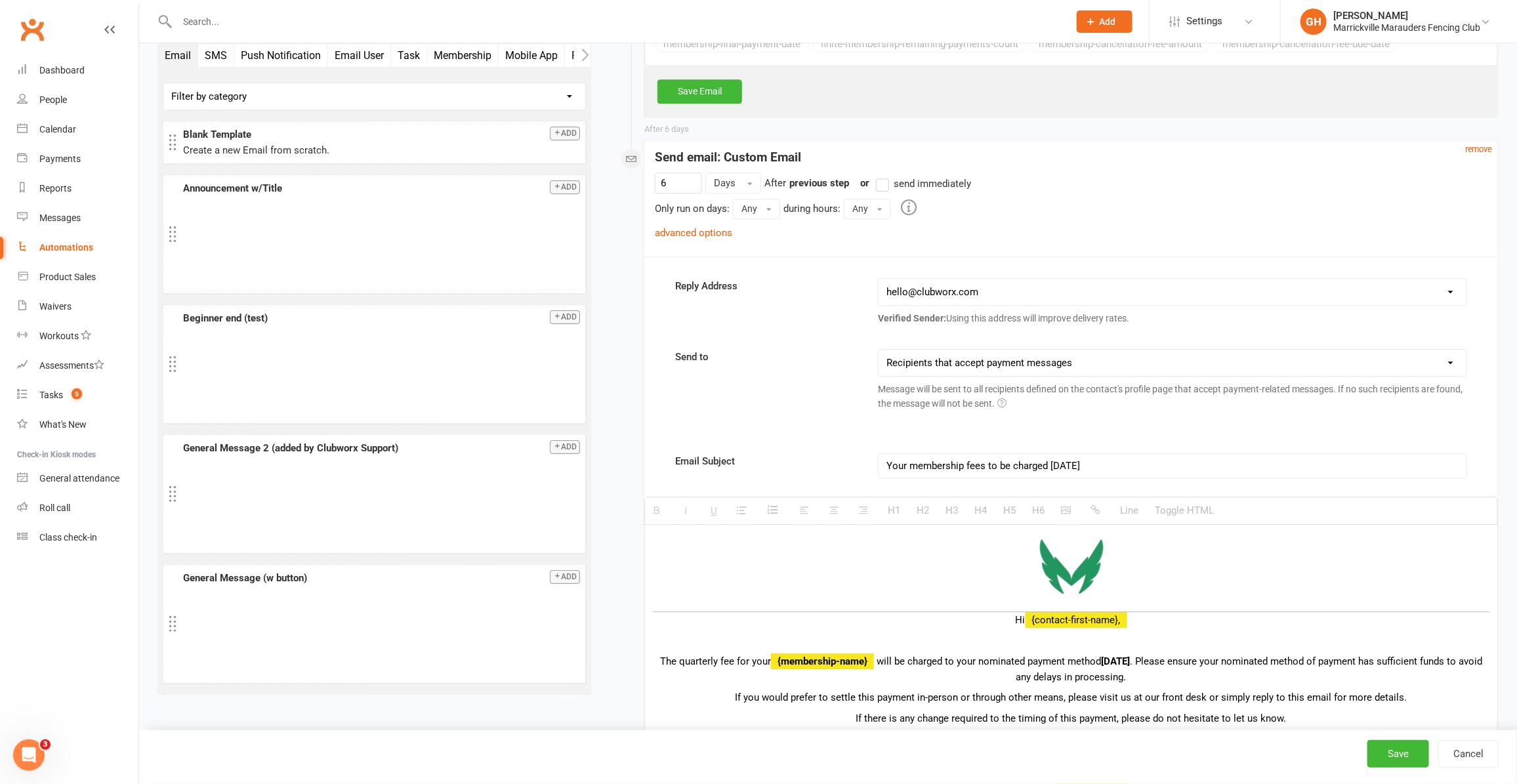
click at [1126, 375] on select "This contact only Recipients that accept payment messages Recipients that accep…" at bounding box center [1172, 363] width 587 height 26
select select "2"
click at [880, 363] on select "This contact only Recipients that accept payment messages Recipients that accep…" at bounding box center [1172, 363] width 587 height 26
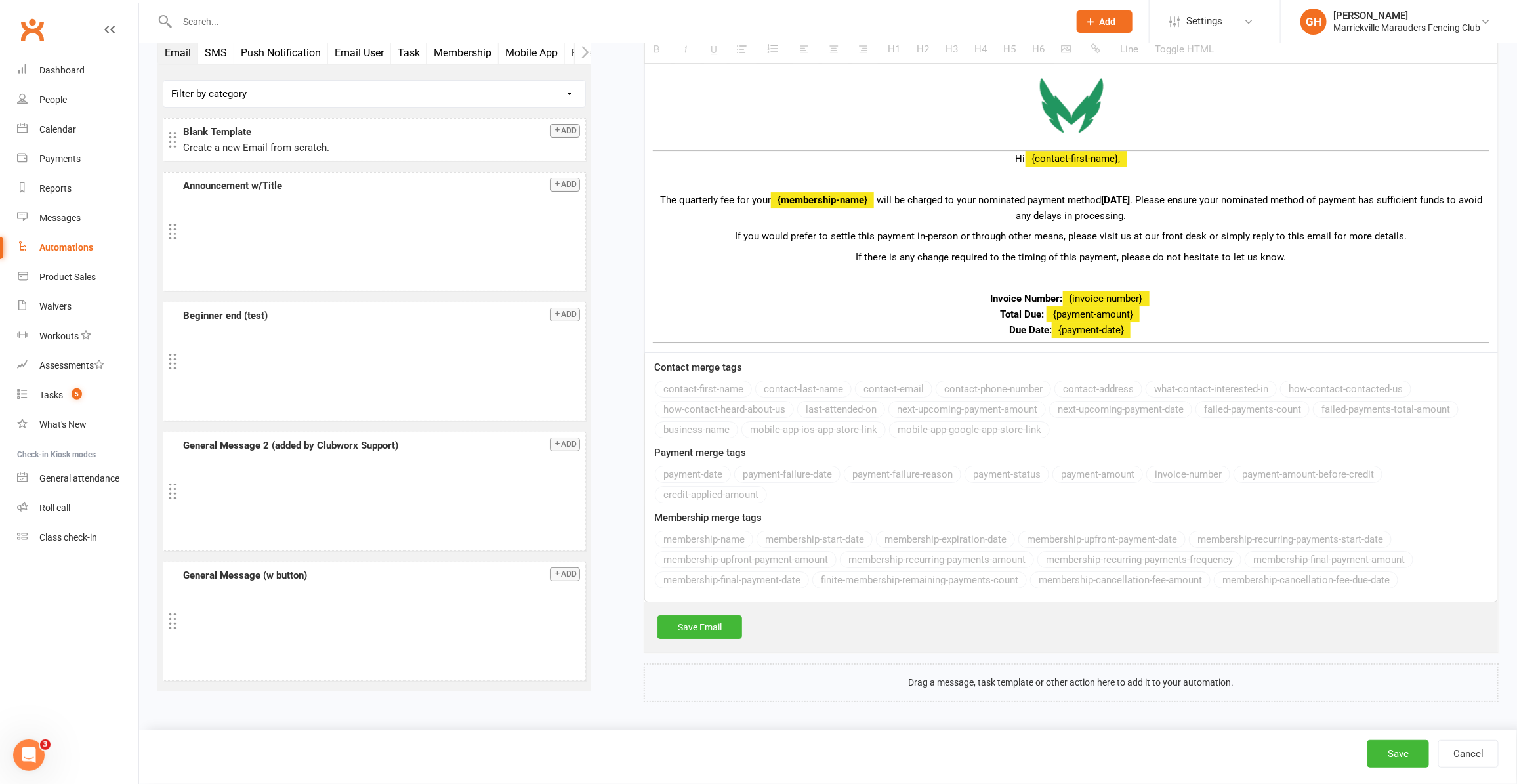
scroll to position [2610, 0]
click at [1401, 742] on button "Save" at bounding box center [1398, 754] width 62 height 28
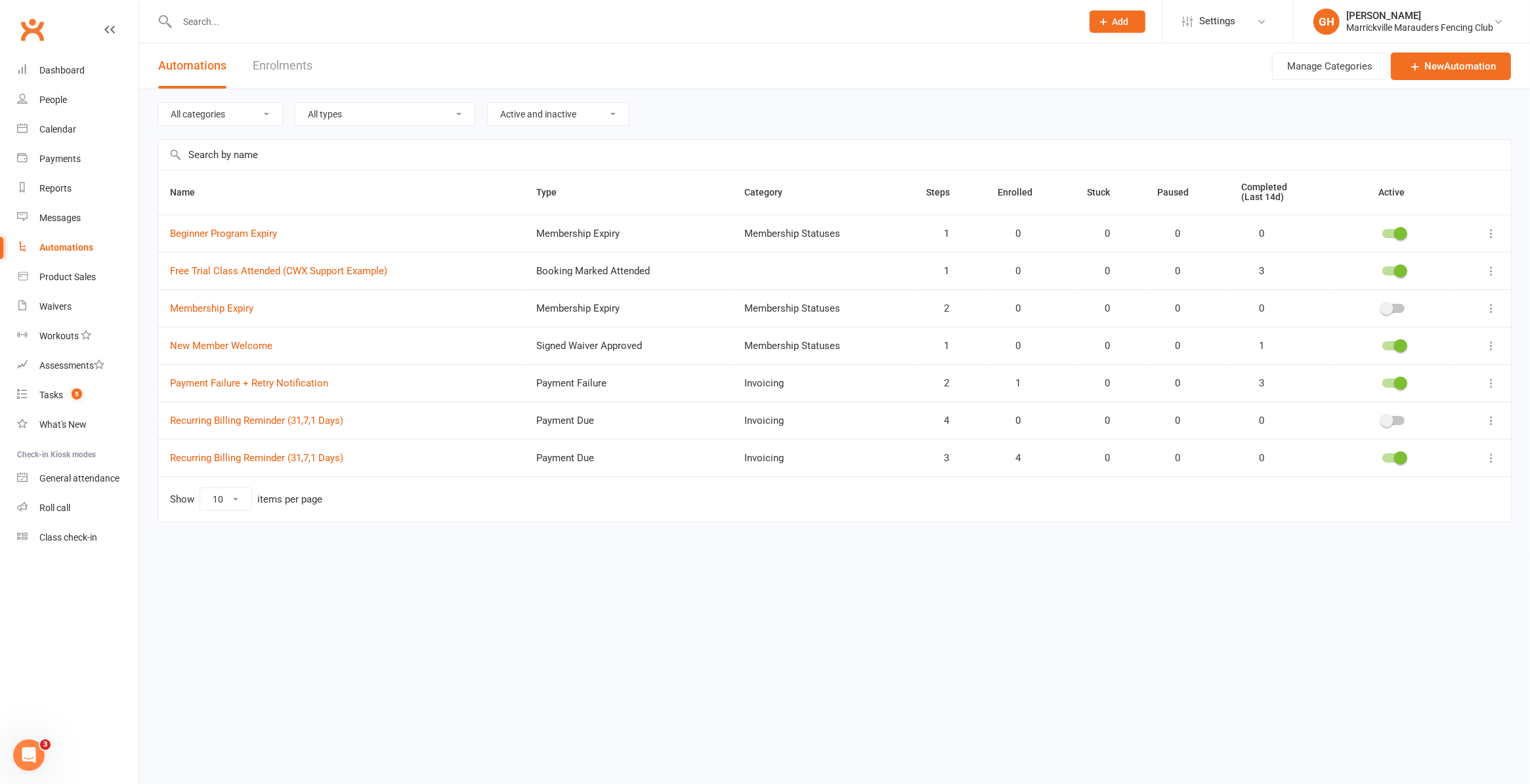
click at [1488, 381] on icon at bounding box center [1491, 383] width 13 height 13
click at [1459, 407] on link "Edit" at bounding box center [1434, 410] width 130 height 26
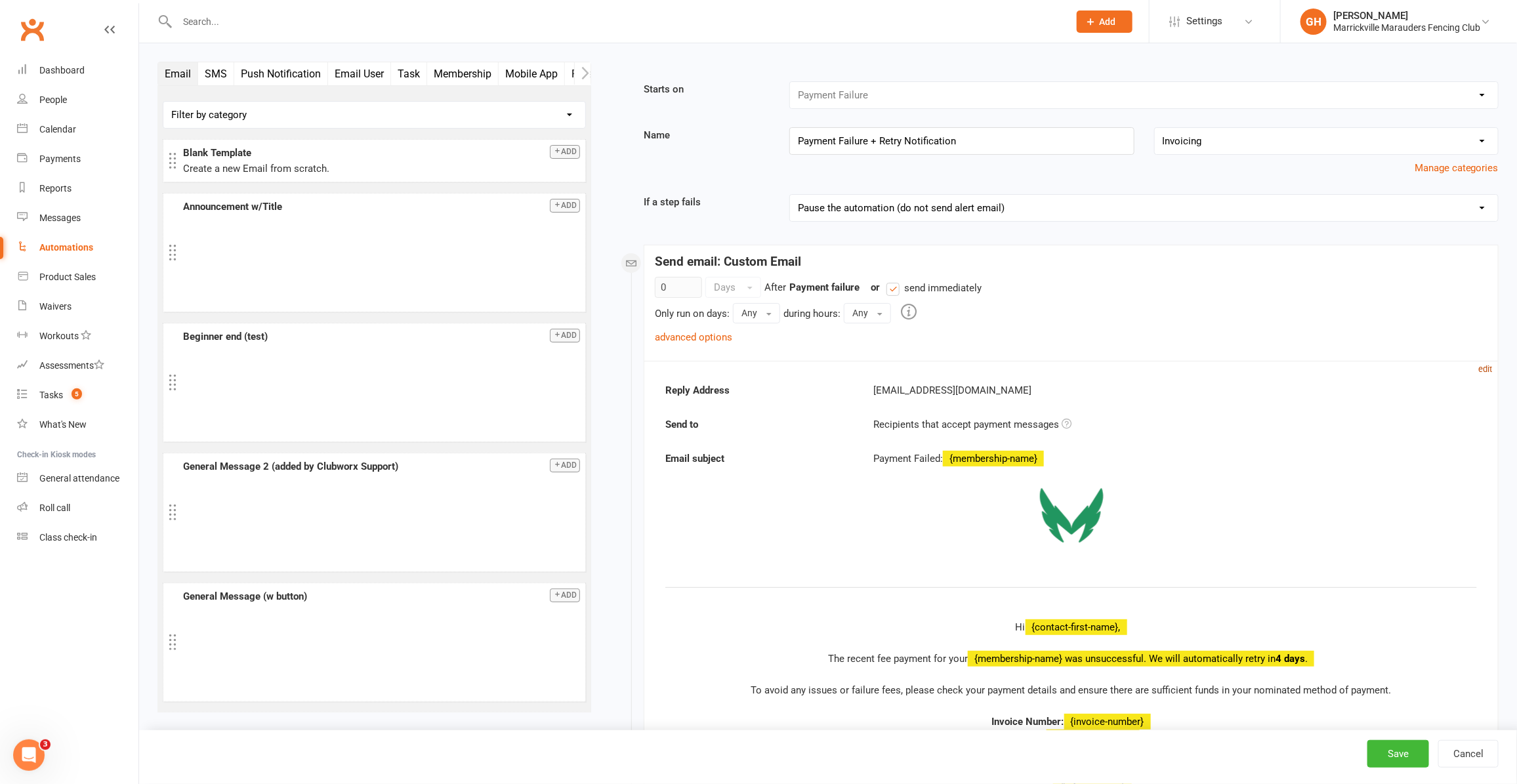
click at [1489, 366] on small "edit" at bounding box center [1486, 369] width 14 height 10
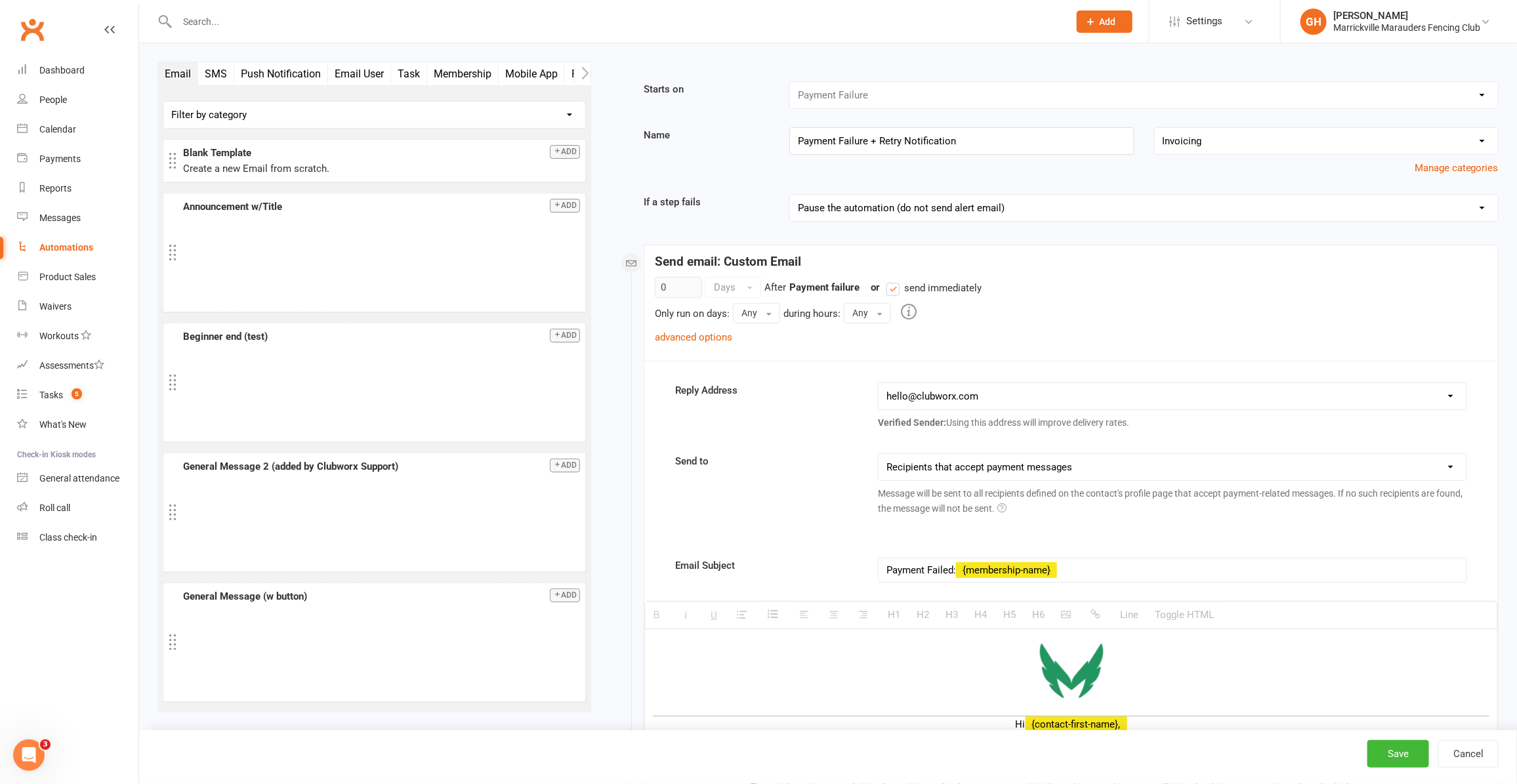
click at [1204, 470] on select "This contact only Recipients that accept payment messages Recipients that accep…" at bounding box center [1172, 467] width 587 height 26
select select "2"
click at [880, 456] on select "This contact only Recipients that accept payment messages Recipients that accep…" at bounding box center [1172, 467] width 587 height 26
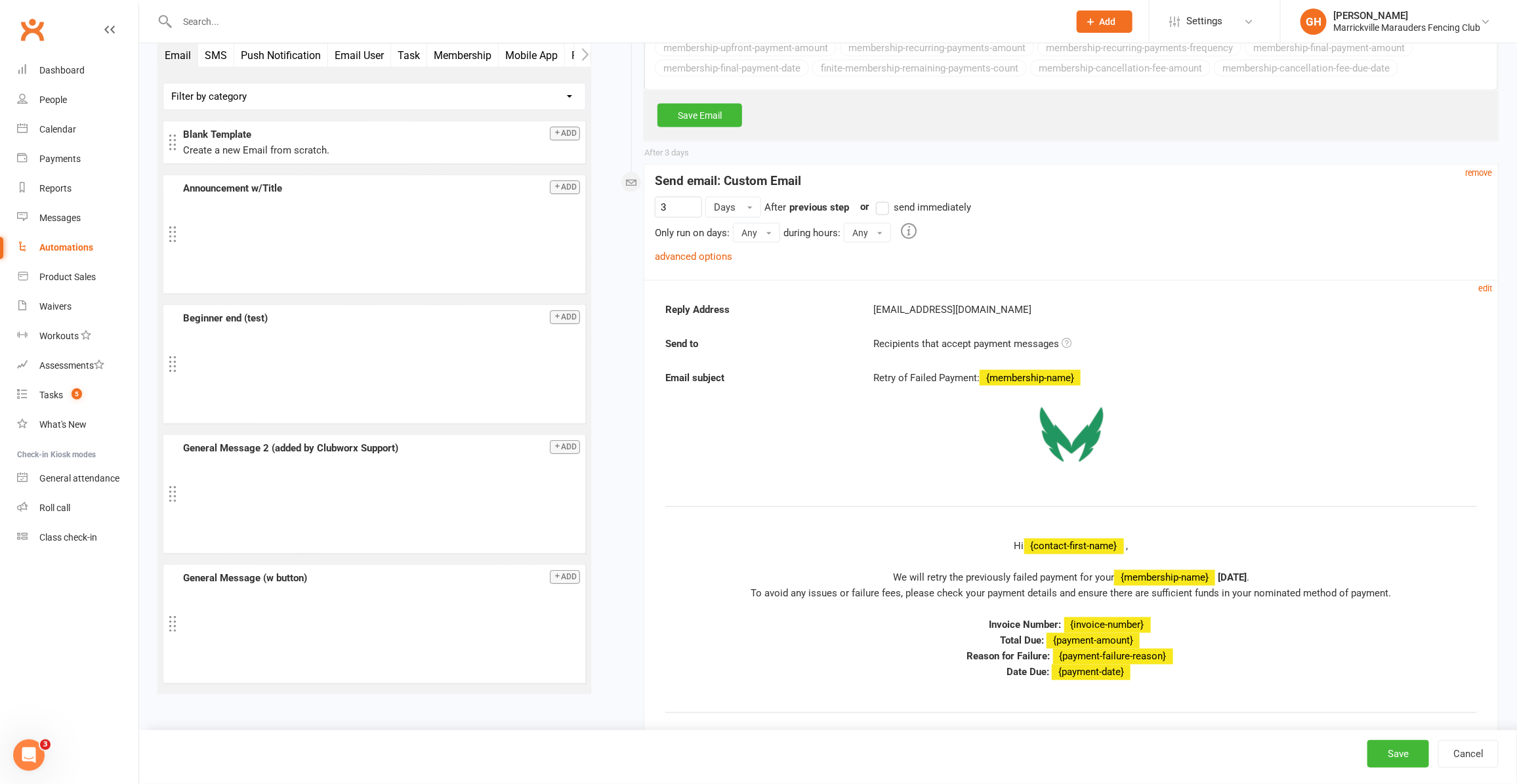
scroll to position [1148, 0]
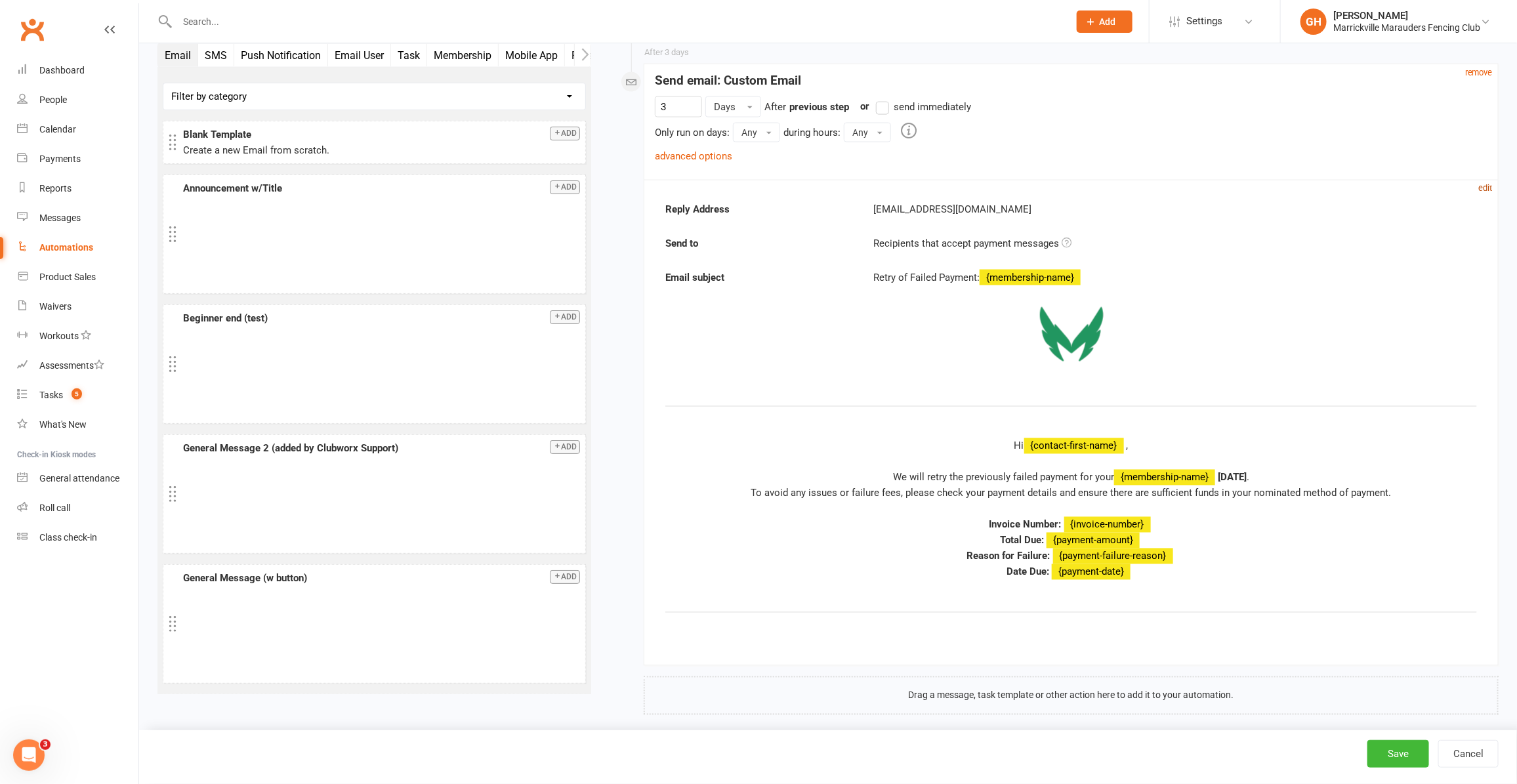
click at [1485, 193] on small "edit" at bounding box center [1486, 188] width 14 height 10
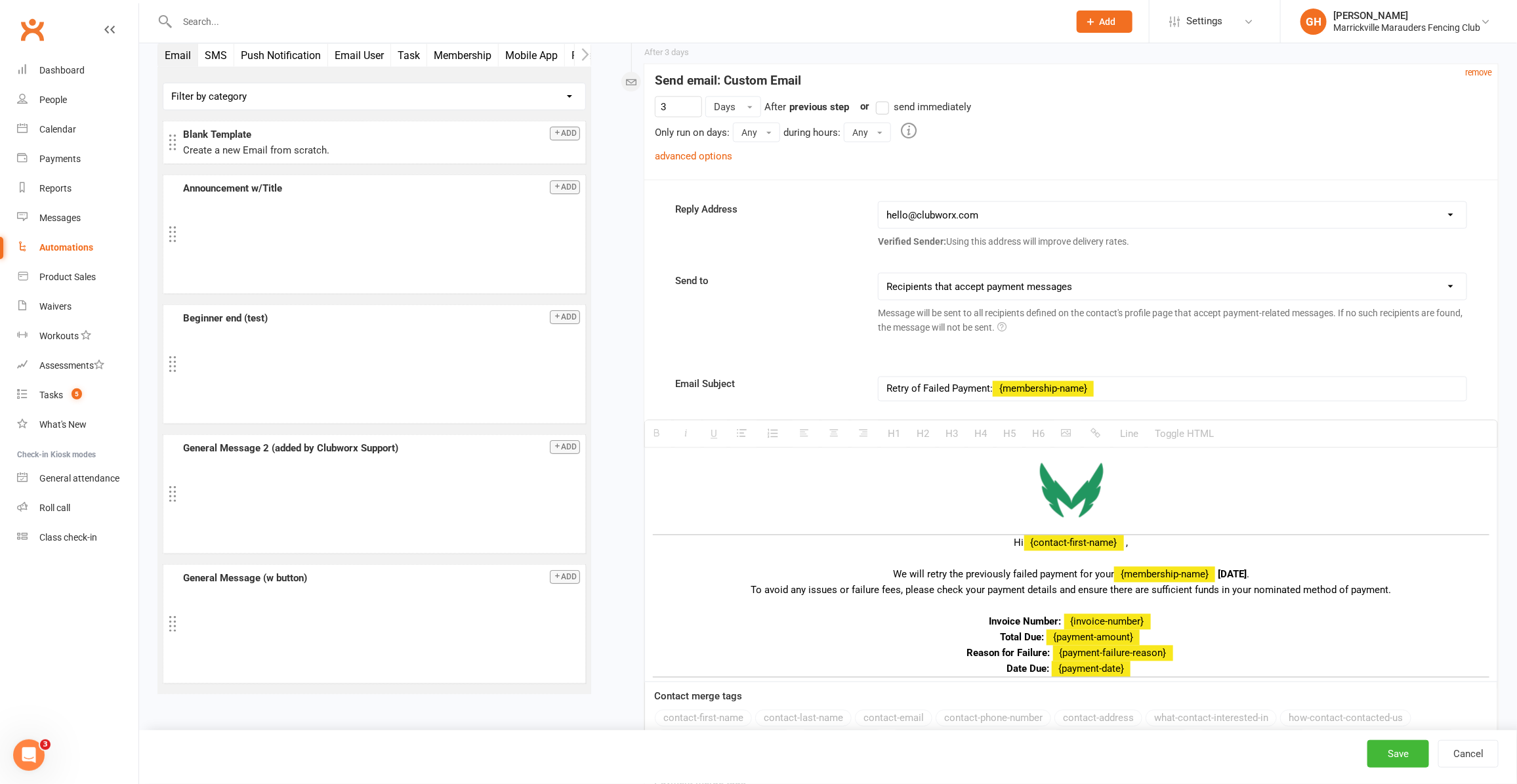
drag, startPoint x: 1143, startPoint y: 292, endPoint x: 1142, endPoint y: 306, distance: 14.0
click at [1143, 292] on select "This contact only Recipients that accept payment messages Recipients that accep…" at bounding box center [1172, 287] width 587 height 26
select select "2"
click at [880, 281] on select "This contact only Recipients that accept payment messages Recipients that accep…" at bounding box center [1172, 287] width 587 height 26
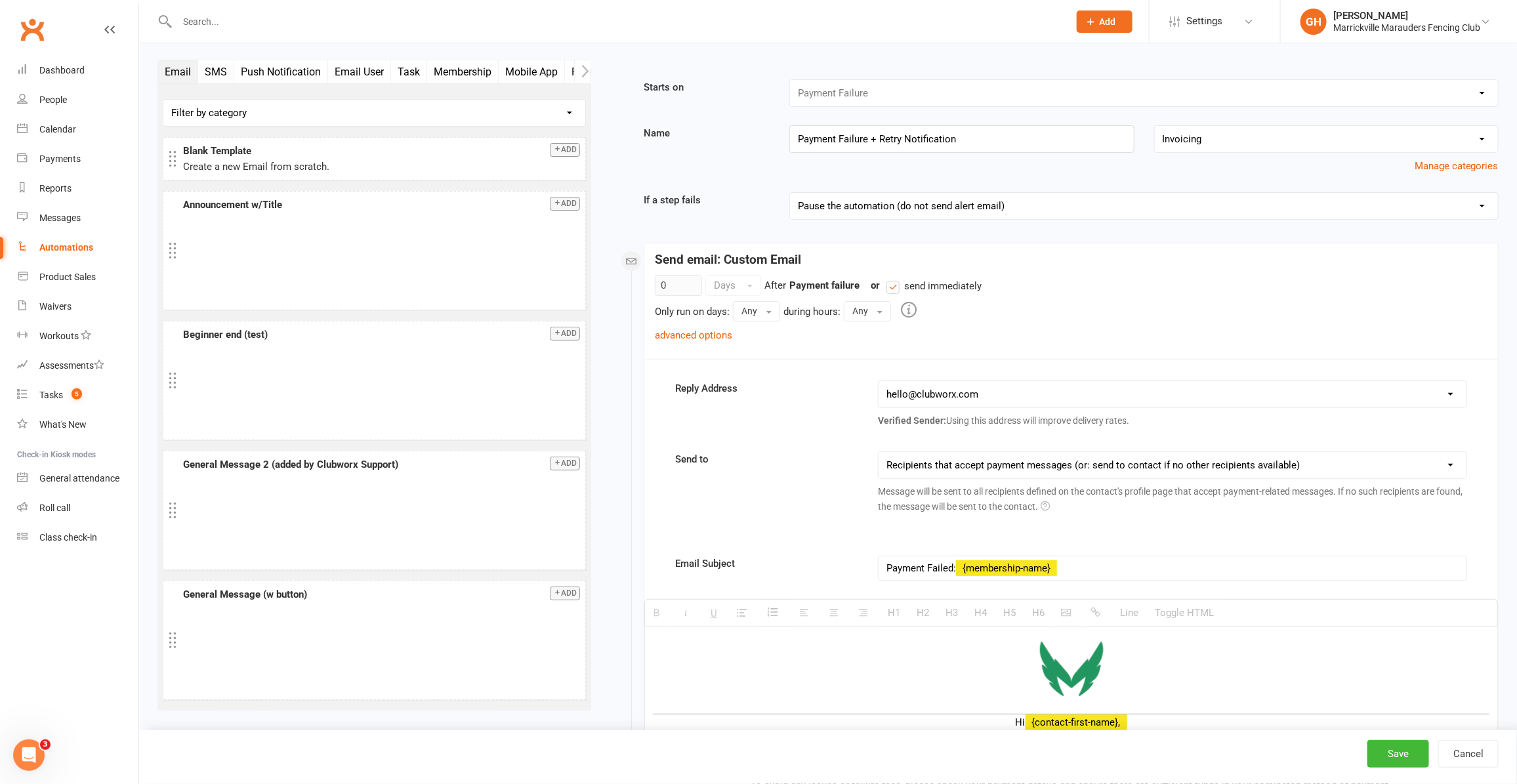
scroll to position [0, 0]
click at [1405, 755] on button "Save" at bounding box center [1398, 754] width 62 height 28
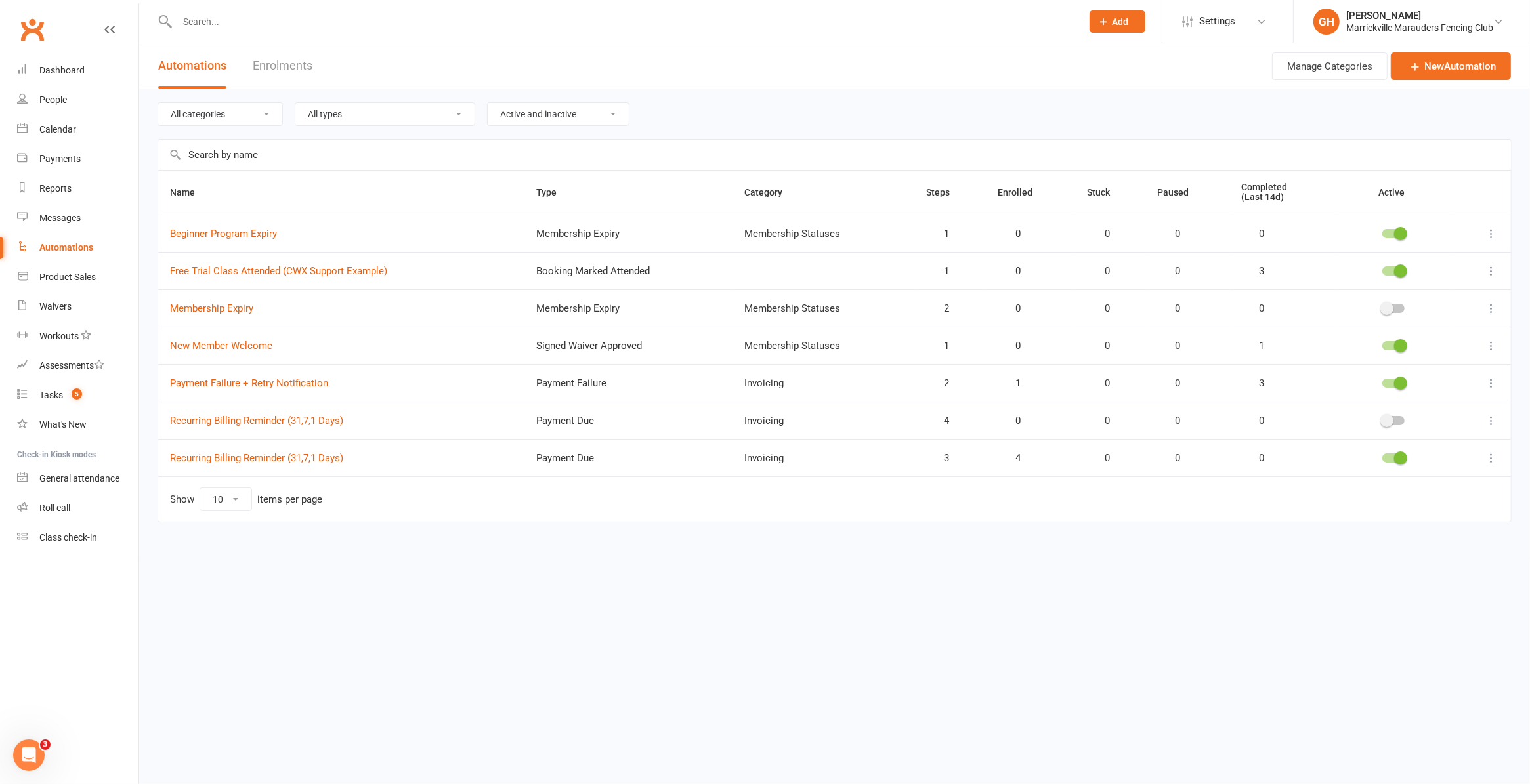
click at [1495, 309] on icon at bounding box center [1491, 308] width 13 height 13
click at [1437, 327] on link "Edit" at bounding box center [1434, 335] width 130 height 26
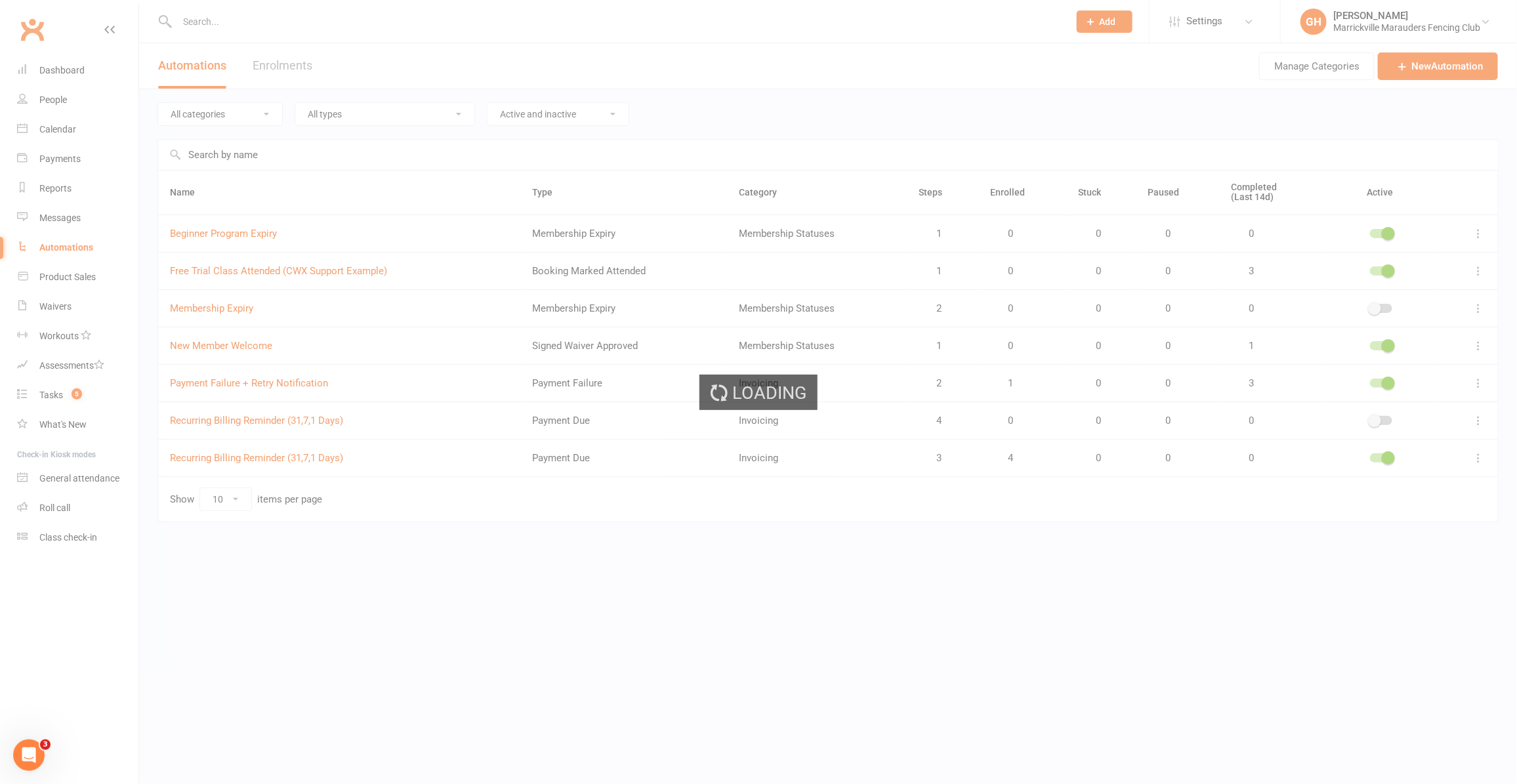
select select "send_to_parent"
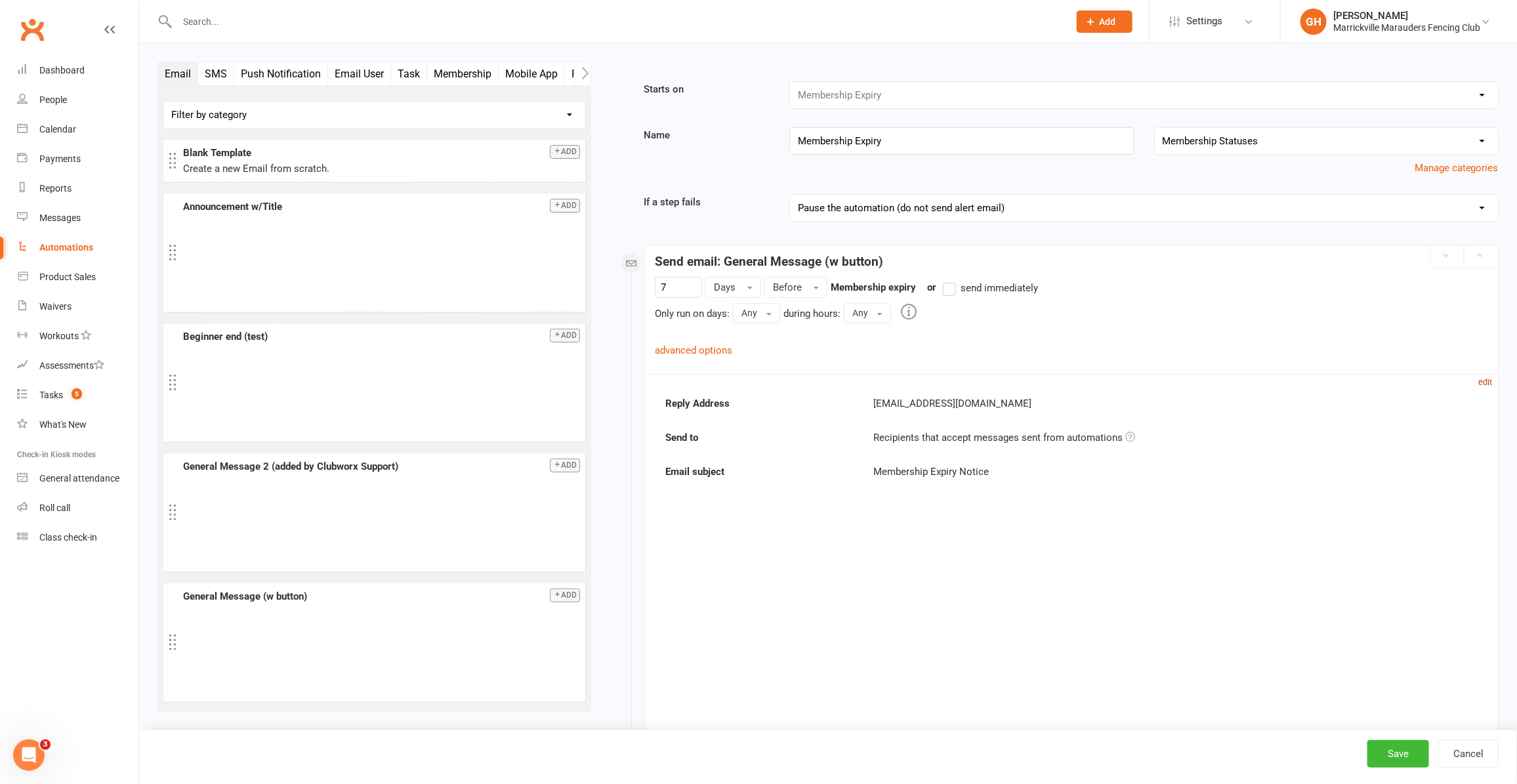
click at [1481, 384] on small "edit" at bounding box center [1486, 382] width 14 height 10
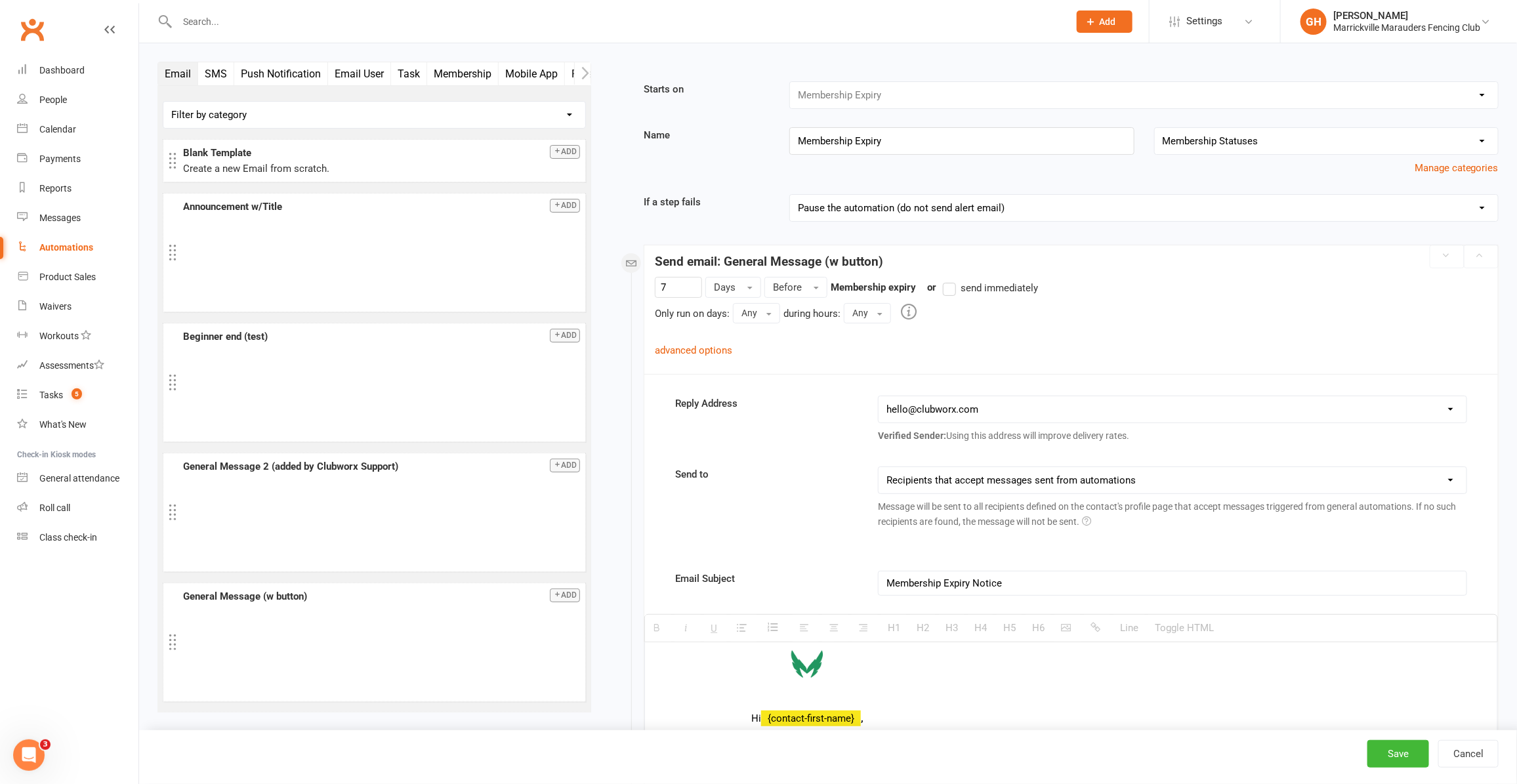
click at [1265, 483] on select "This contact only Recipients that accept messages sent from automations Recipie…" at bounding box center [1172, 480] width 587 height 26
select select "2"
click at [880, 469] on select "This contact only Recipients that accept messages sent from automations Recipie…" at bounding box center [1172, 480] width 587 height 26
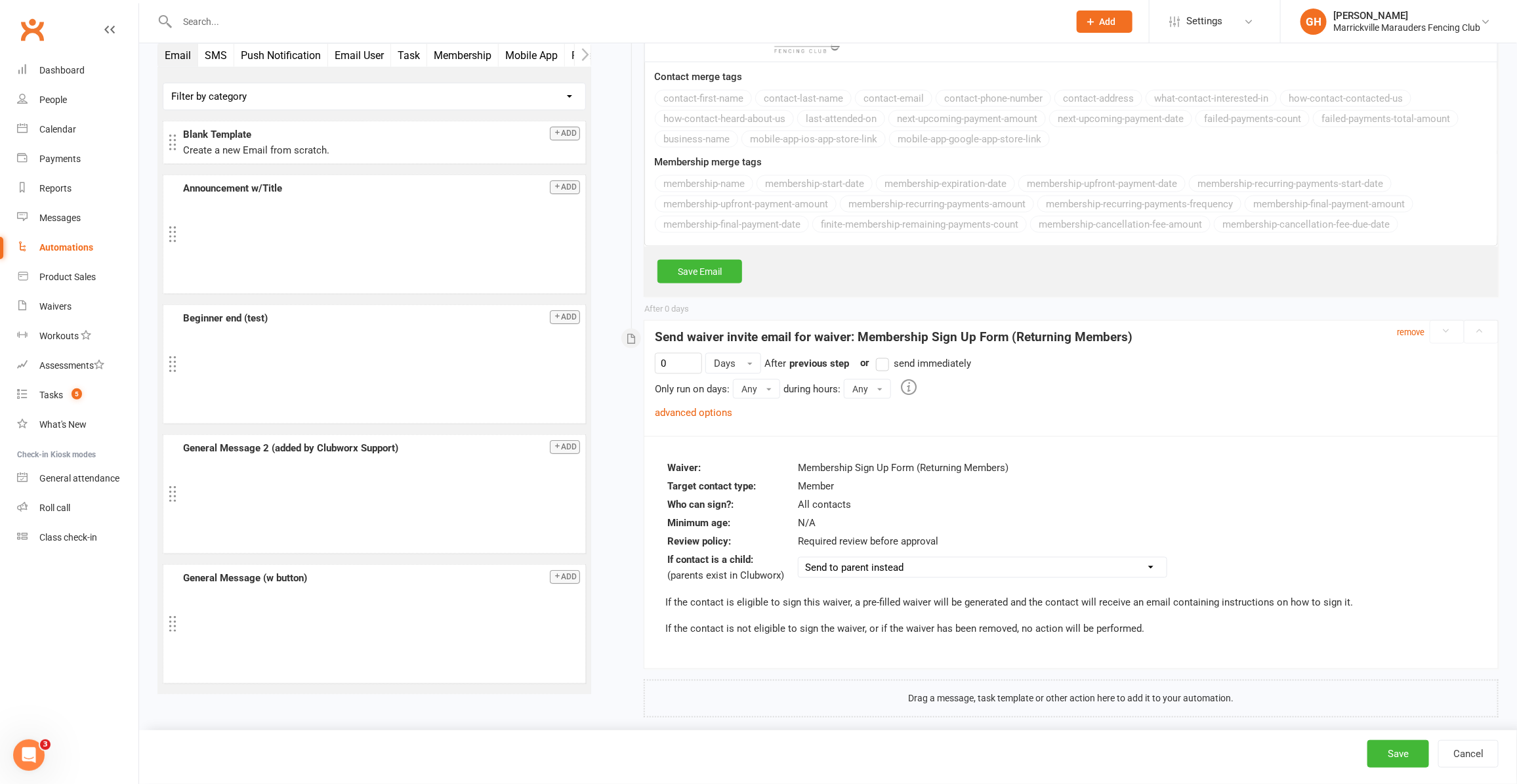
scroll to position [957, 0]
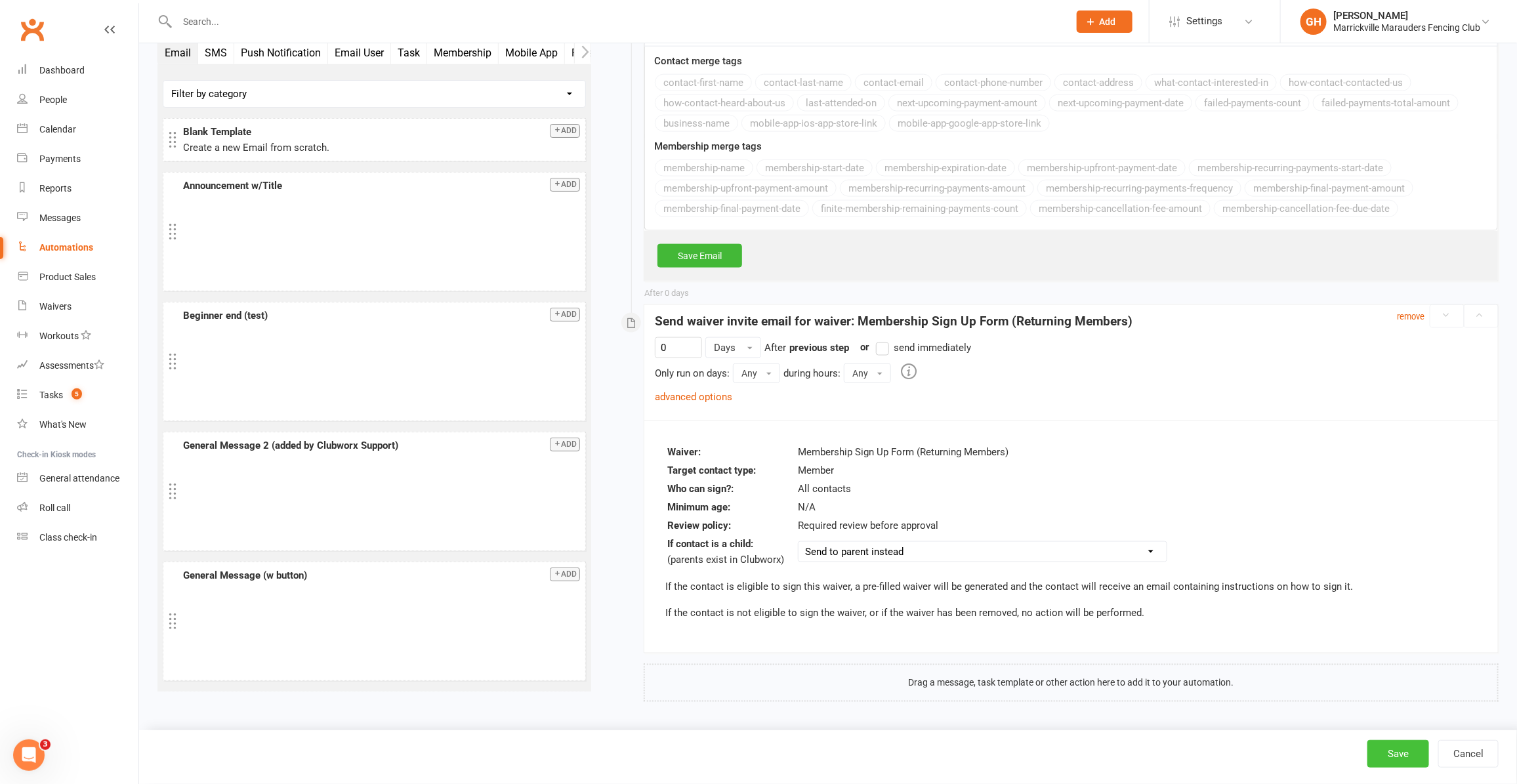
click at [1412, 756] on button "Save" at bounding box center [1398, 754] width 62 height 28
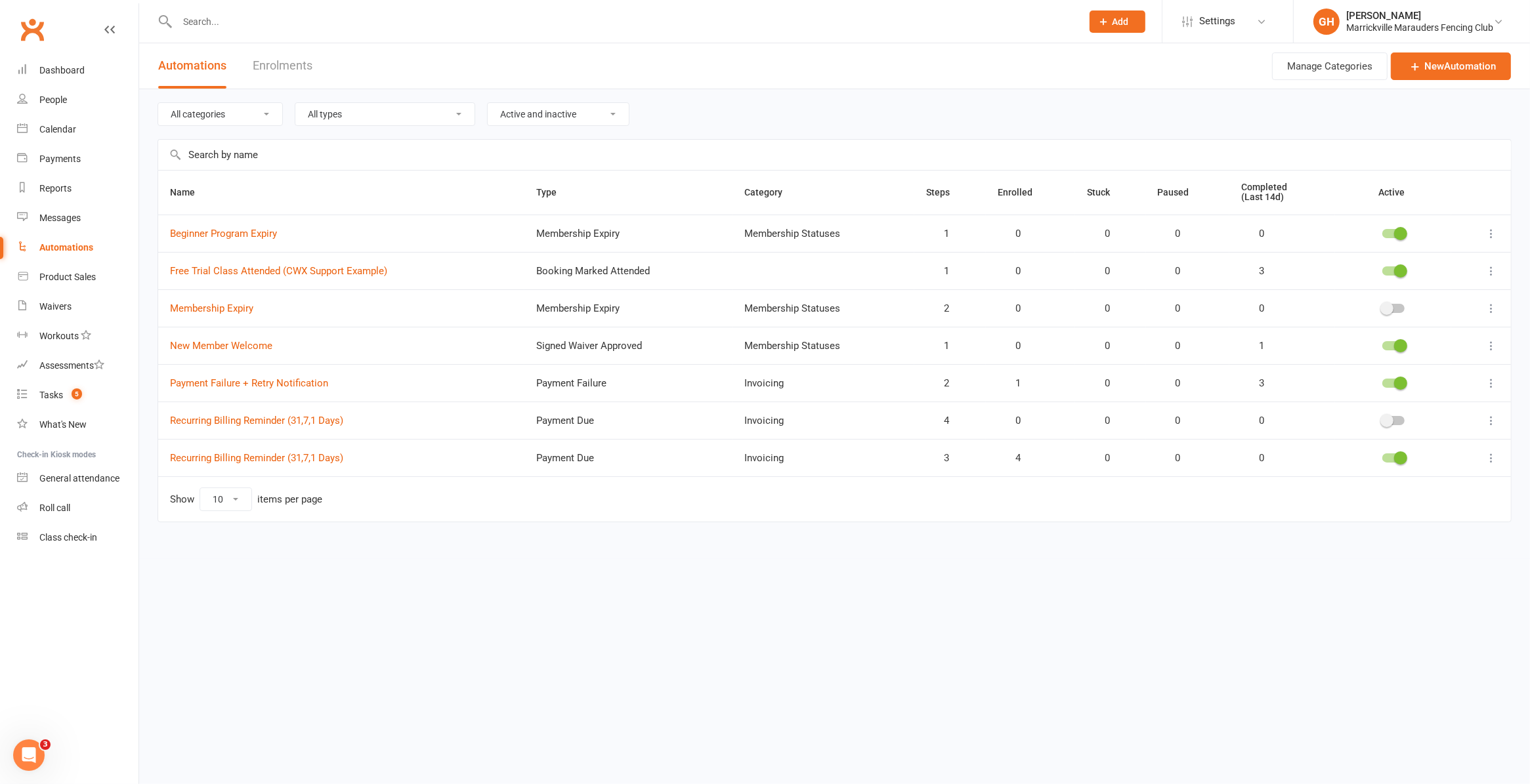
click at [1491, 231] on icon at bounding box center [1491, 233] width 13 height 13
click at [1433, 261] on link "Edit" at bounding box center [1434, 260] width 130 height 26
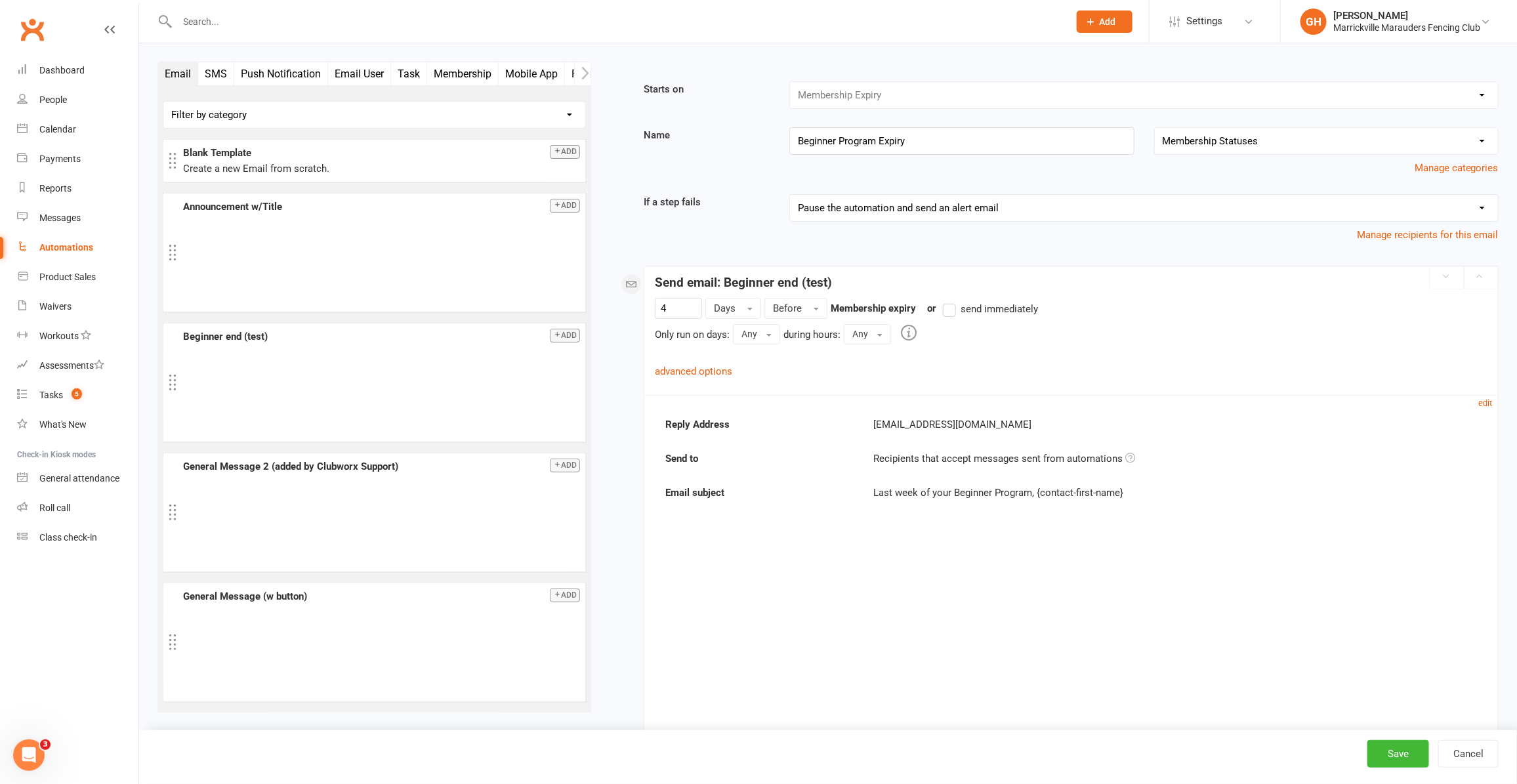
scroll to position [82, 0]
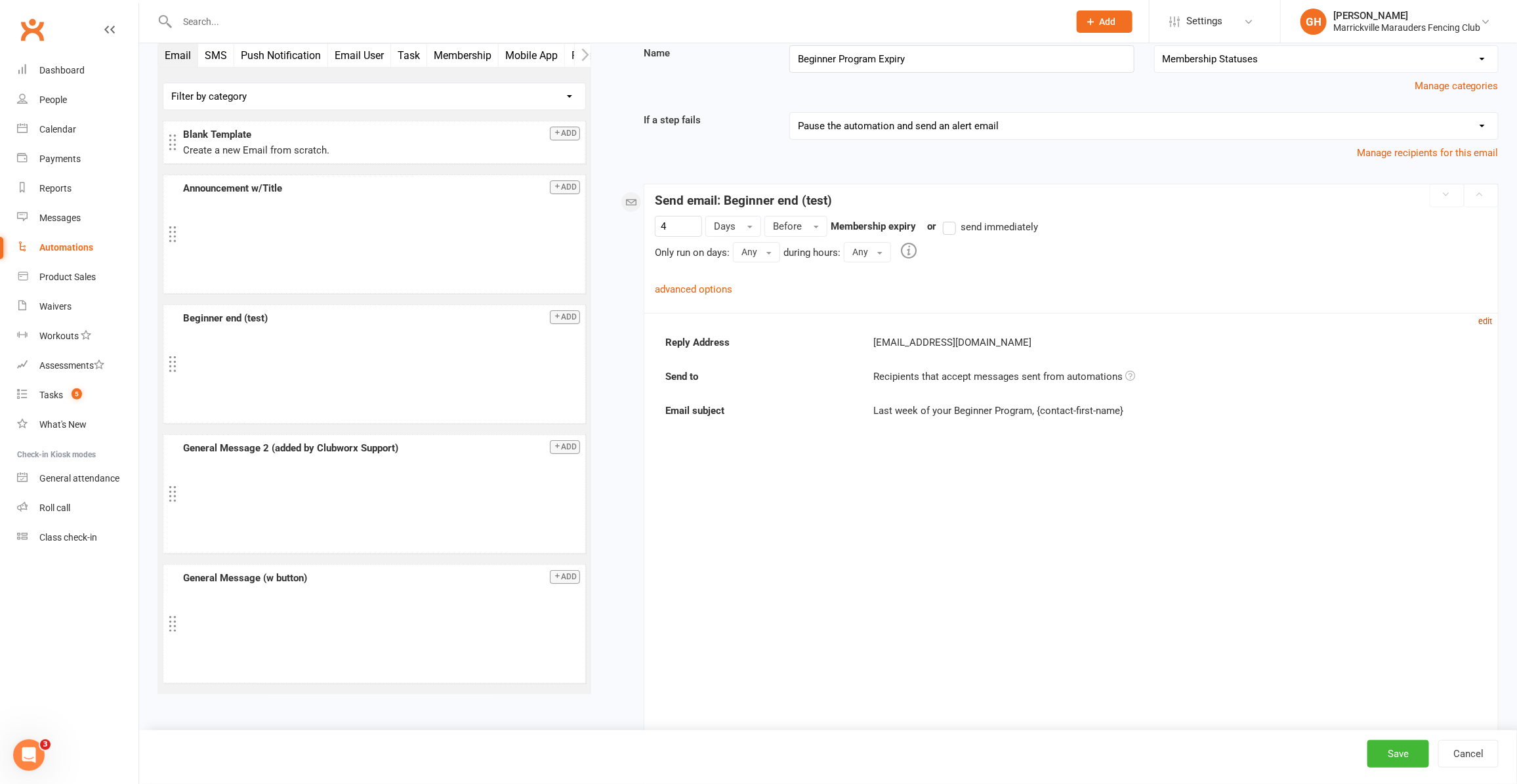
click at [1485, 319] on small "edit" at bounding box center [1486, 321] width 14 height 10
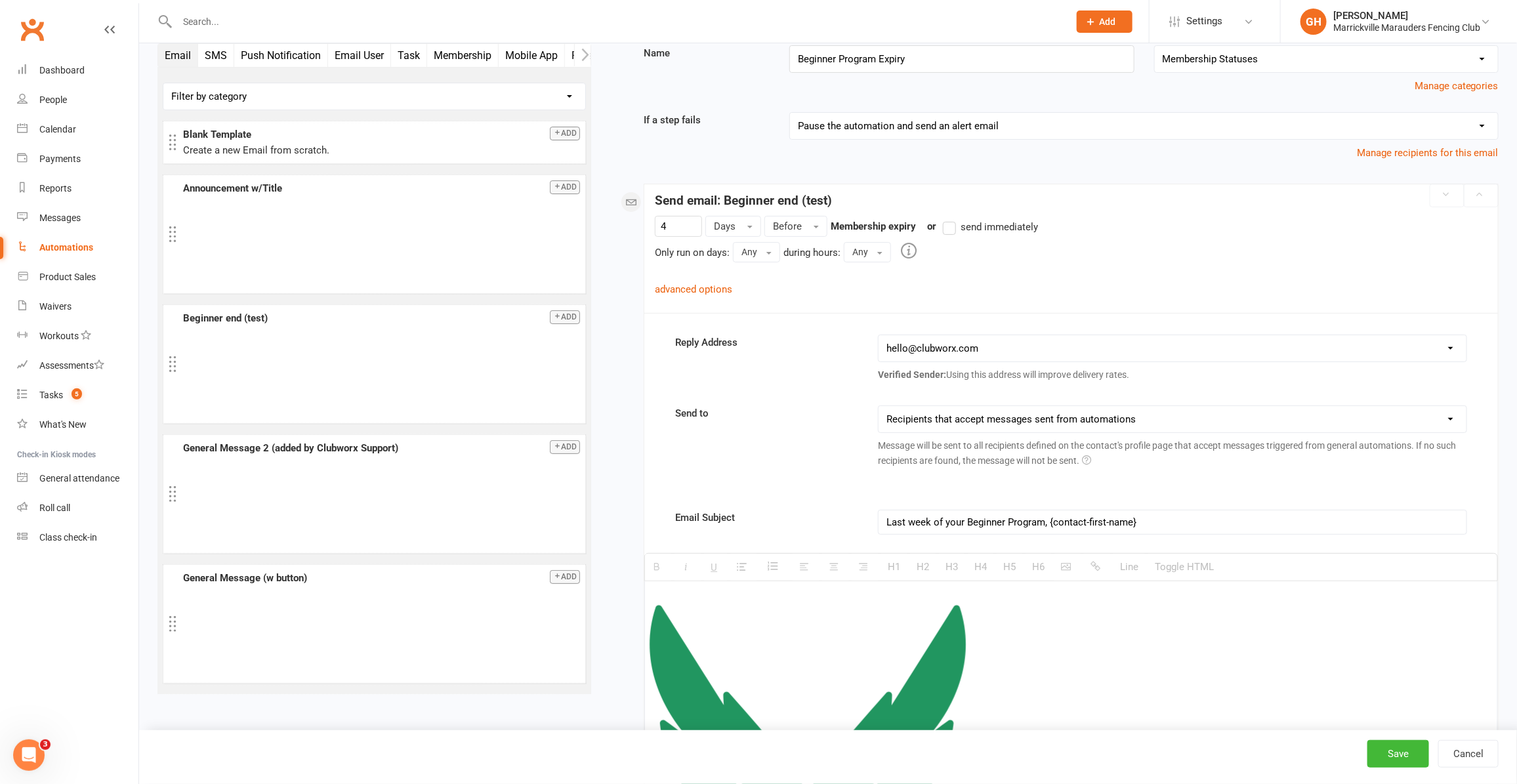
click at [1193, 425] on select "This contact only Recipients that accept messages sent from automations Recipie…" at bounding box center [1172, 419] width 587 height 26
select select "2"
click at [880, 407] on select "This contact only Recipients that accept messages sent from automations Recipie…" at bounding box center [1172, 419] width 587 height 26
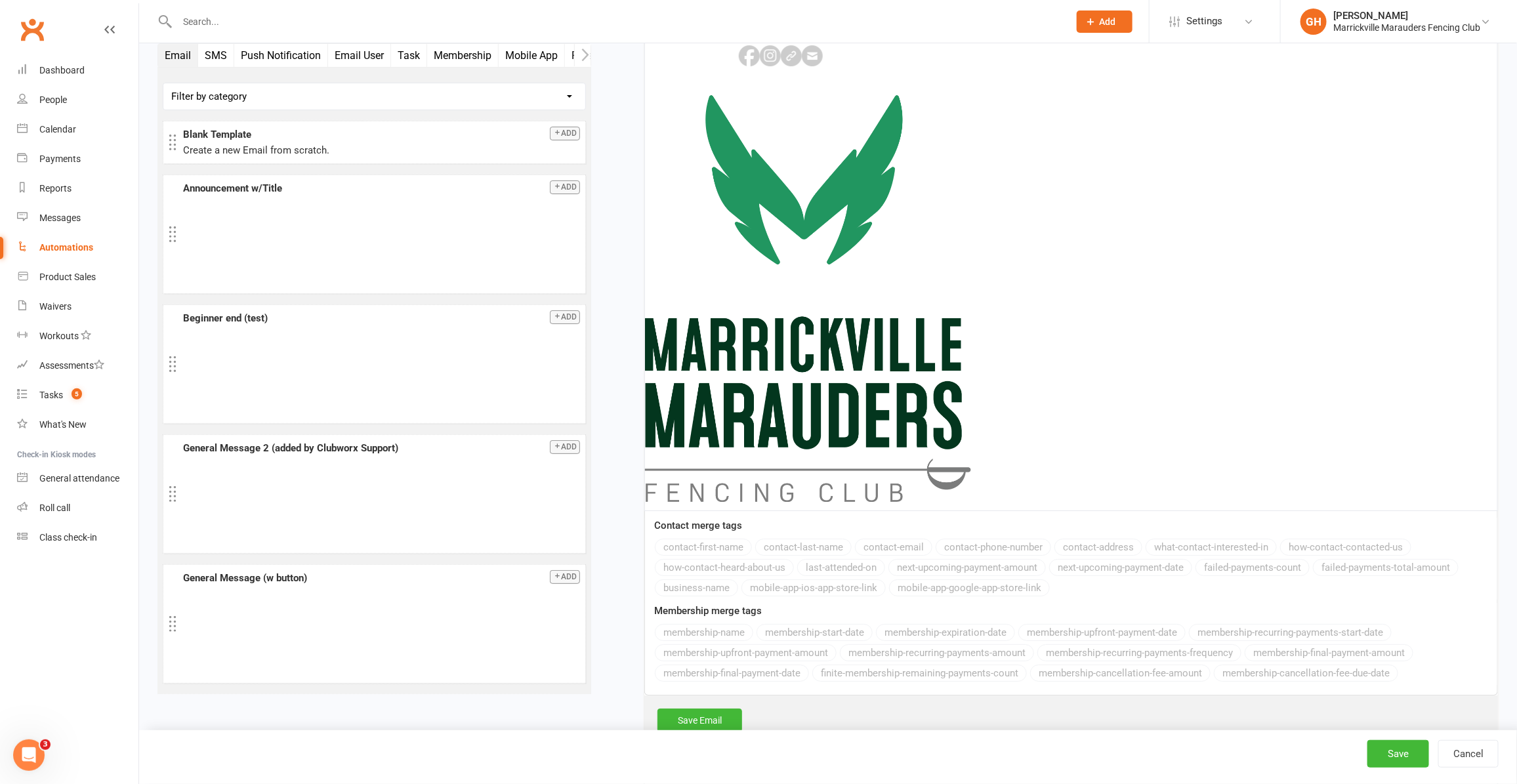
scroll to position [2733, 0]
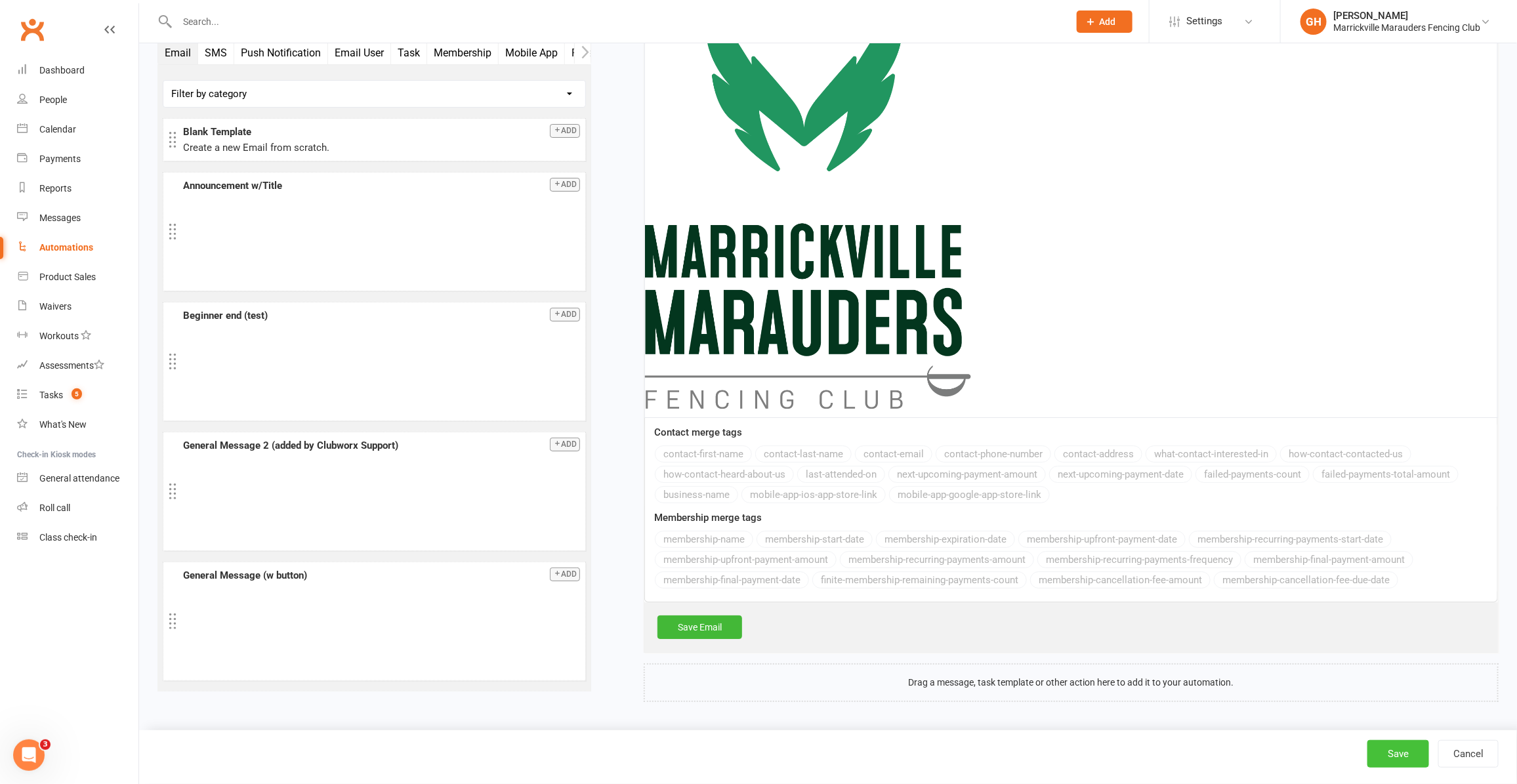
click at [1402, 752] on button "Save" at bounding box center [1398, 754] width 62 height 28
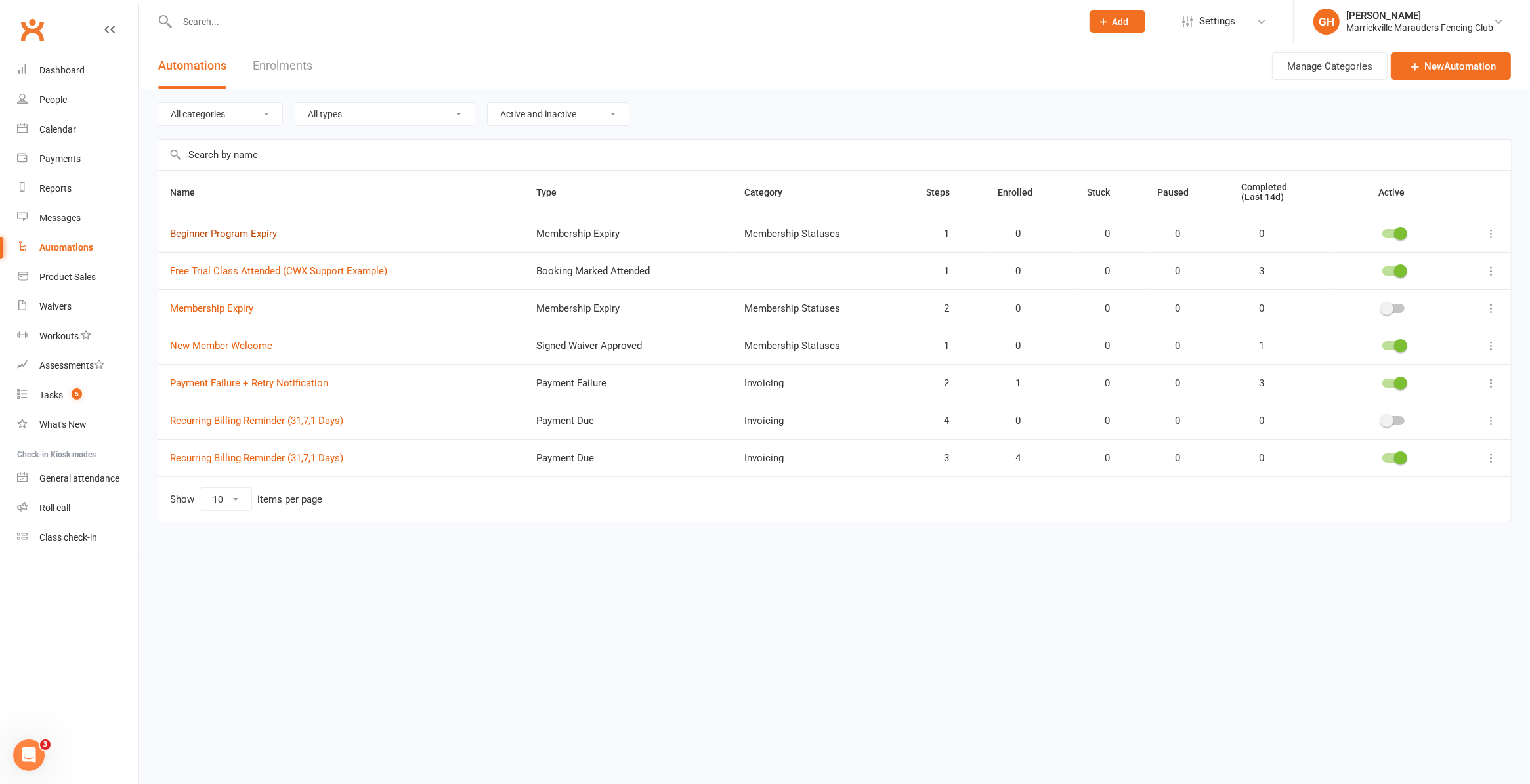
click at [224, 234] on link "Beginner Program Expiry" at bounding box center [223, 233] width 107 height 12
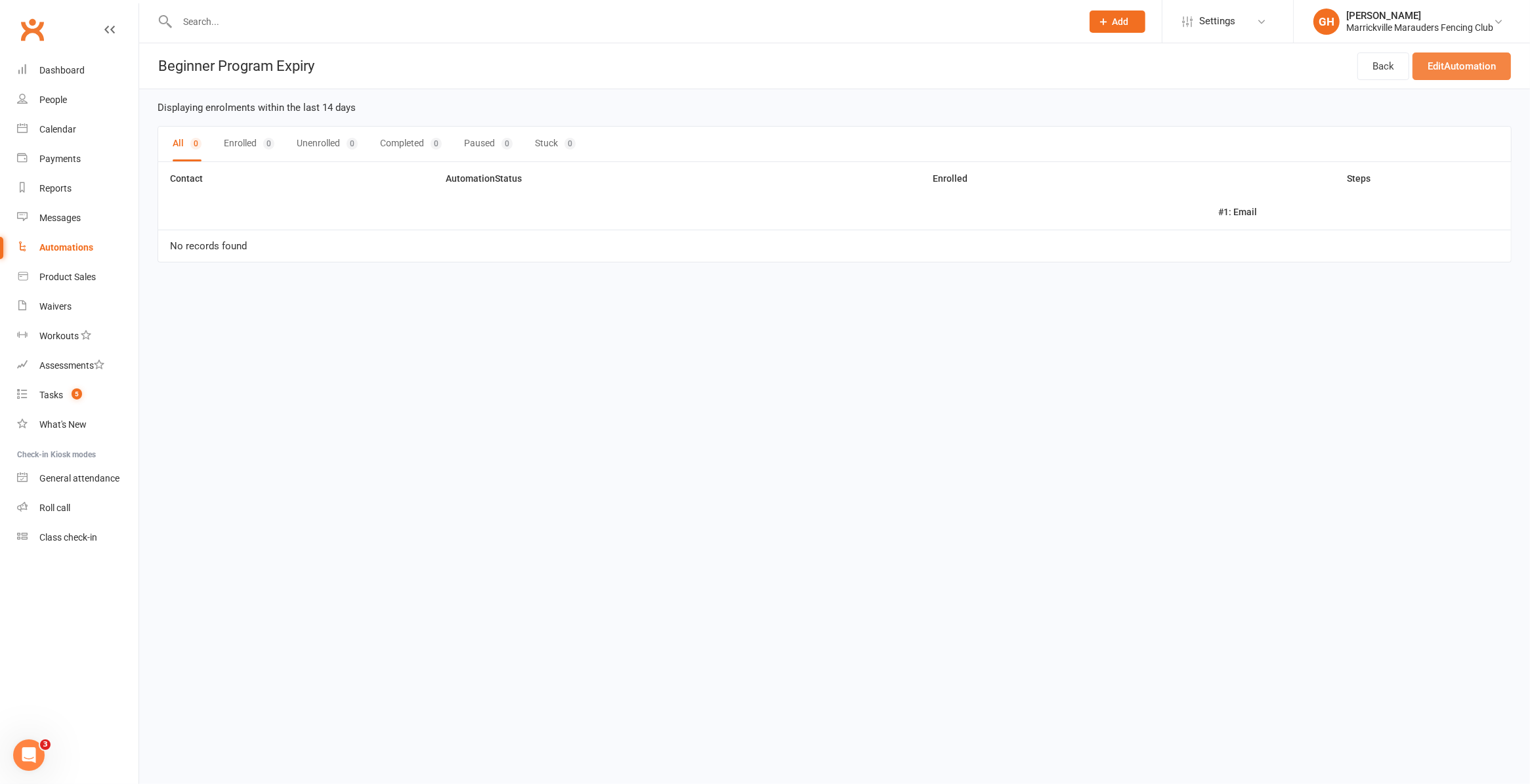
click at [1442, 68] on link "Edit Automation" at bounding box center [1462, 66] width 98 height 28
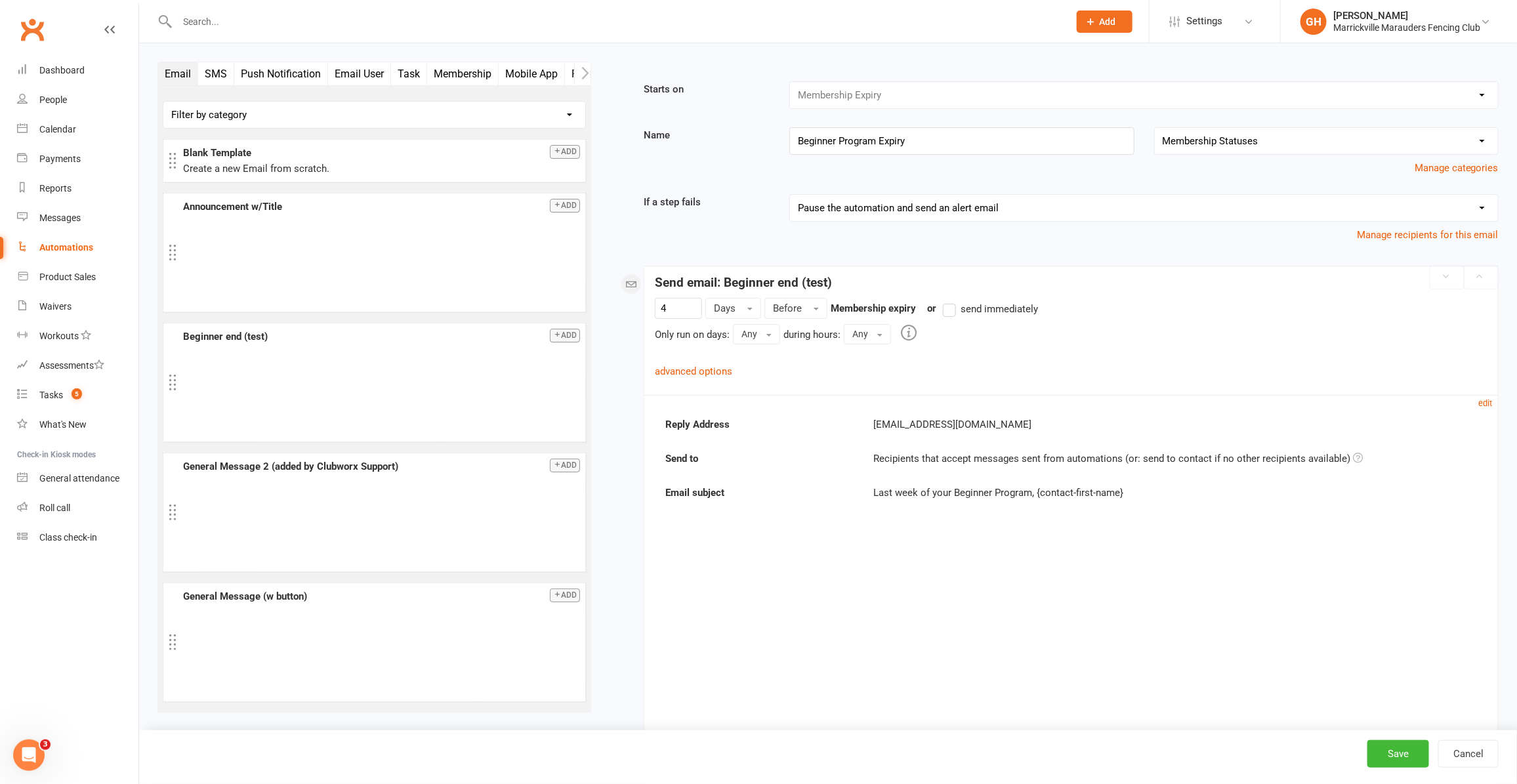
click at [877, 305] on strong "Membership expiry" at bounding box center [873, 308] width 85 height 12
click at [698, 374] on link "advanced options" at bounding box center [694, 371] width 77 height 12
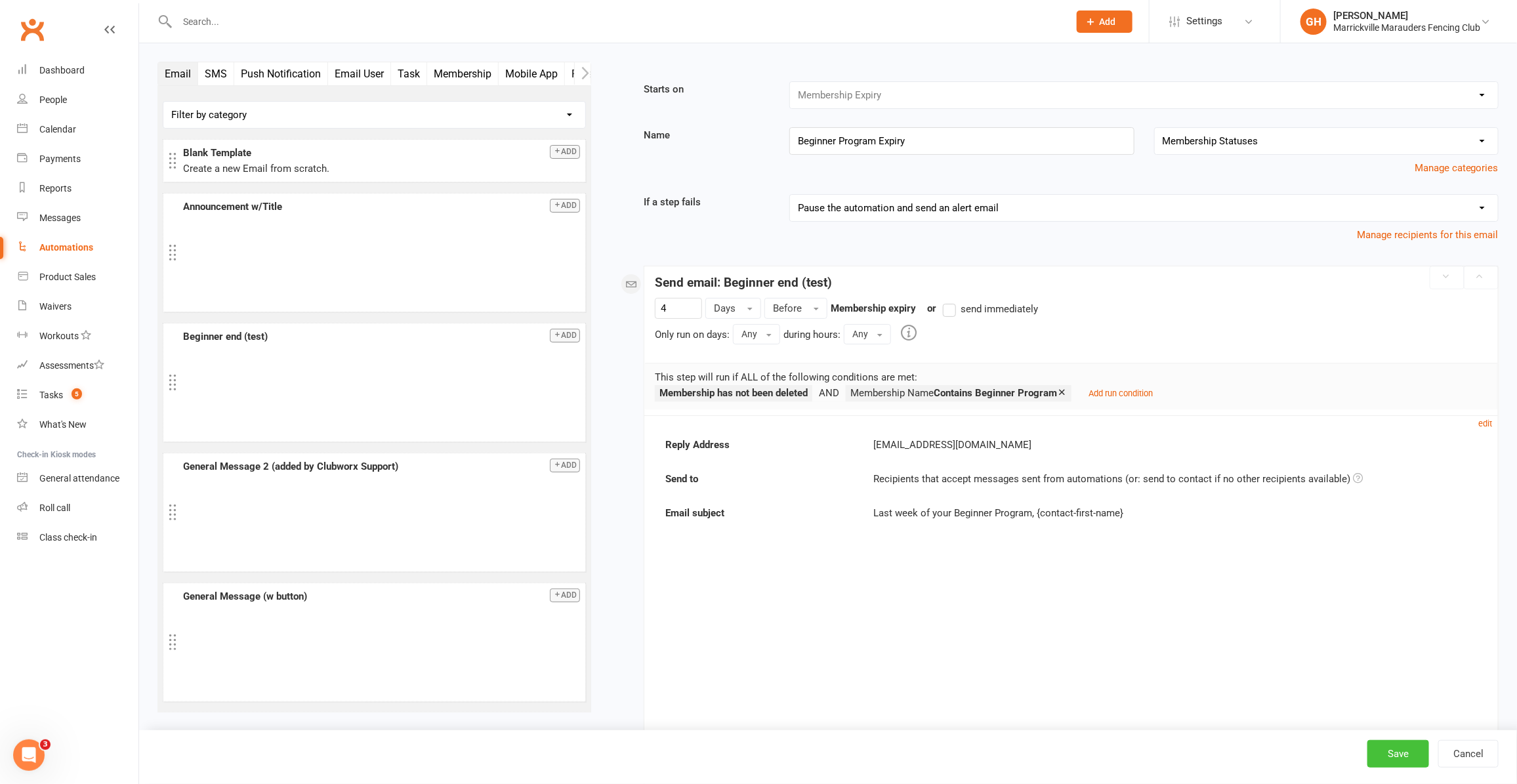
click at [1390, 749] on button "Save" at bounding box center [1398, 754] width 62 height 28
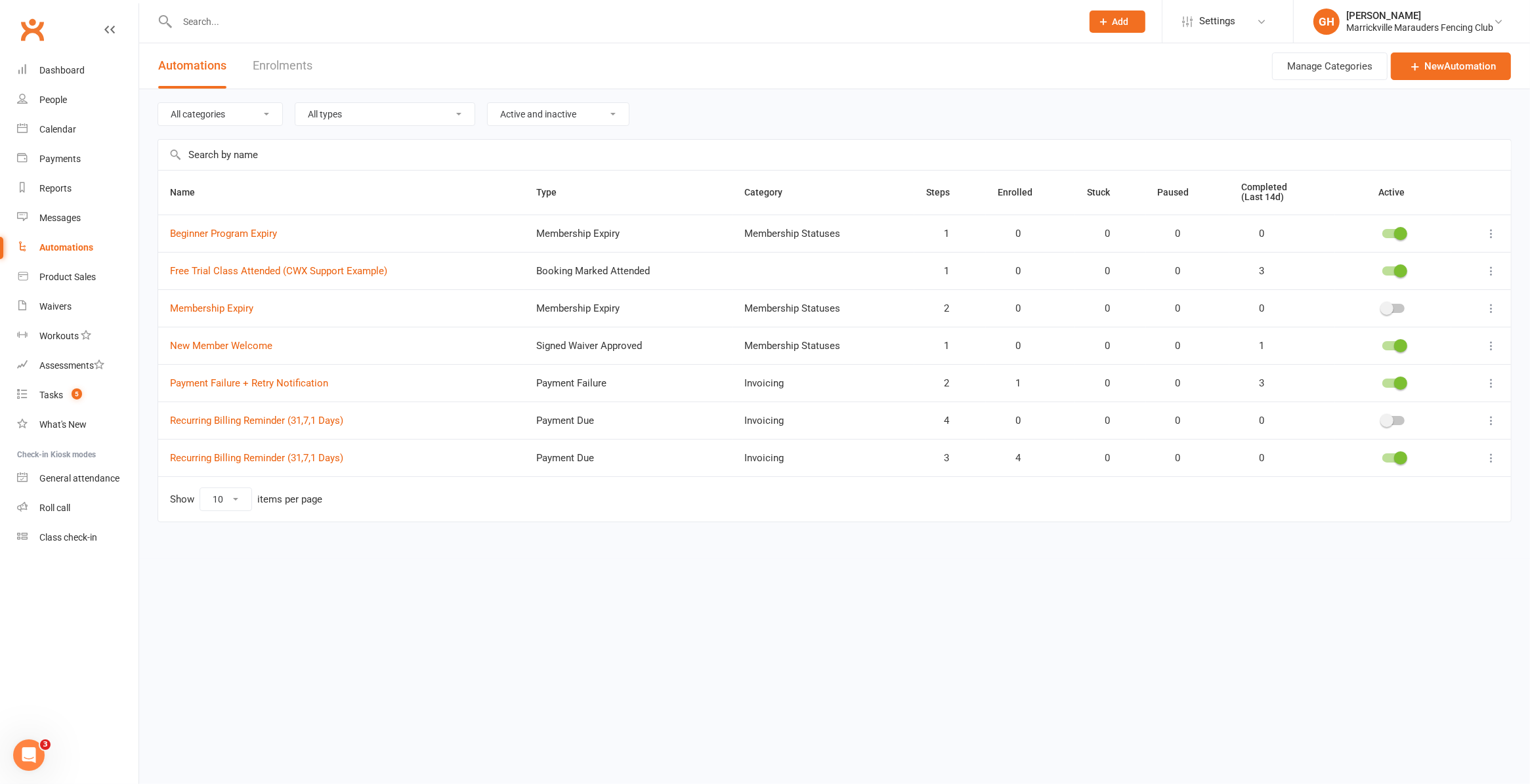
click at [1495, 346] on icon at bounding box center [1491, 346] width 13 height 13
click at [1455, 371] on link "Edit" at bounding box center [1434, 373] width 130 height 26
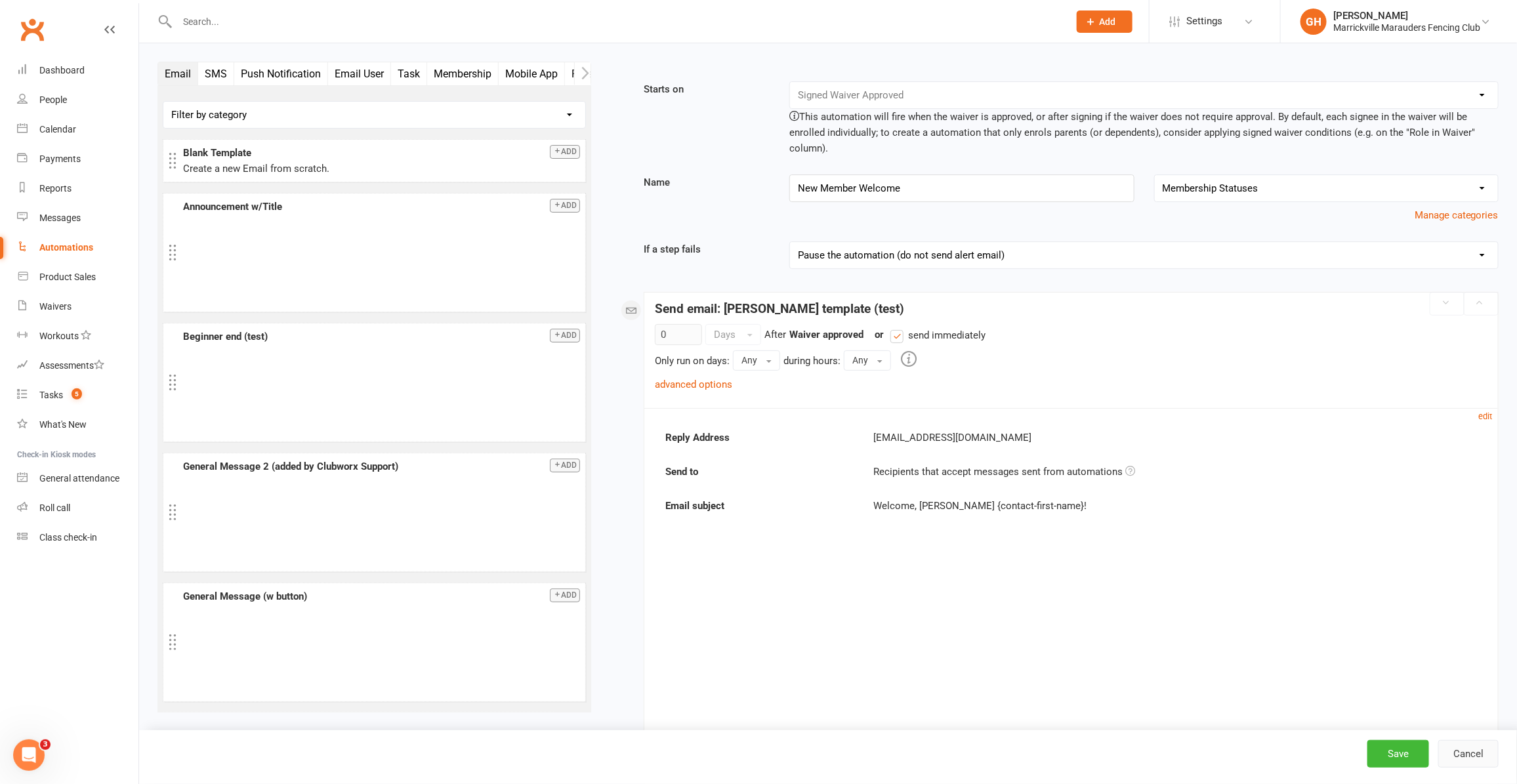
click at [1484, 745] on button "Cancel" at bounding box center [1468, 754] width 60 height 28
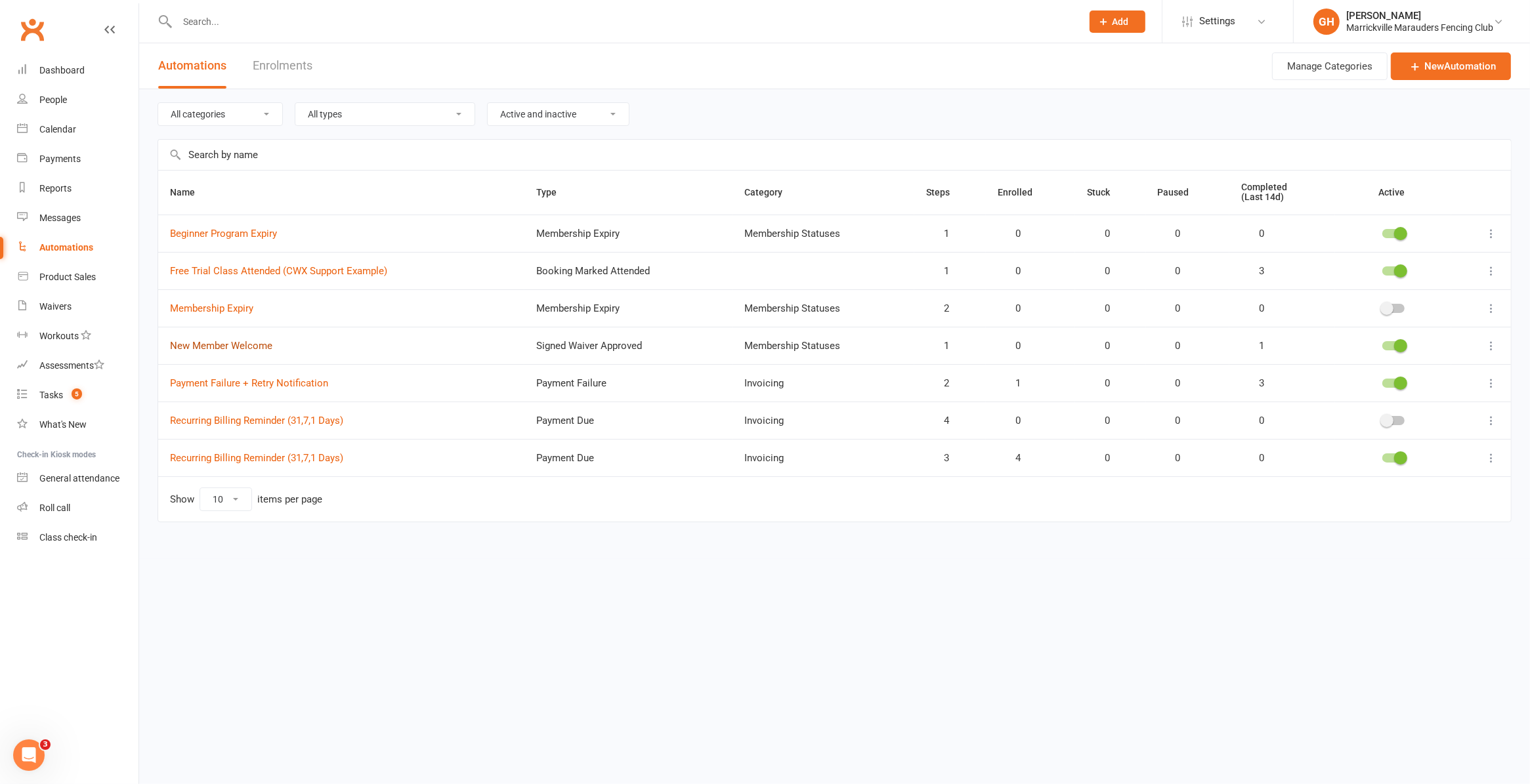
click at [202, 346] on link "New Member Welcome" at bounding box center [221, 346] width 102 height 12
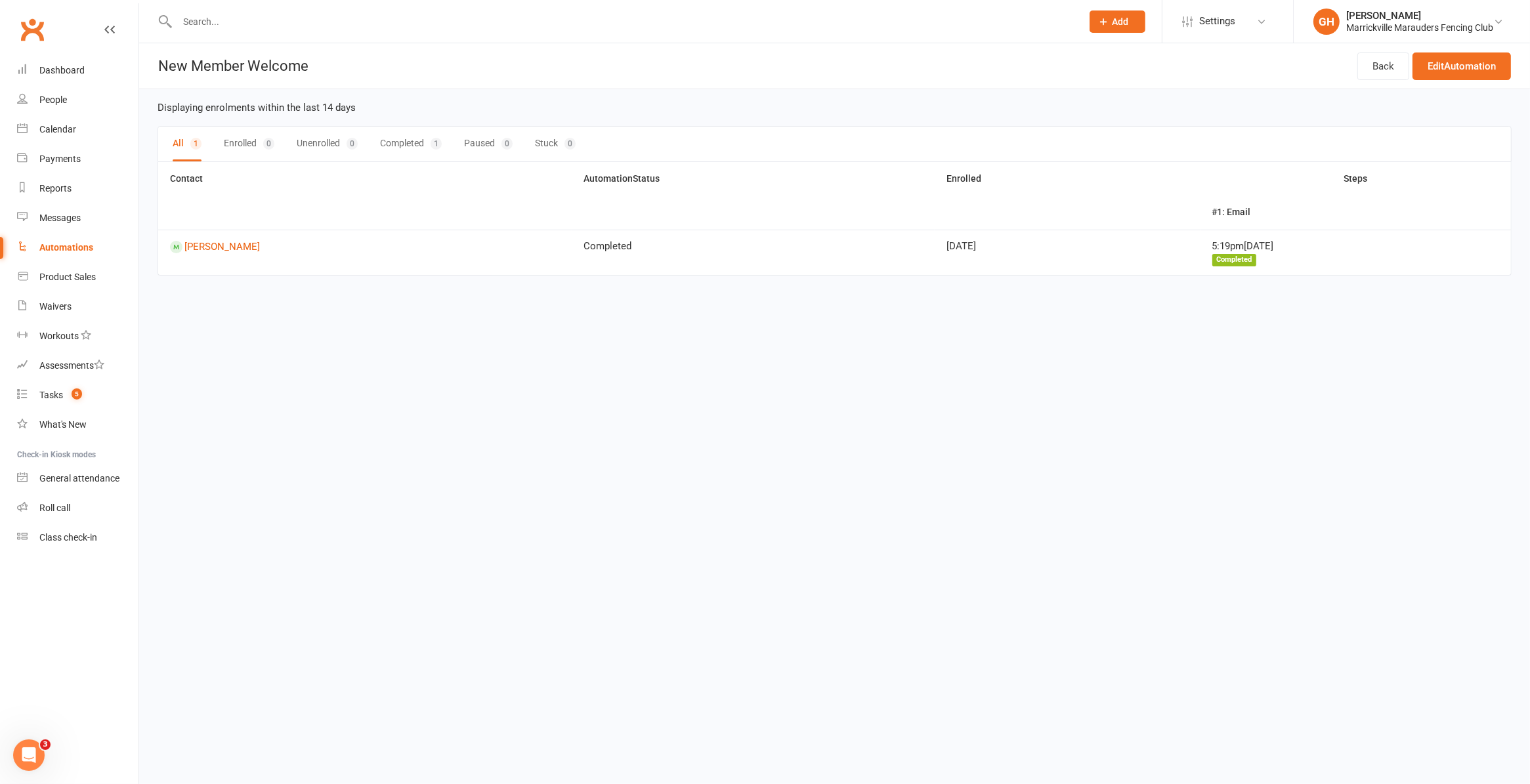
click at [412, 149] on button "Completed 1" at bounding box center [410, 144] width 62 height 35
